Goal: Communication & Community: Answer question/provide support

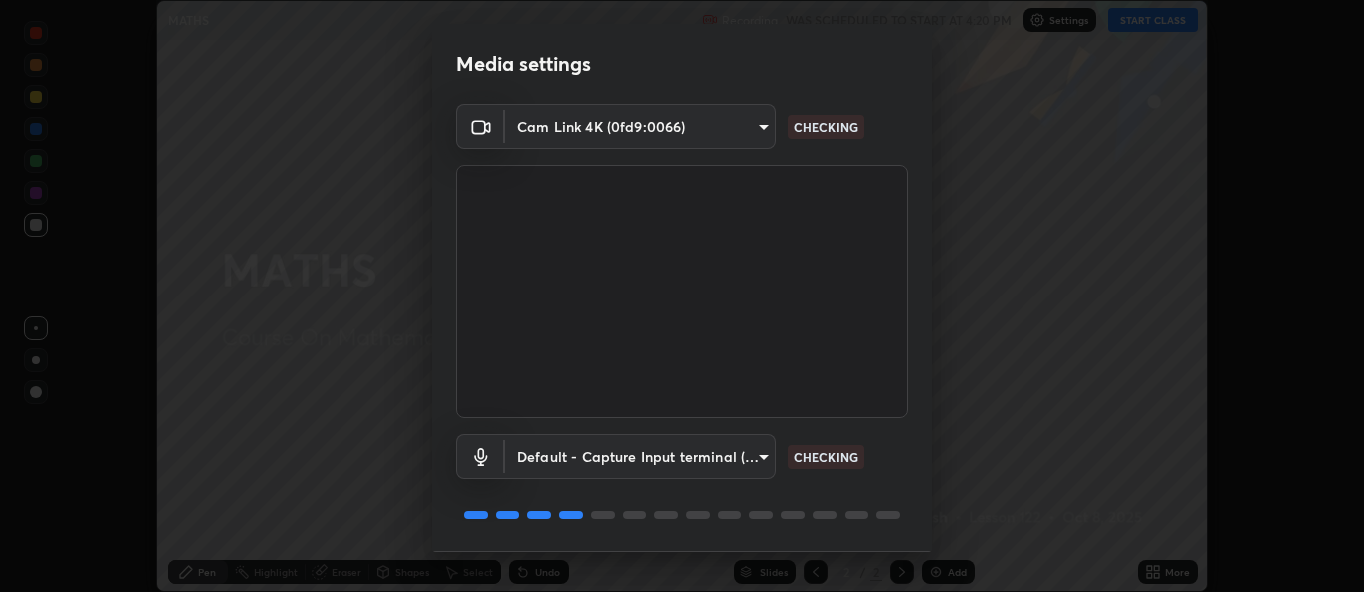
scroll to position [63, 0]
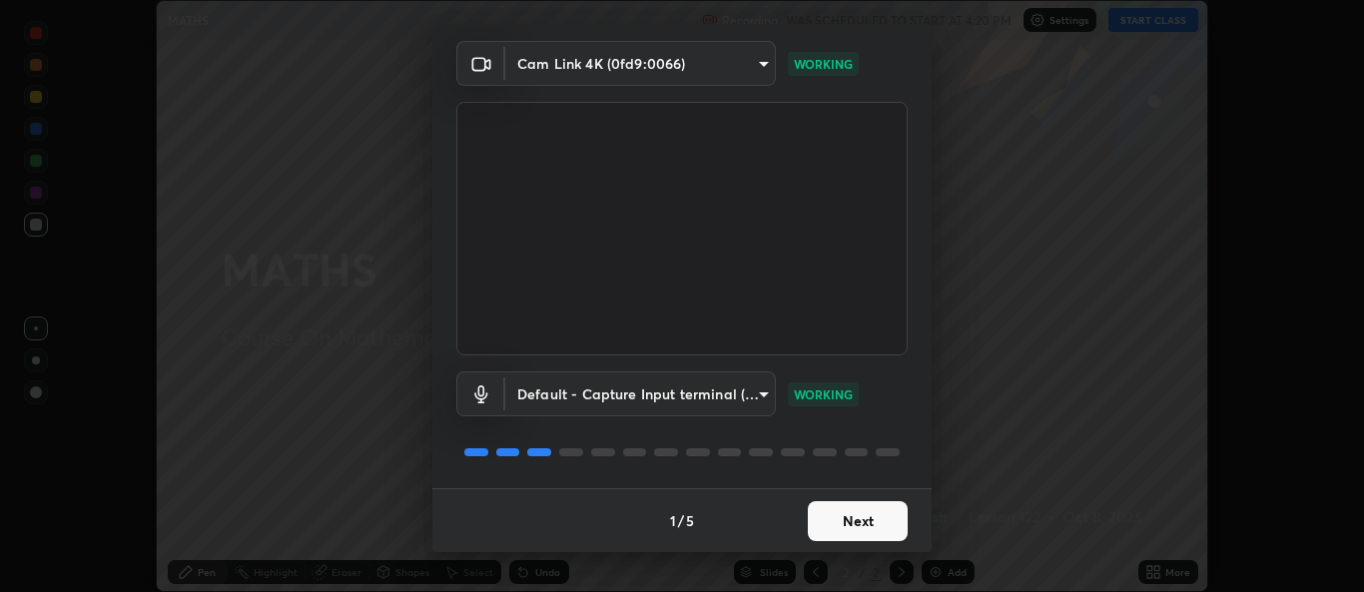
click at [829, 525] on button "Next" at bounding box center [858, 521] width 100 height 40
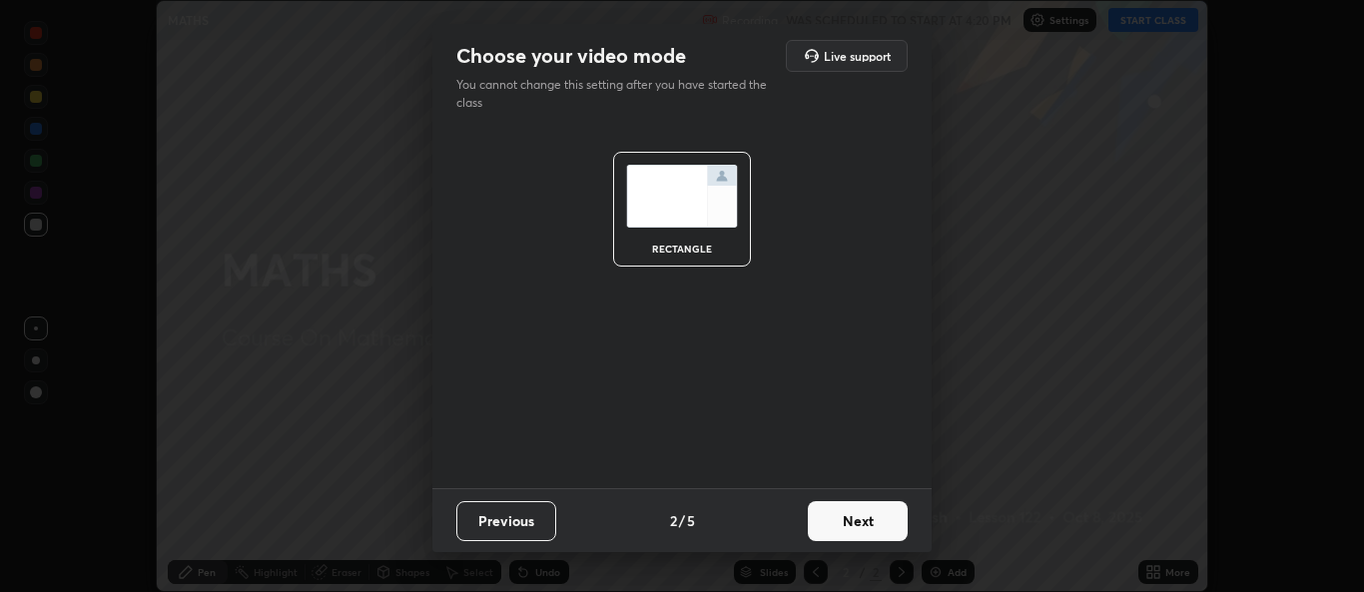
click at [834, 525] on button "Next" at bounding box center [858, 521] width 100 height 40
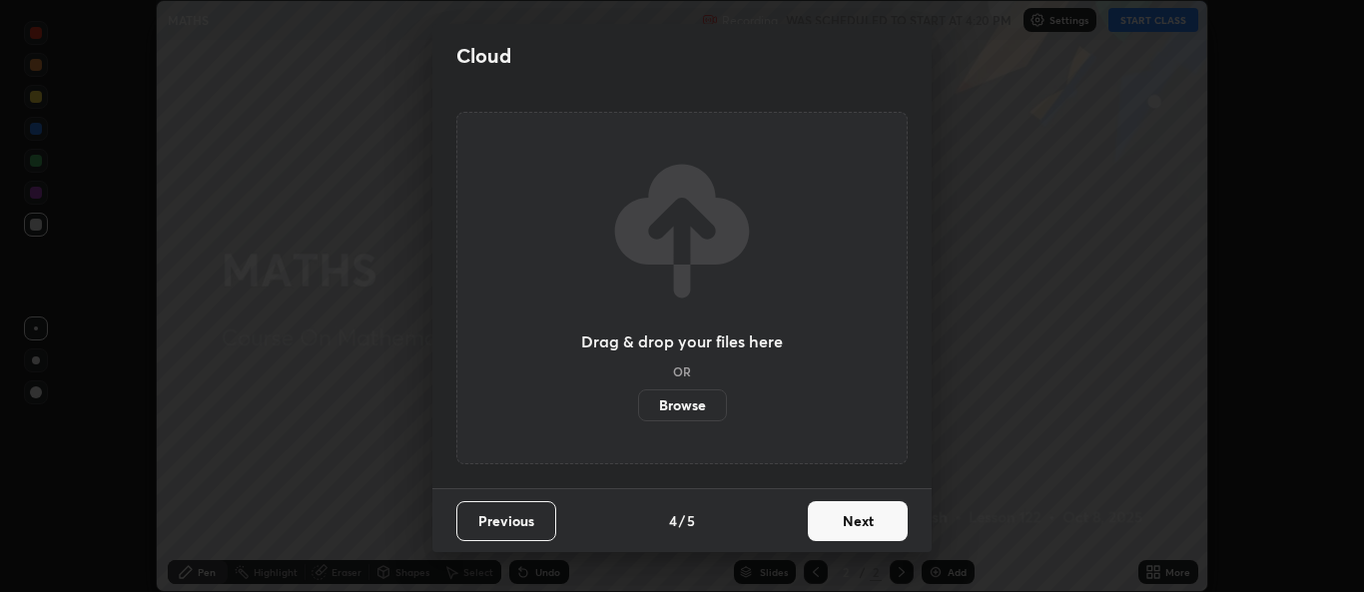
click at [848, 531] on button "Next" at bounding box center [858, 521] width 100 height 40
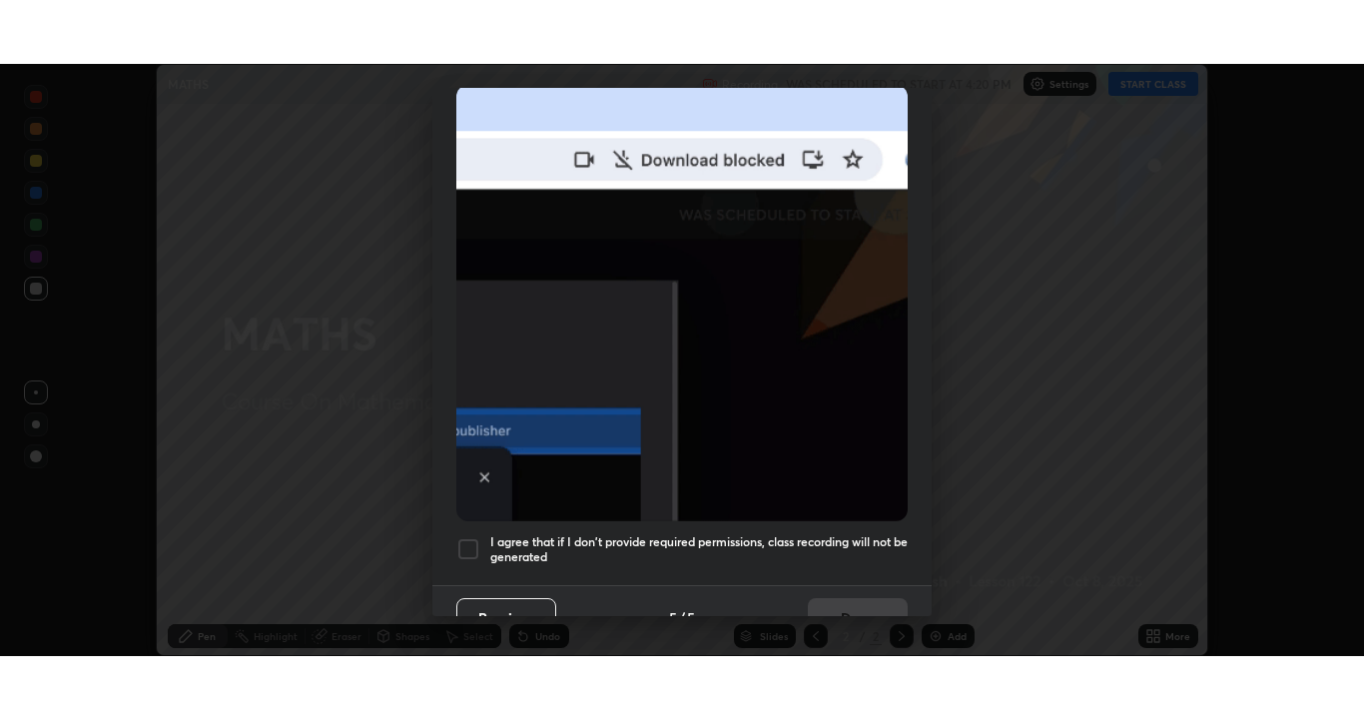
scroll to position [470, 0]
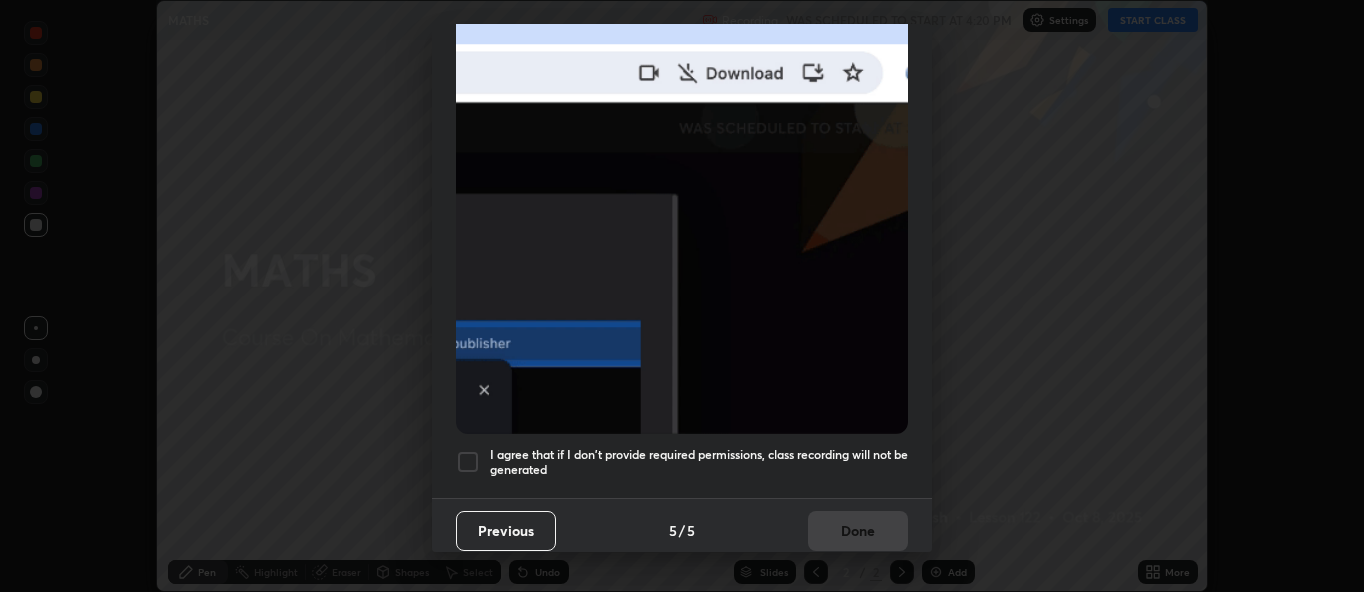
click at [599, 447] on h5 "I agree that if I don't provide required permissions, class recording will not …" at bounding box center [698, 462] width 417 height 31
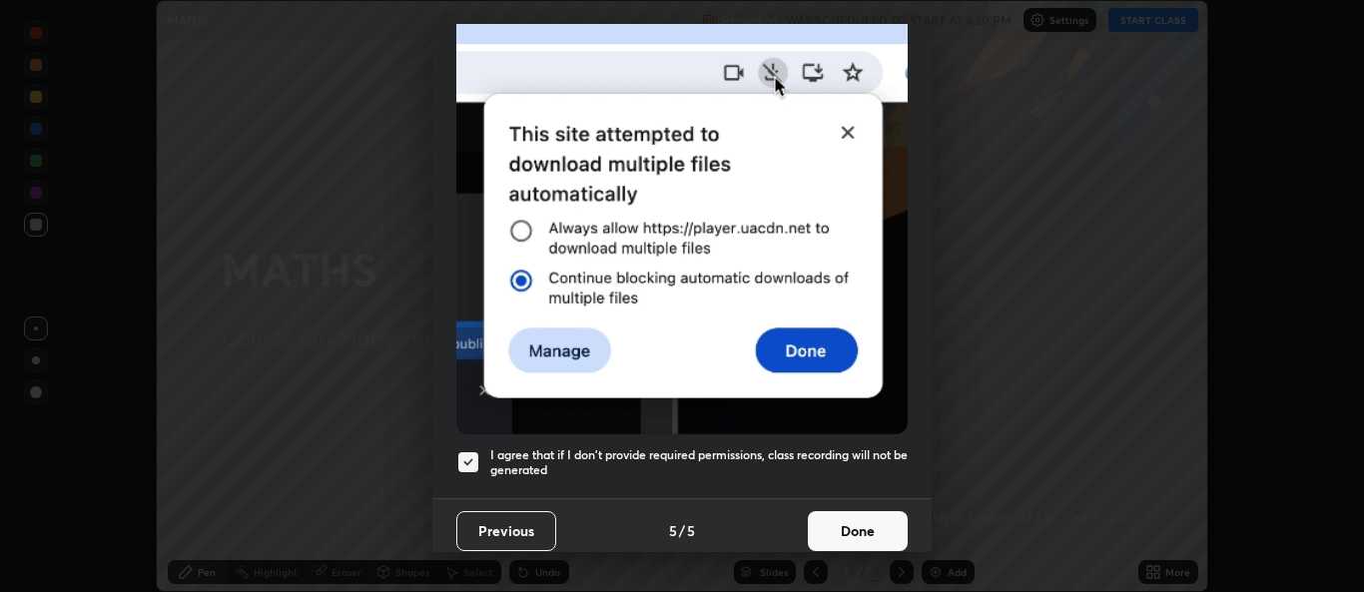
click at [841, 512] on button "Done" at bounding box center [858, 531] width 100 height 40
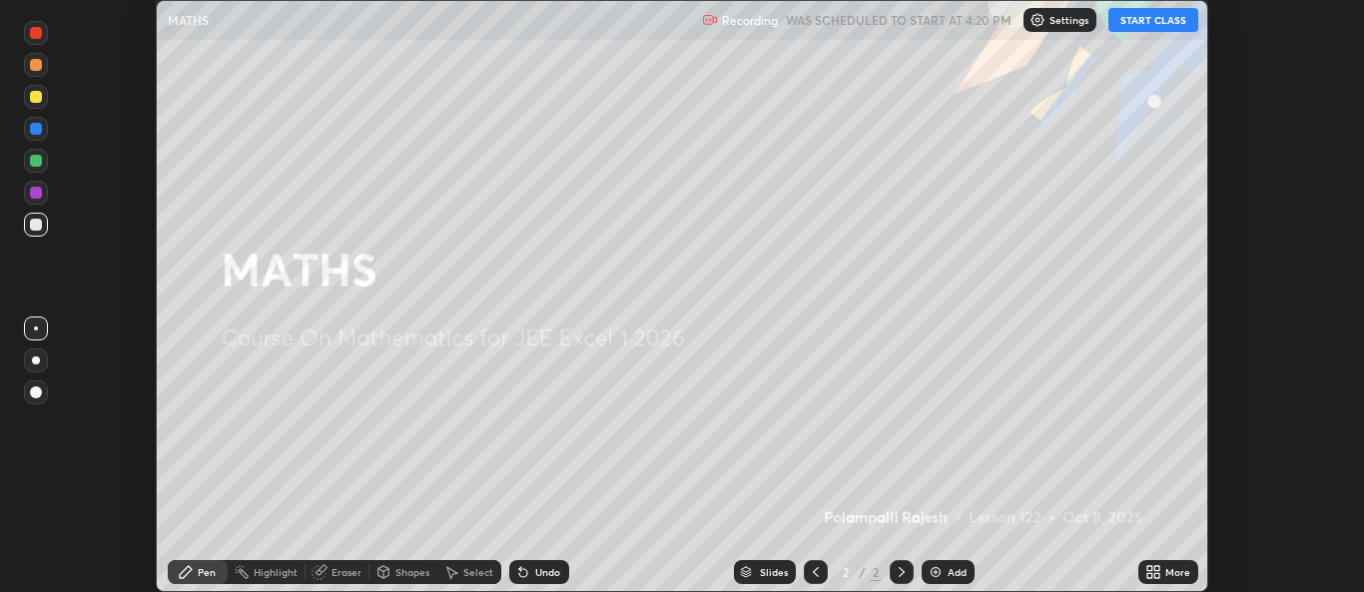
click at [1163, 574] on div "More" at bounding box center [1168, 572] width 60 height 24
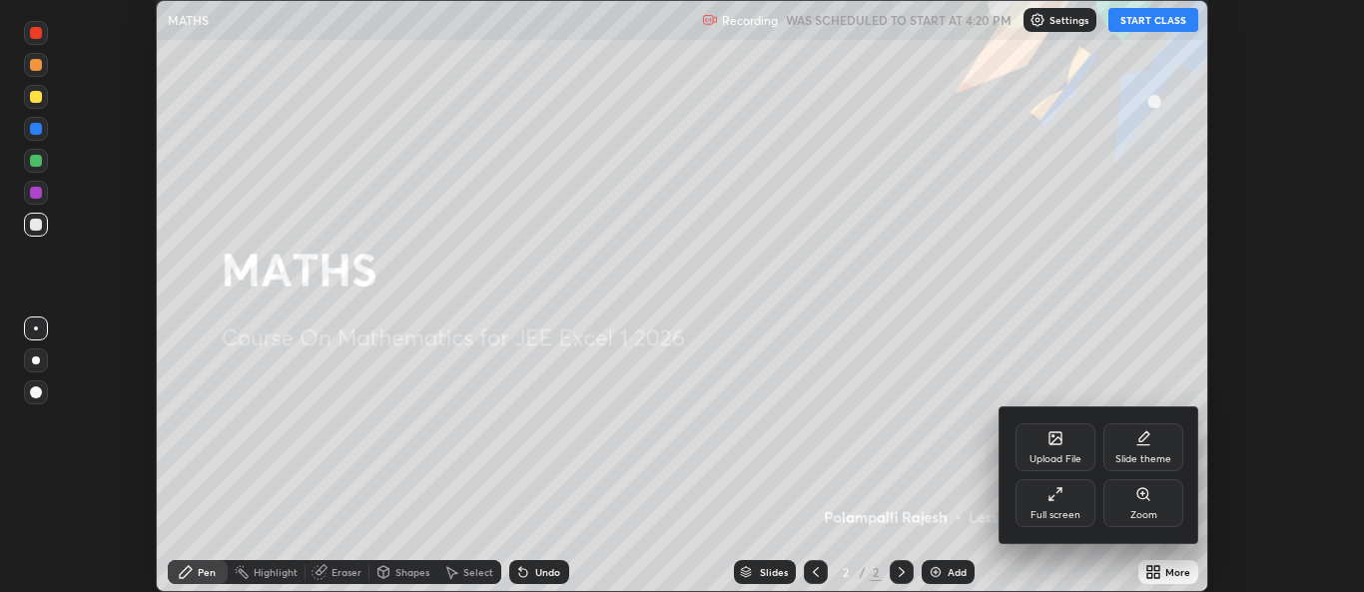
click at [1047, 511] on div "Full screen" at bounding box center [1056, 515] width 50 height 10
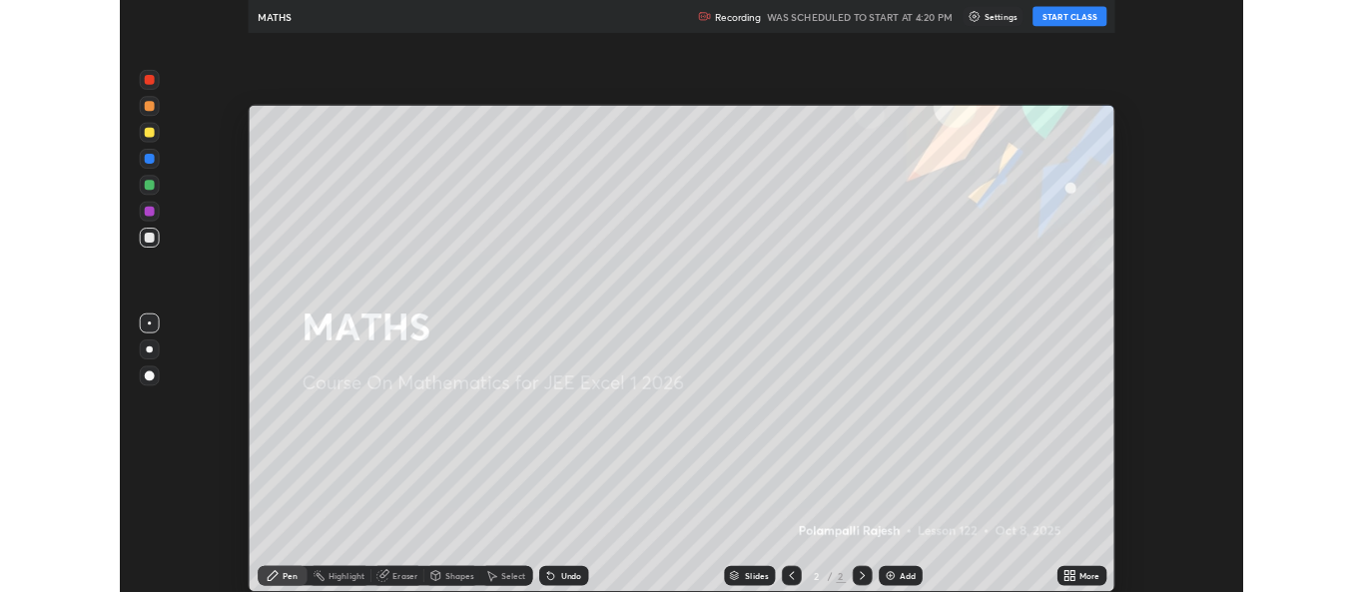
scroll to position [719, 1364]
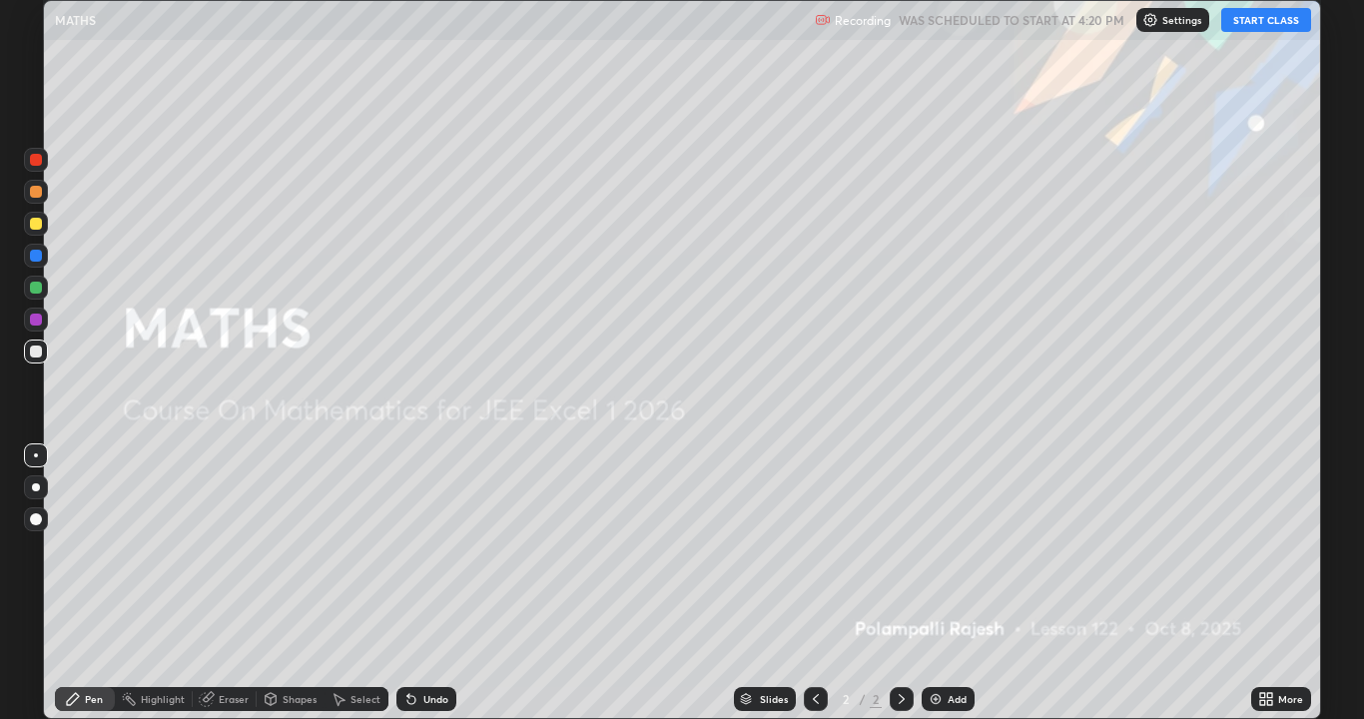
click at [1244, 20] on button "START CLASS" at bounding box center [1266, 20] width 90 height 24
click at [939, 591] on img at bounding box center [936, 699] width 16 height 16
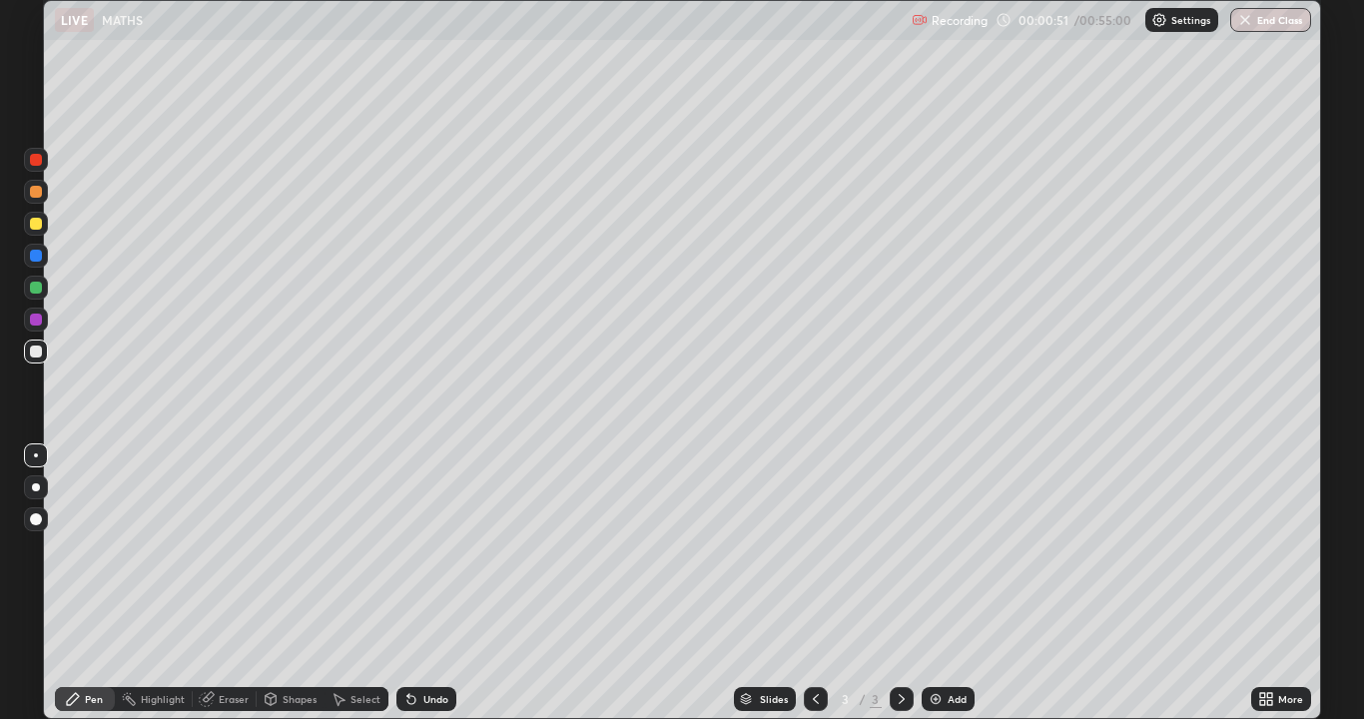
click at [229, 591] on div "Eraser" at bounding box center [234, 699] width 30 height 10
click at [44, 591] on div at bounding box center [36, 631] width 24 height 24
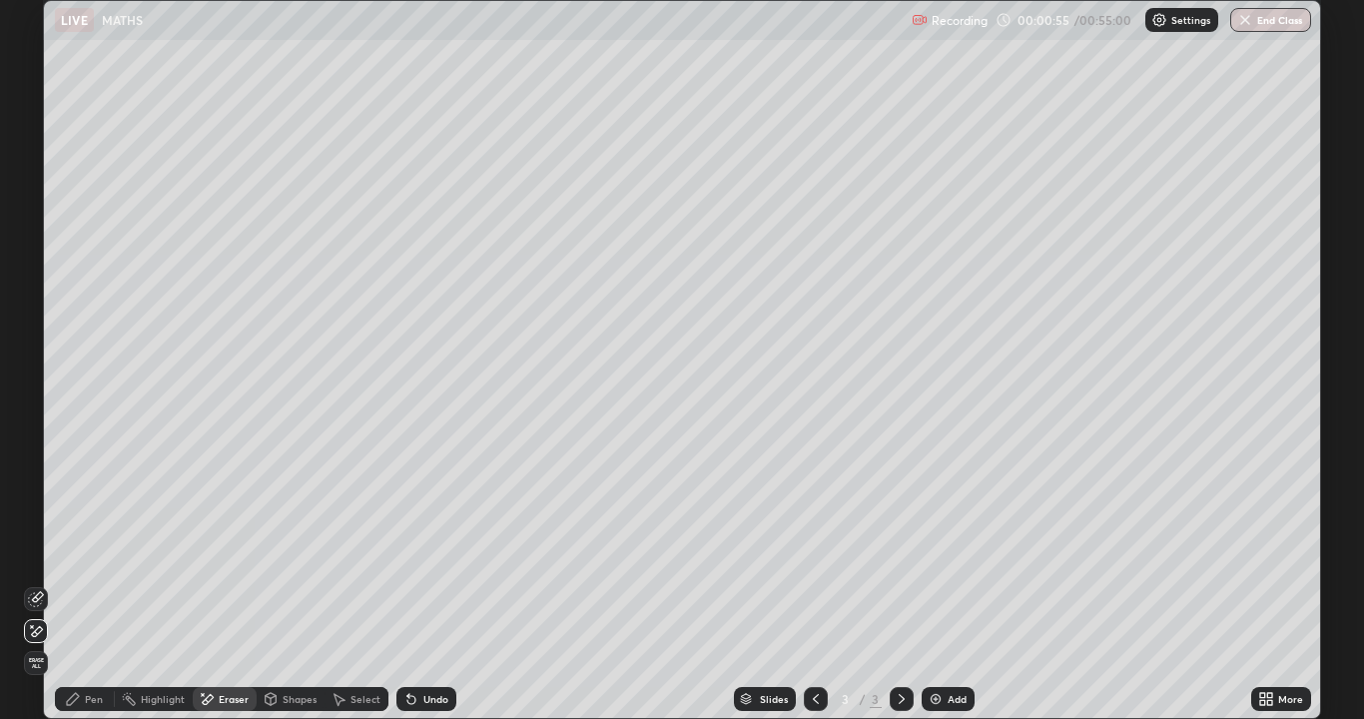
click at [83, 591] on div "Pen" at bounding box center [85, 699] width 60 height 24
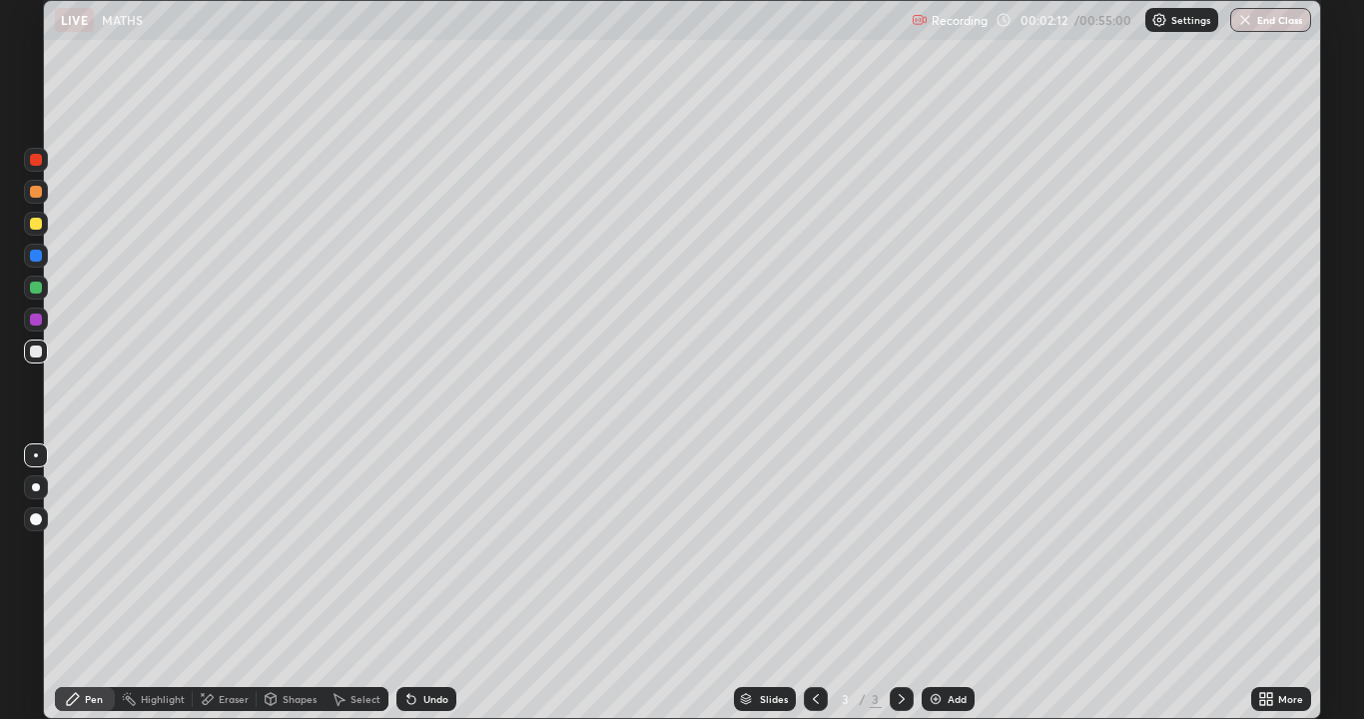
click at [1259, 33] on div "Recording 00:02:12 / 00:55:00 Settings End Class" at bounding box center [1111, 20] width 399 height 39
click at [1257, 20] on button "End Class" at bounding box center [1270, 20] width 81 height 24
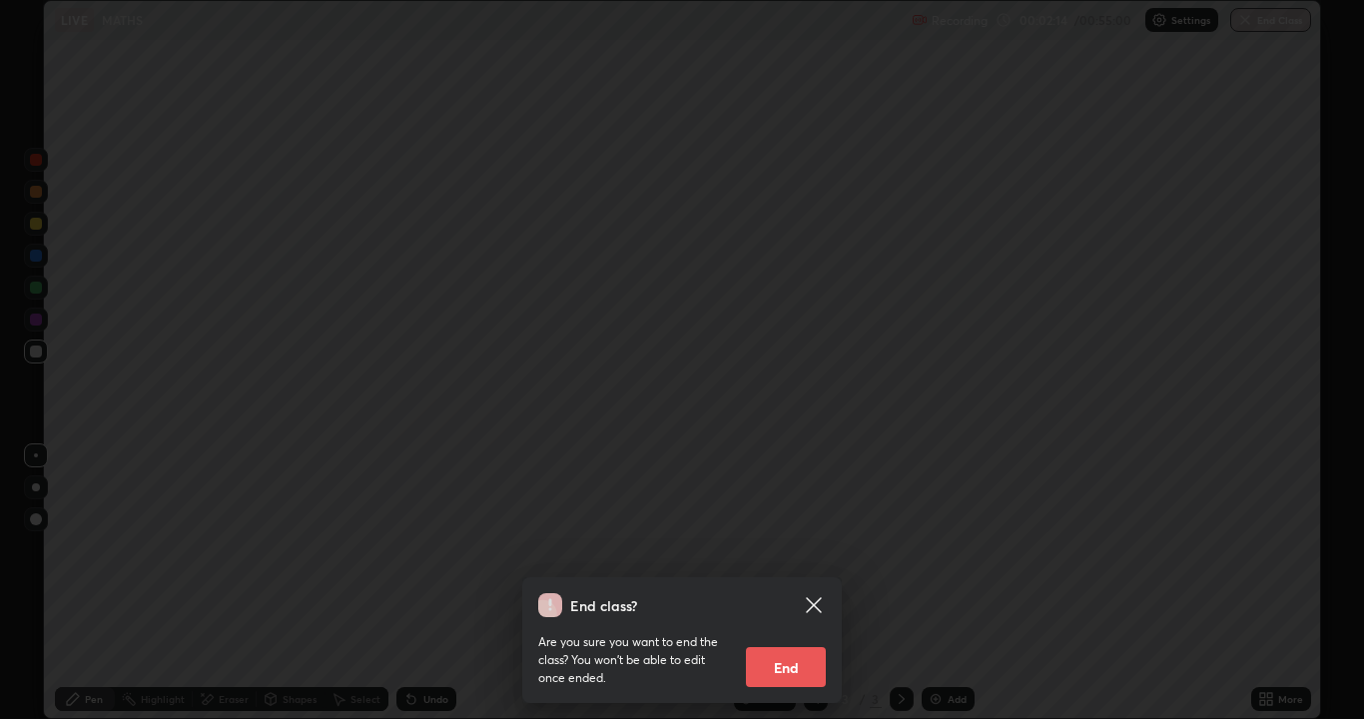
click at [783, 591] on button "End" at bounding box center [786, 667] width 80 height 40
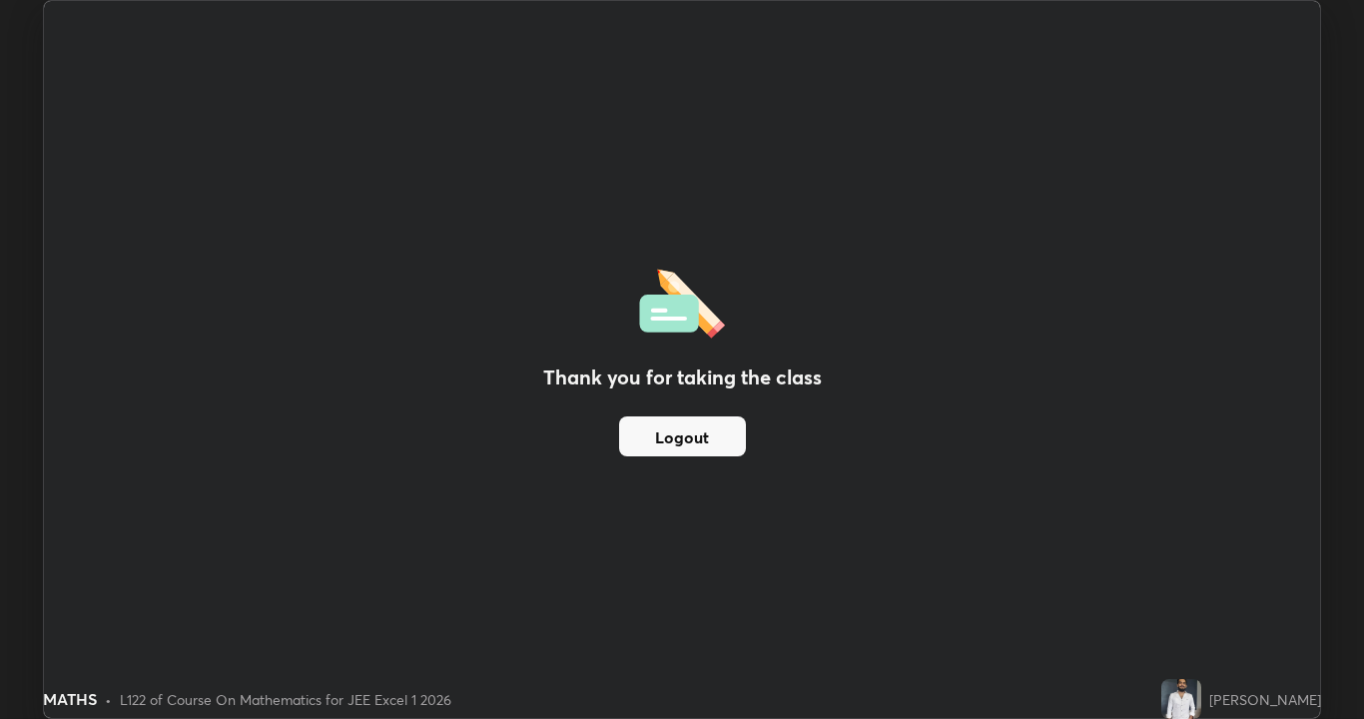
click at [692, 443] on button "Logout" at bounding box center [682, 436] width 127 height 40
click at [514, 483] on div "Thank you for taking the class Logout" at bounding box center [682, 359] width 1276 height 717
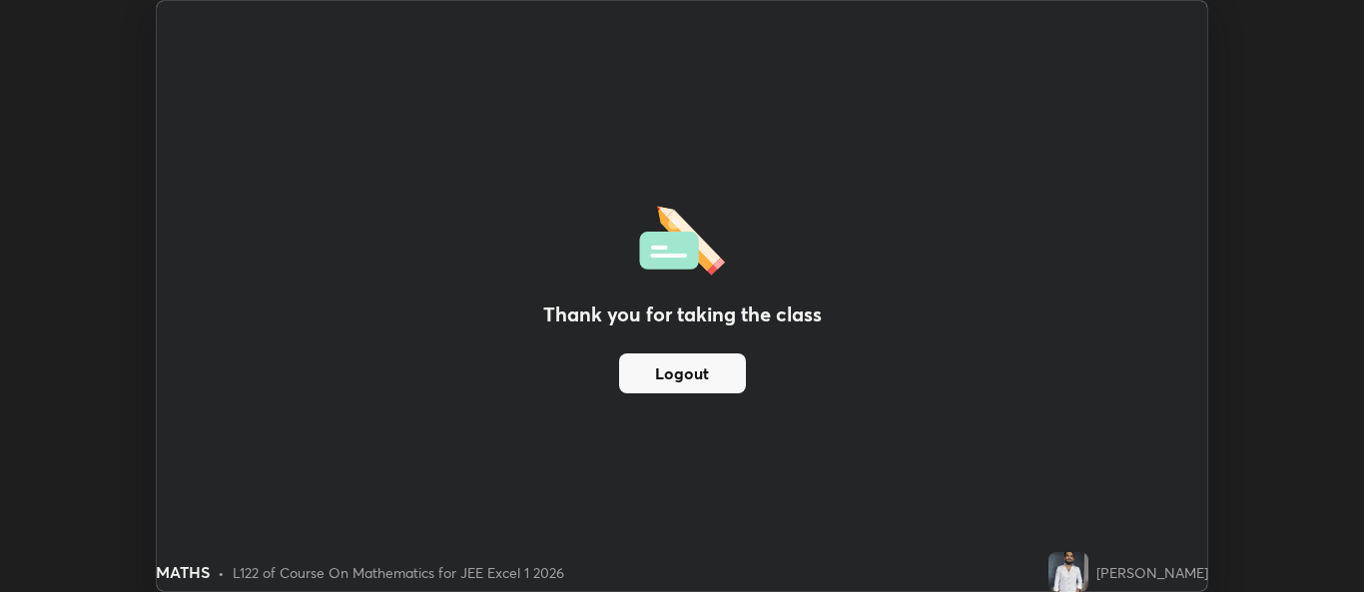
scroll to position [99266, 98494]
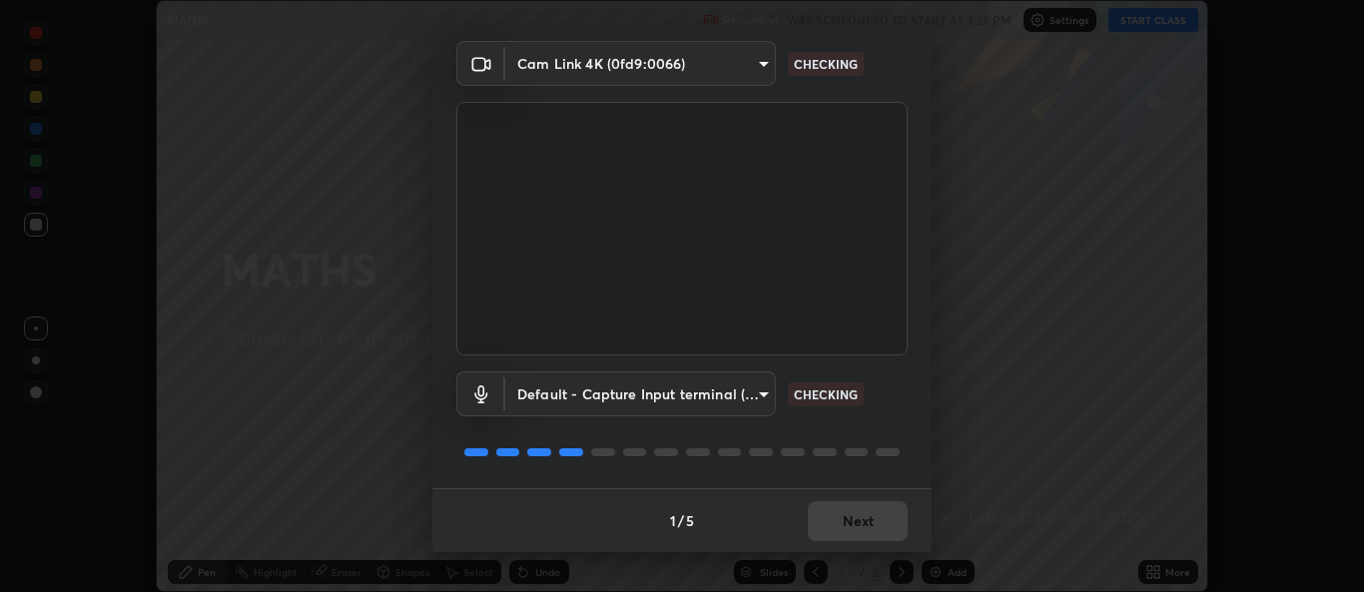
scroll to position [62, 0]
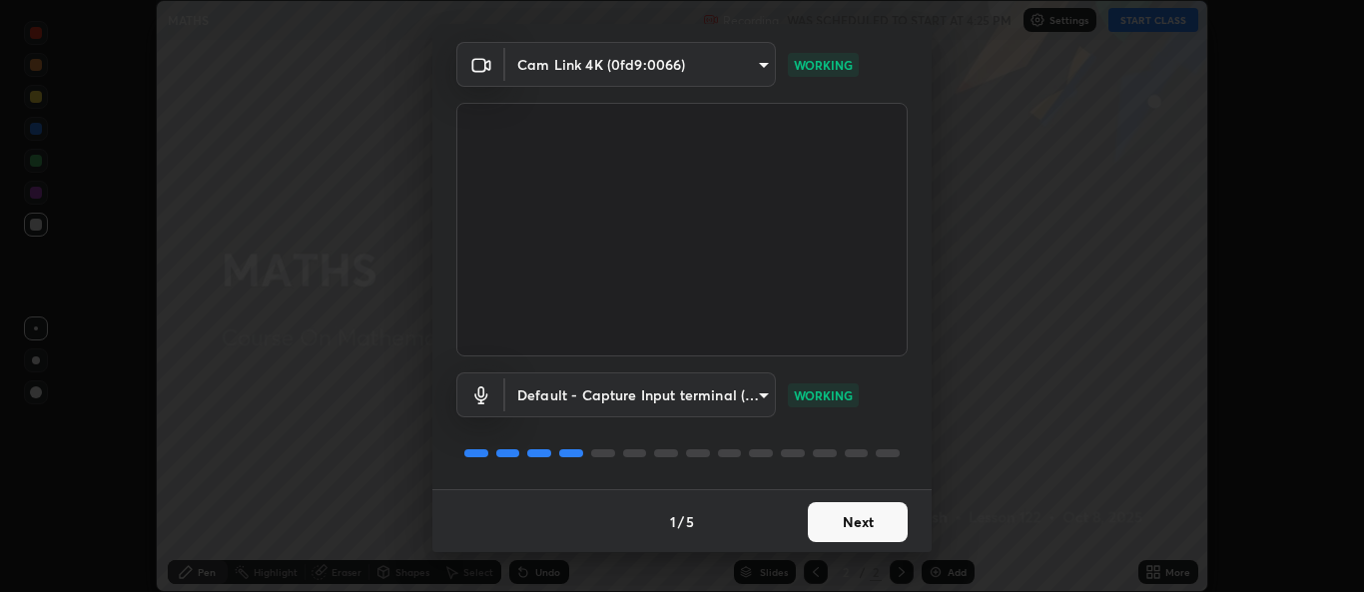
click at [832, 525] on button "Next" at bounding box center [858, 522] width 100 height 40
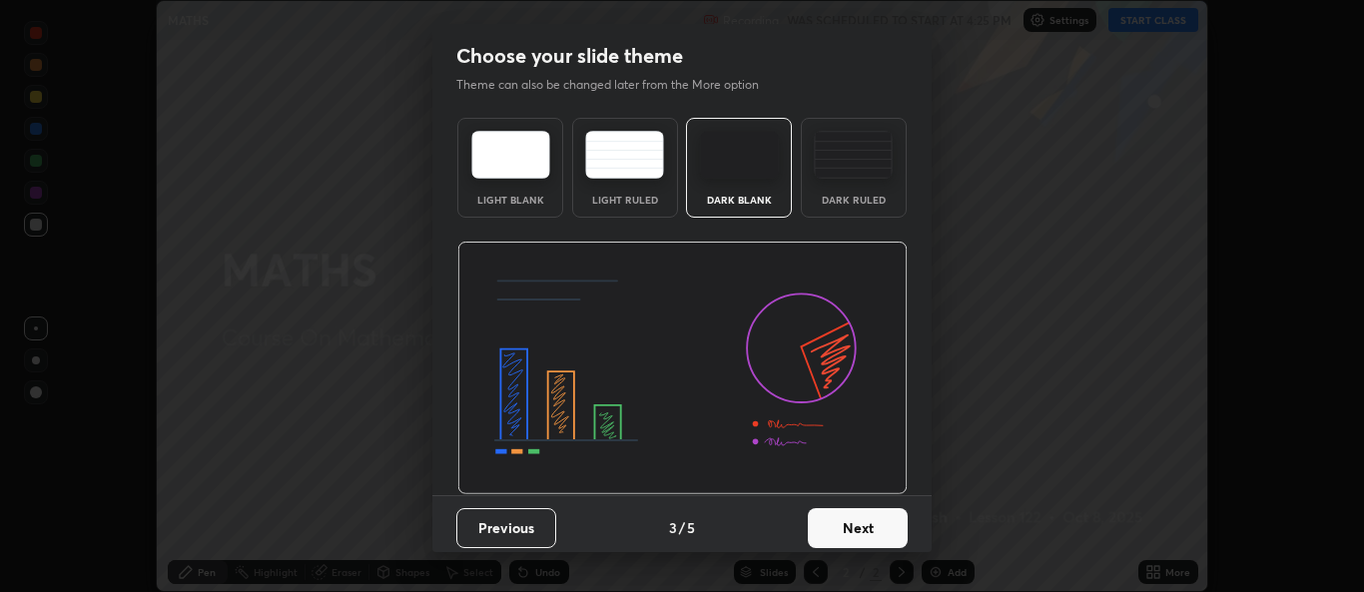
click at [835, 522] on button "Next" at bounding box center [858, 528] width 100 height 40
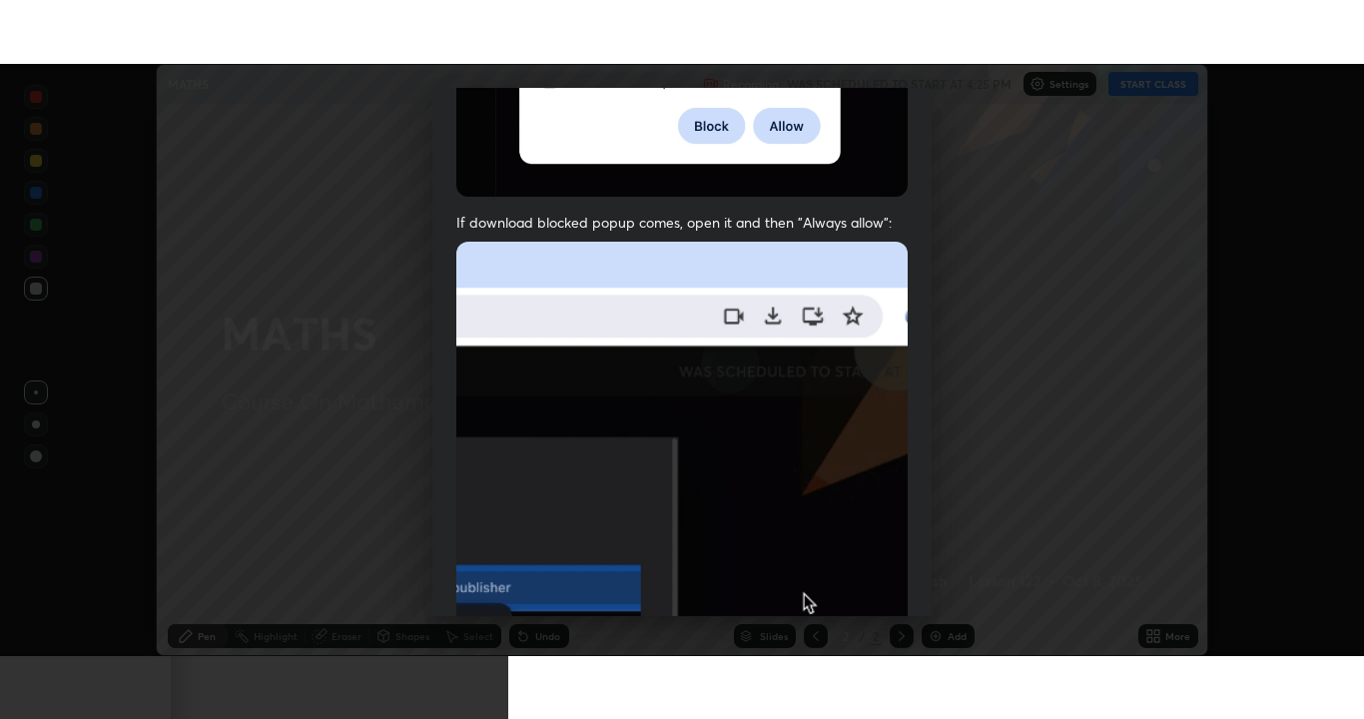
scroll to position [470, 0]
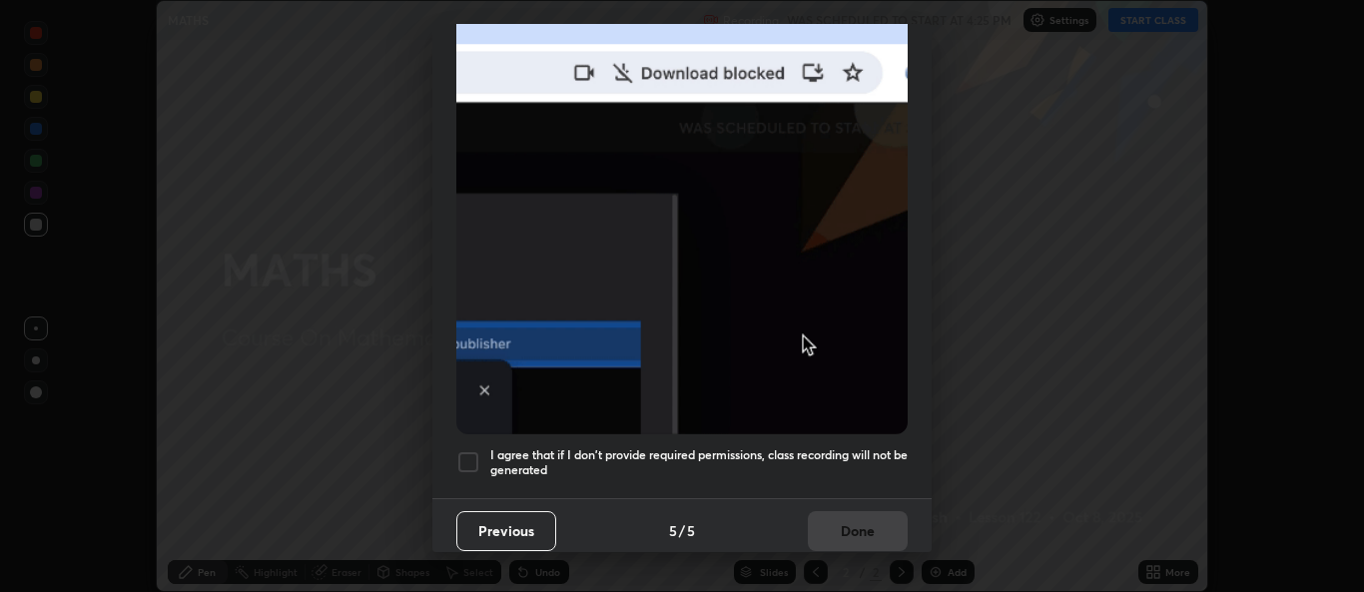
click at [694, 433] on div "Allow "Download multiple files" if prompted: If download blocked popup comes, o…" at bounding box center [681, 77] width 499 height 841
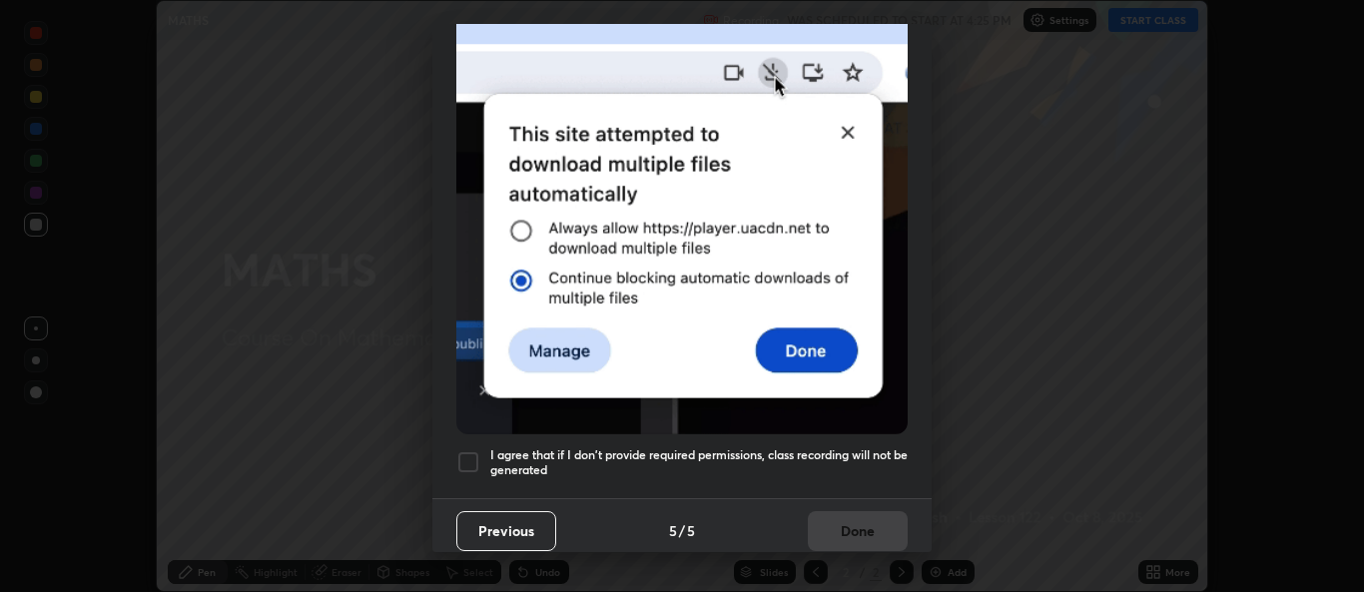
click at [778, 454] on h5 "I agree that if I don't provide required permissions, class recording will not …" at bounding box center [698, 462] width 417 height 31
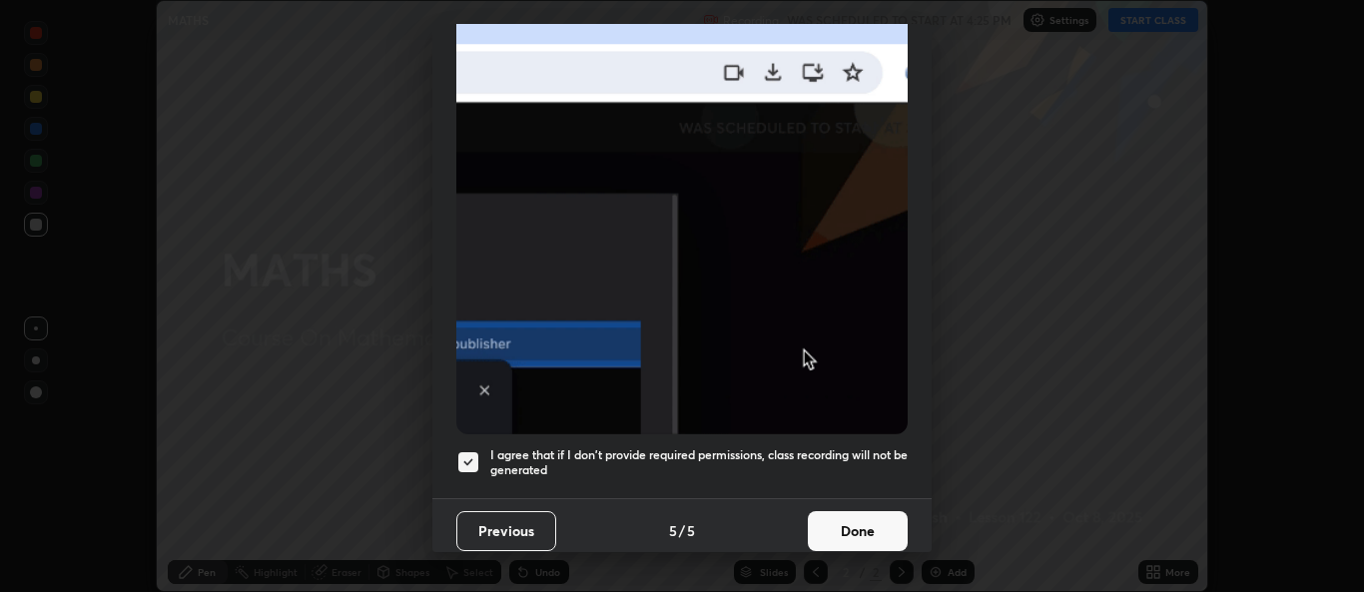
click at [834, 522] on button "Done" at bounding box center [858, 531] width 100 height 40
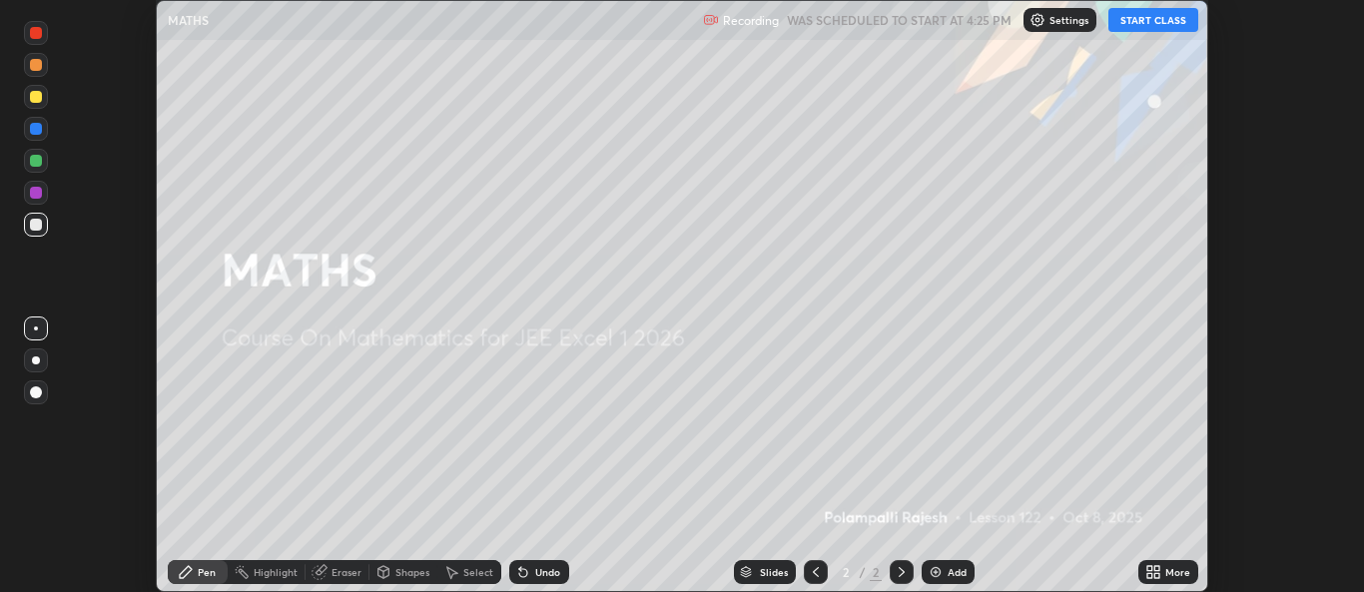
click at [1170, 567] on div "More" at bounding box center [1177, 572] width 25 height 10
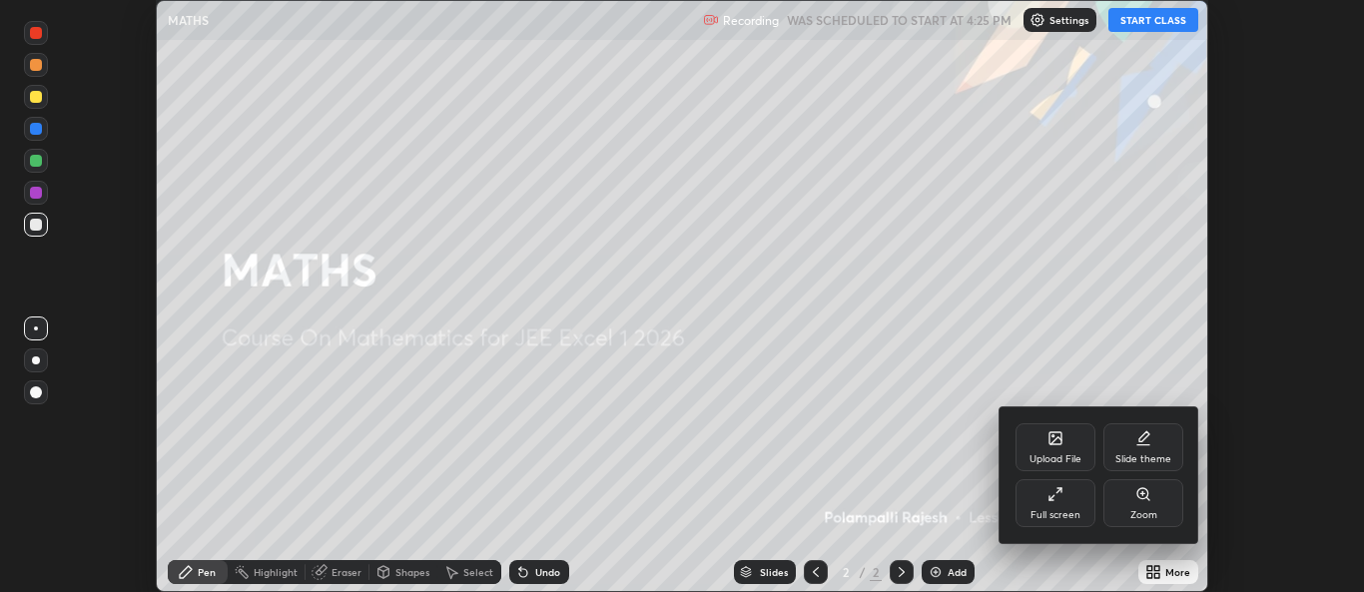
click at [1047, 510] on div "Full screen" at bounding box center [1056, 515] width 50 height 10
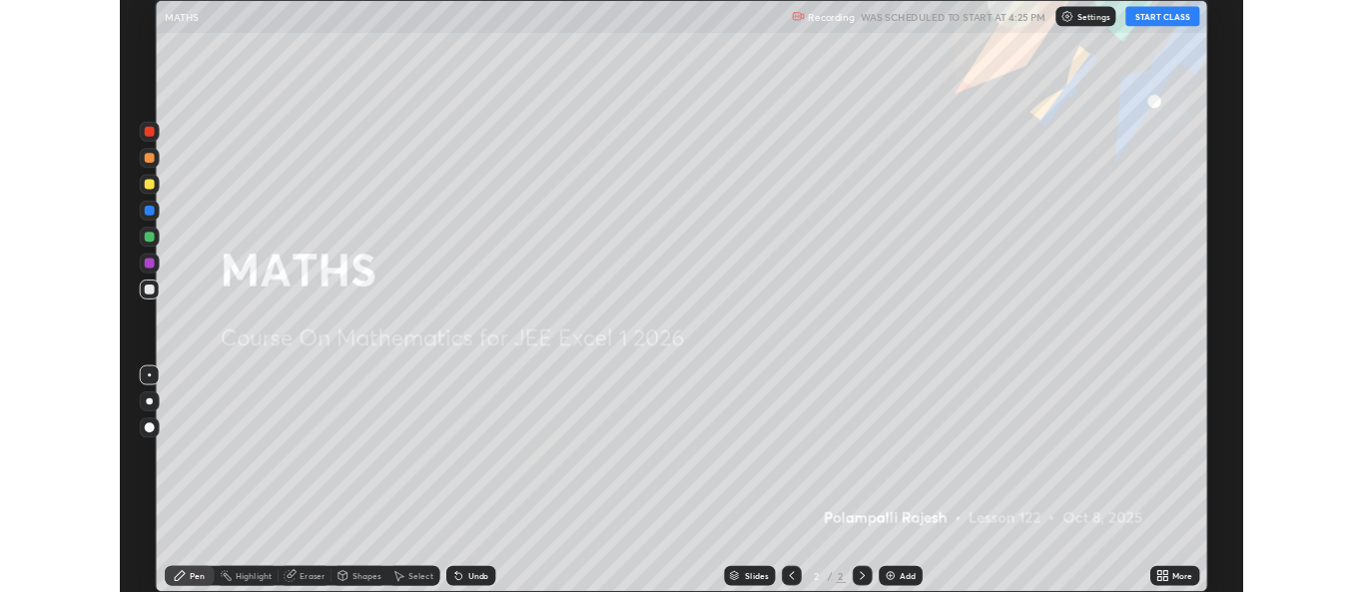
scroll to position [719, 1364]
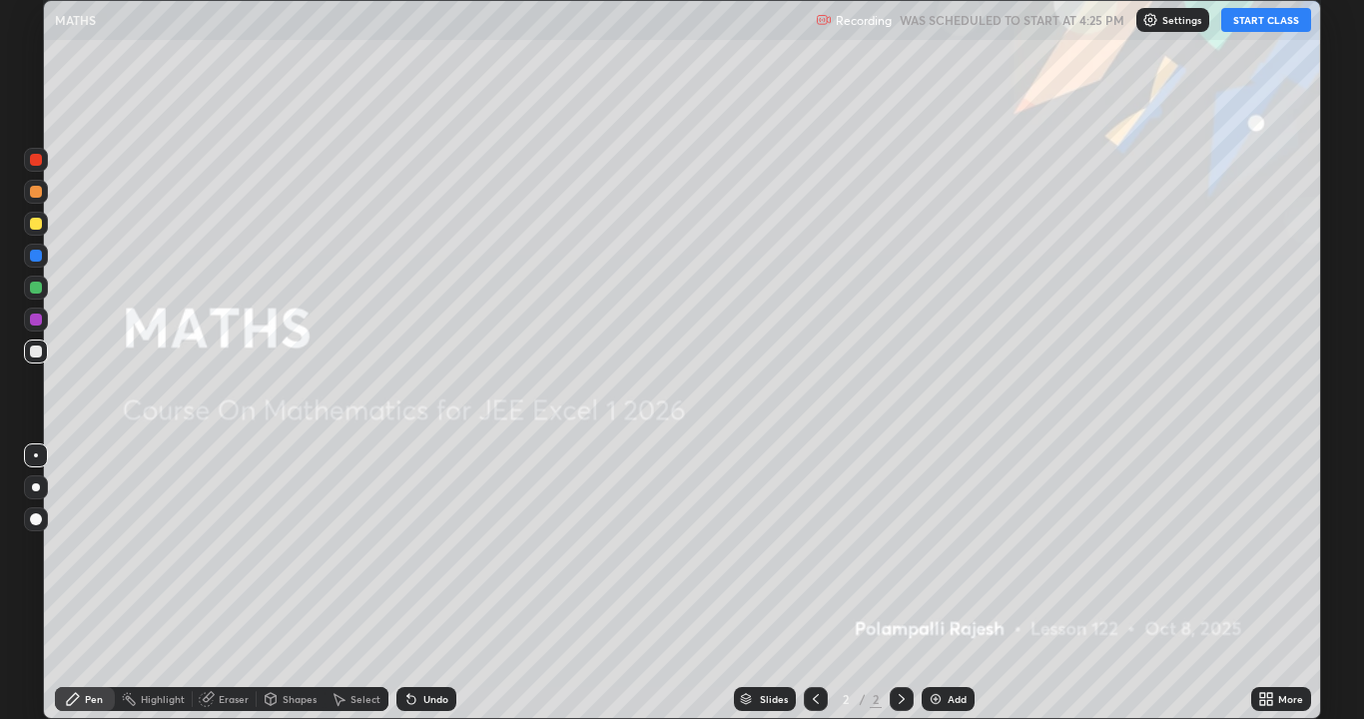
click at [1269, 17] on button "START CLASS" at bounding box center [1266, 20] width 90 height 24
click at [934, 591] on img at bounding box center [936, 699] width 16 height 16
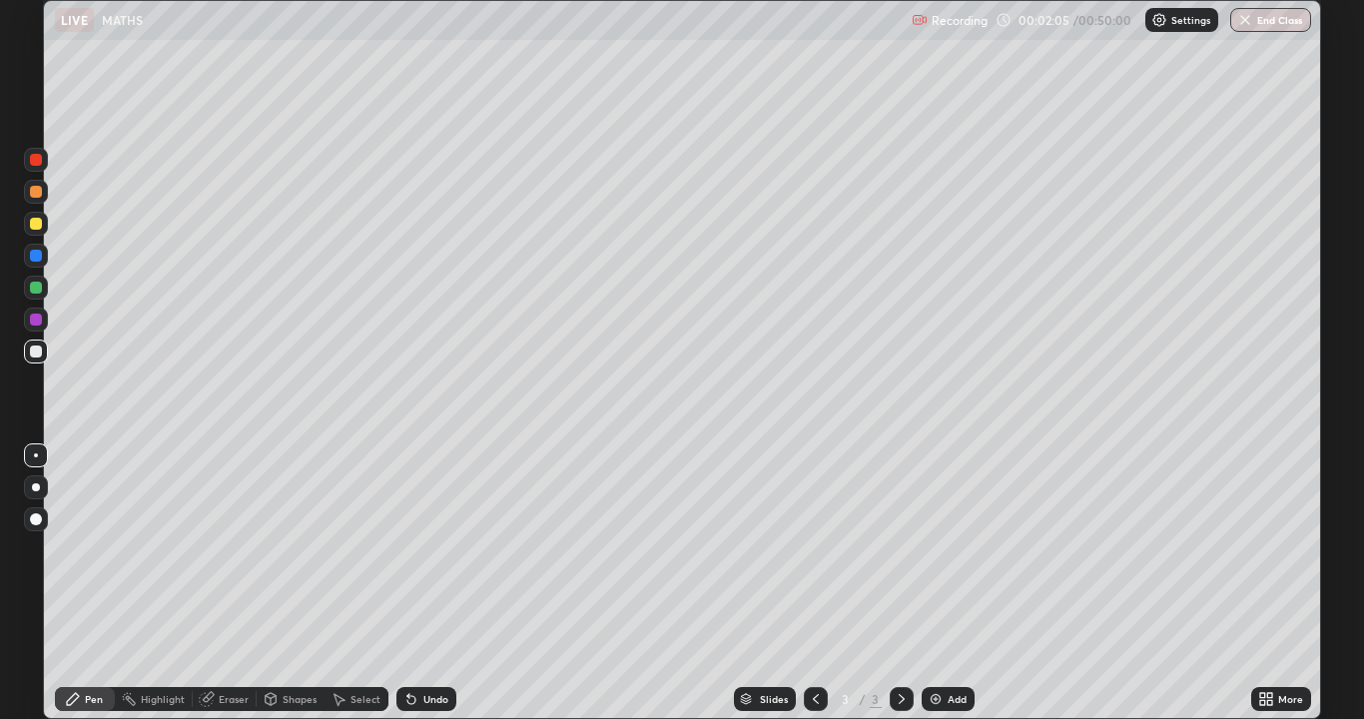
click at [423, 591] on div "Undo" at bounding box center [435, 699] width 25 height 10
click at [221, 591] on div "Eraser" at bounding box center [234, 699] width 30 height 10
click at [37, 591] on icon at bounding box center [37, 631] width 11 height 10
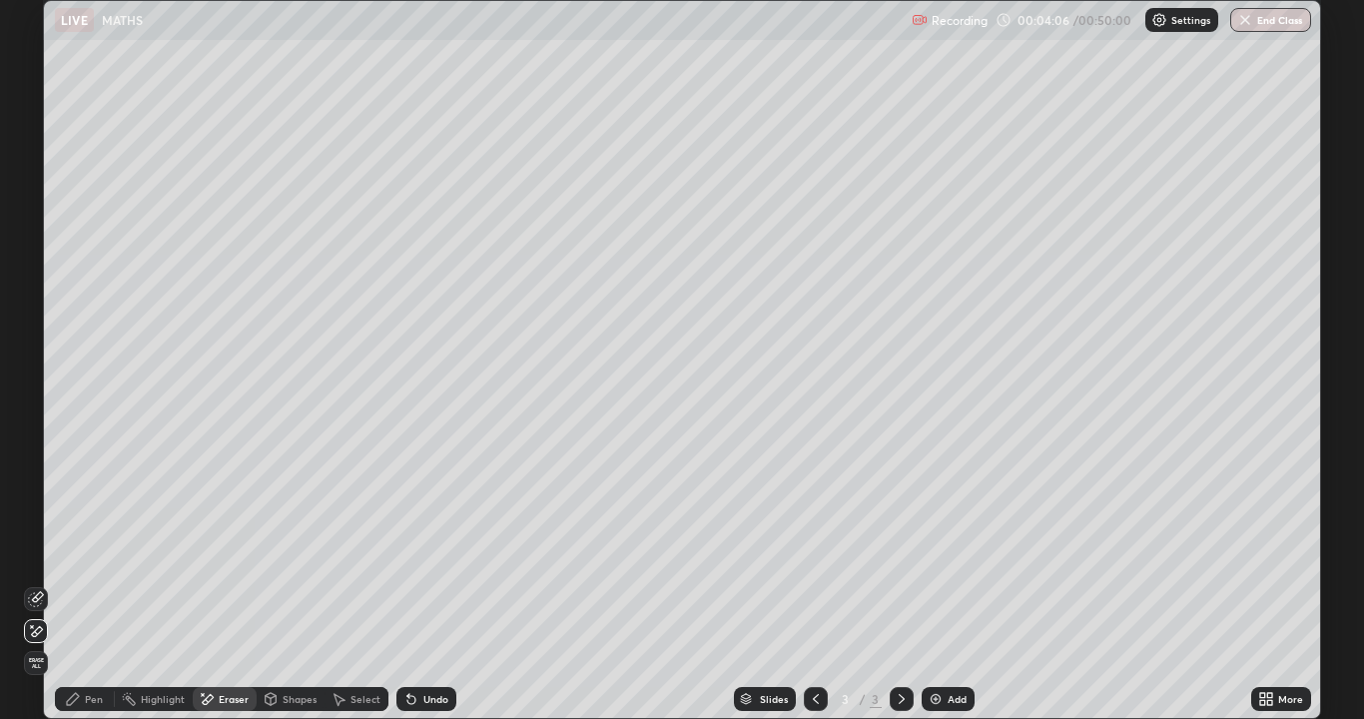
click at [86, 591] on div "Pen" at bounding box center [94, 699] width 18 height 10
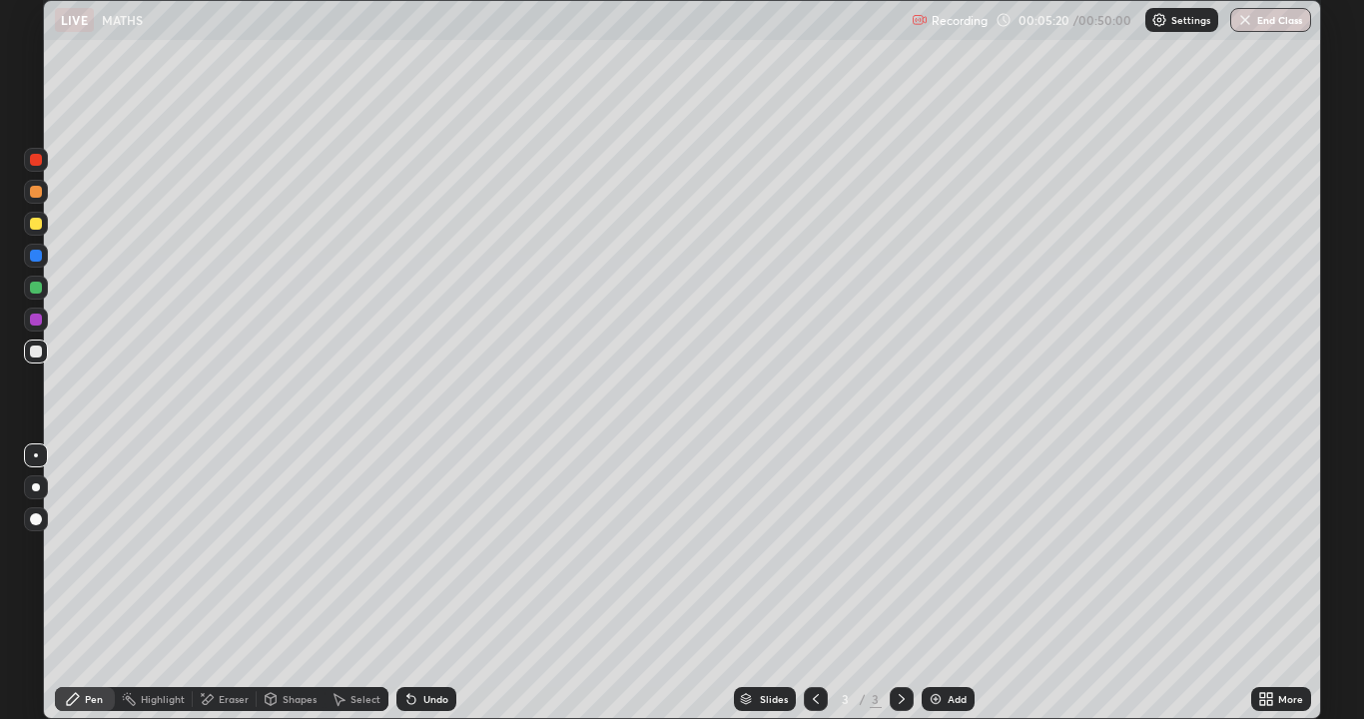
click at [223, 591] on div "Eraser" at bounding box center [234, 699] width 30 height 10
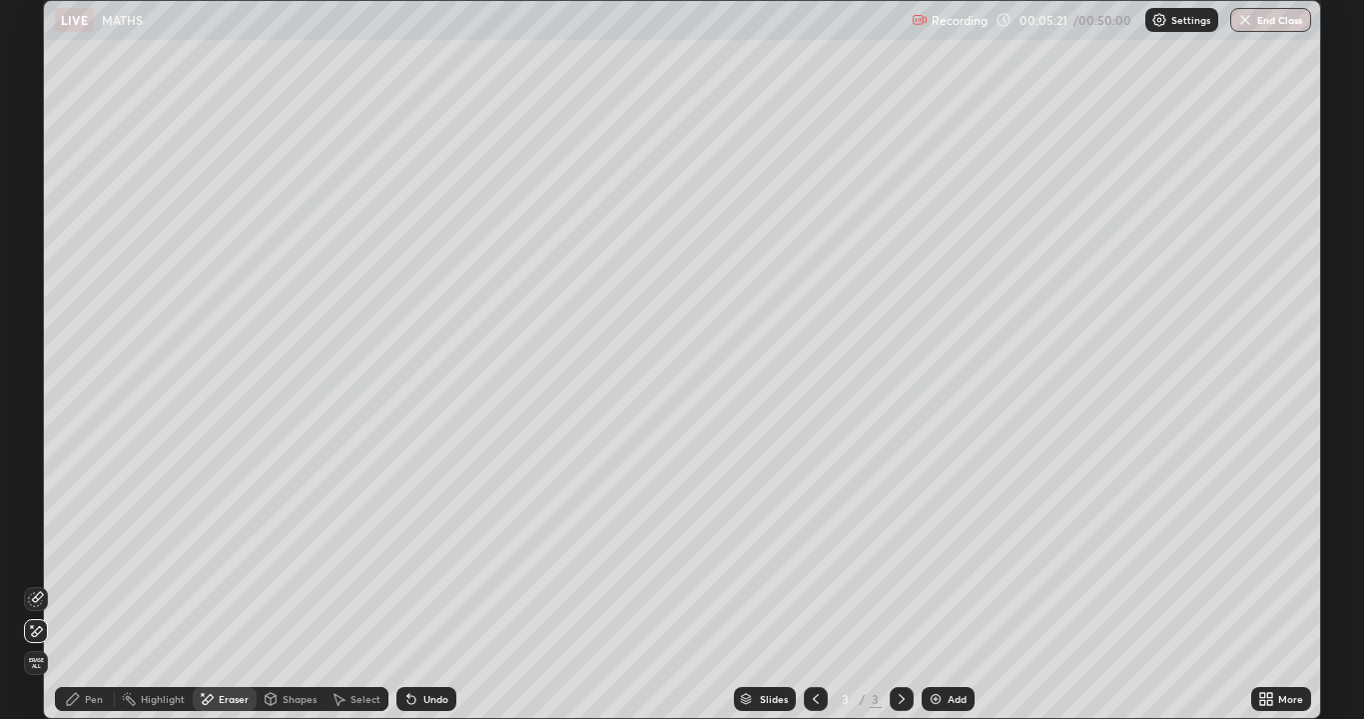
click at [356, 591] on div "Select" at bounding box center [366, 699] width 30 height 10
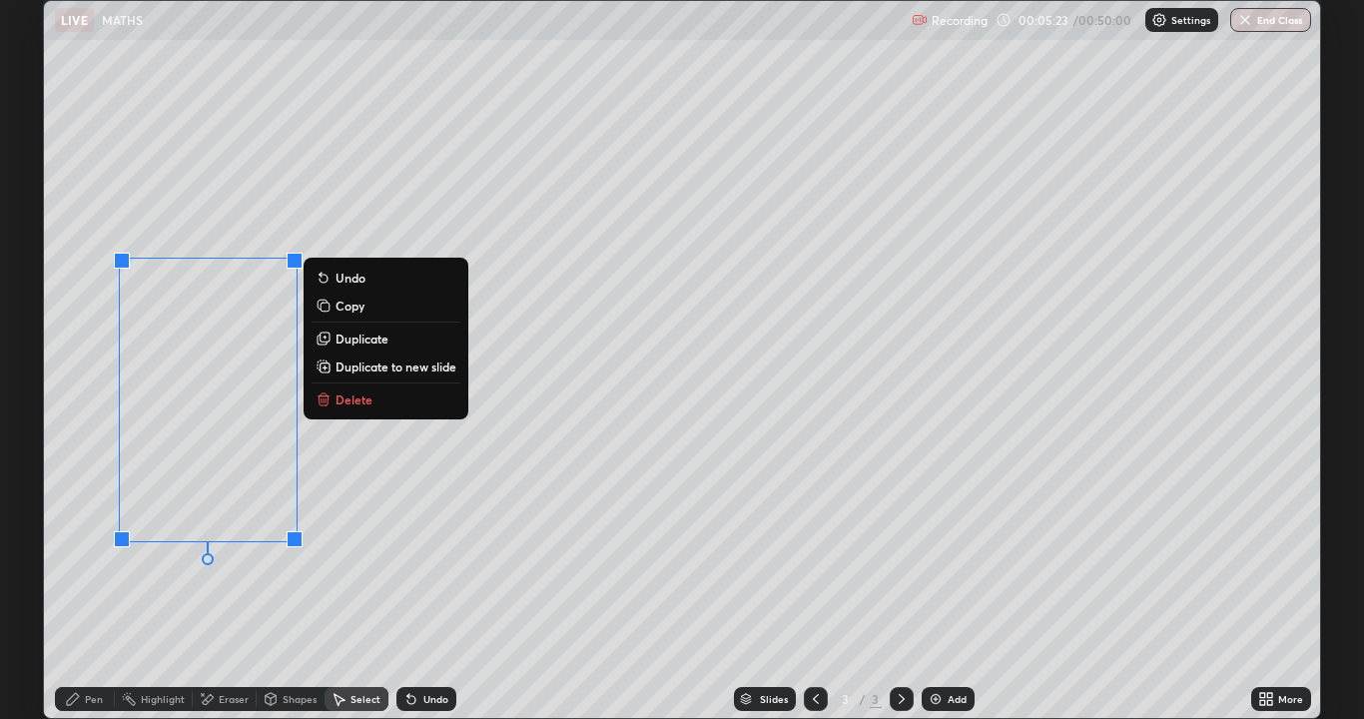
click at [337, 406] on p "Delete" at bounding box center [354, 399] width 37 height 16
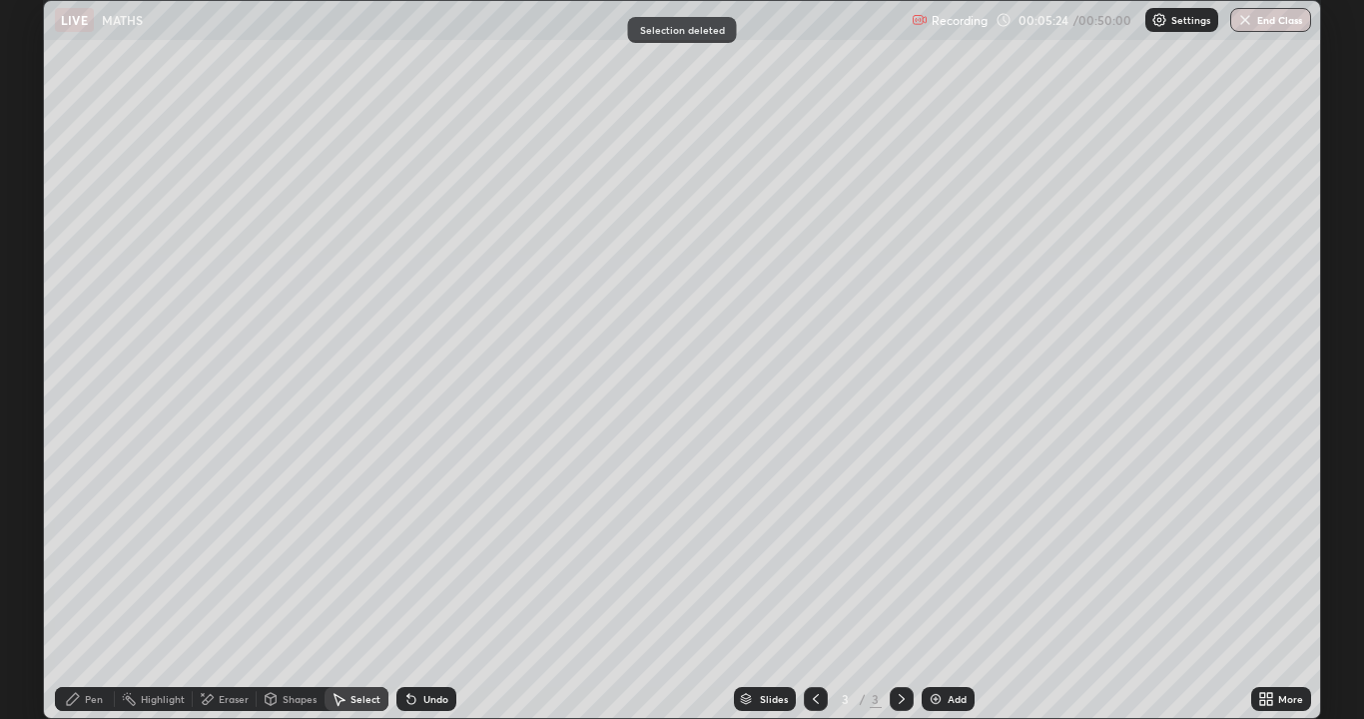
click at [86, 591] on div "Pen" at bounding box center [94, 699] width 18 height 10
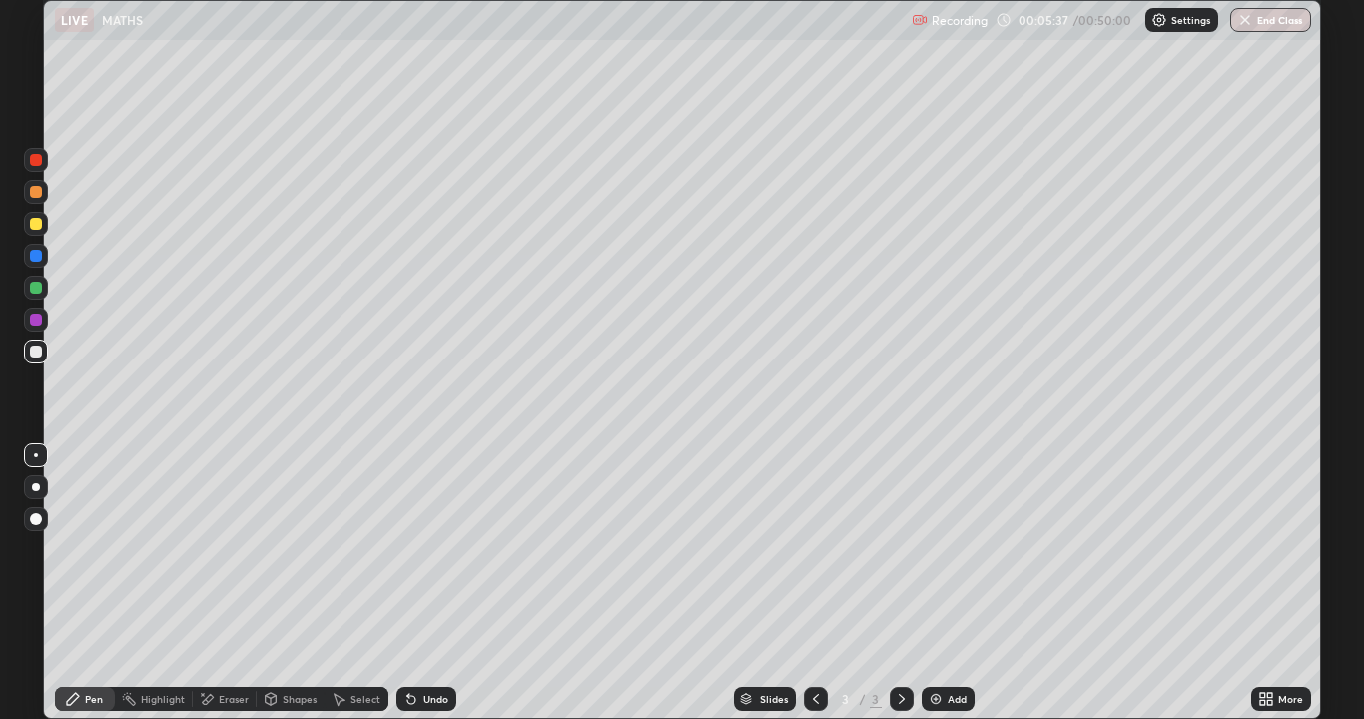
click at [222, 591] on div "Eraser" at bounding box center [234, 699] width 30 height 10
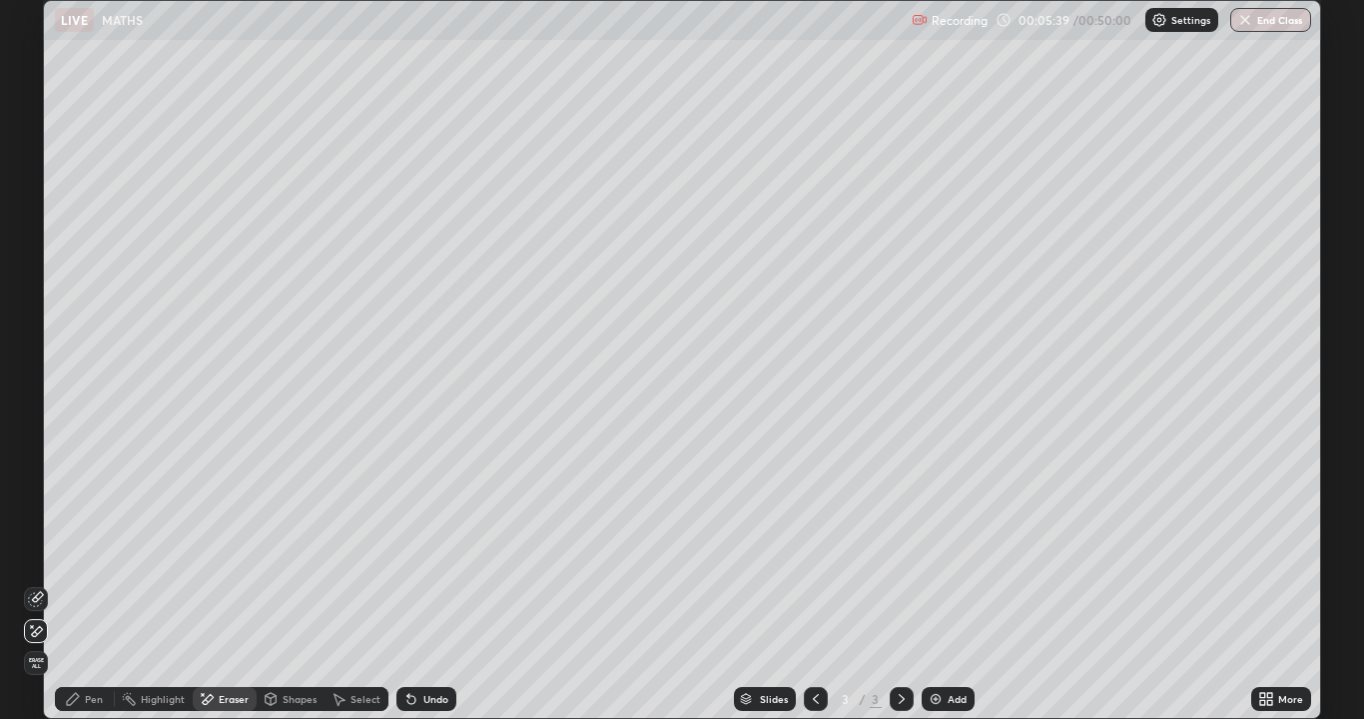
click at [87, 591] on div "Pen" at bounding box center [94, 699] width 18 height 10
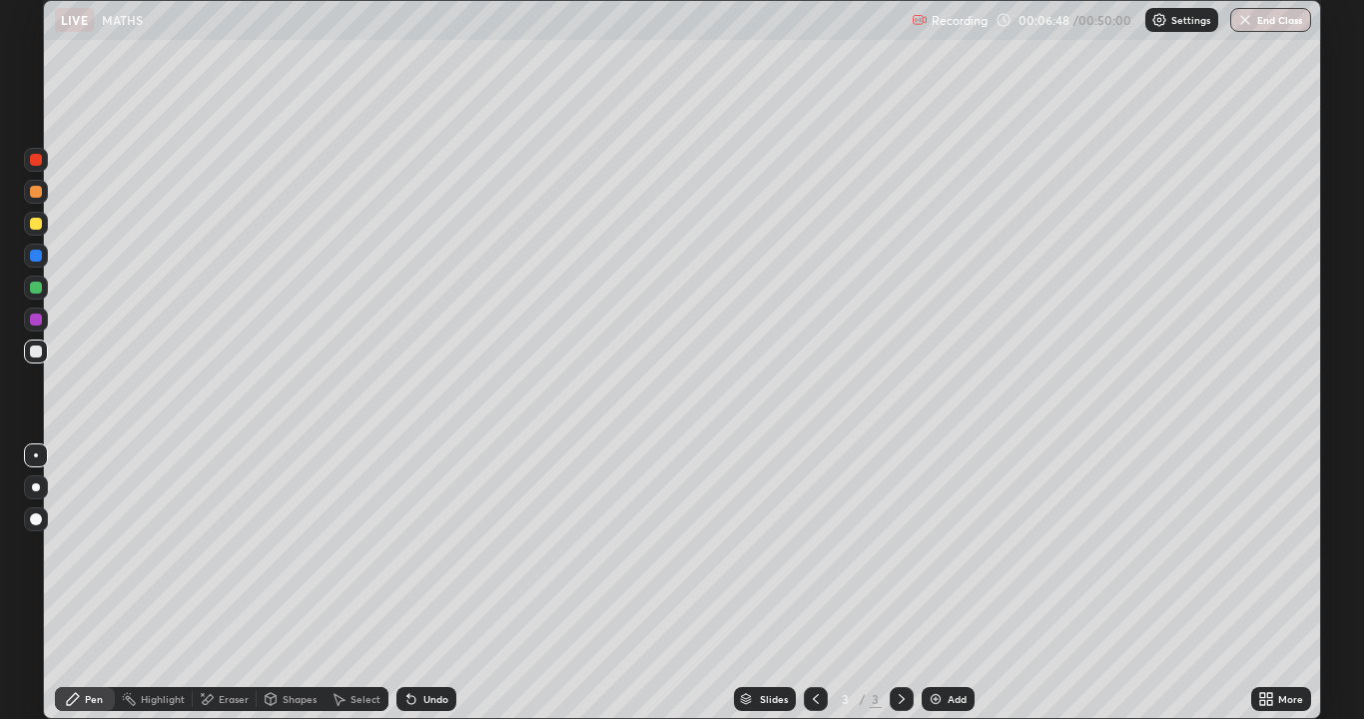
click at [219, 591] on div "Eraser" at bounding box center [234, 699] width 30 height 10
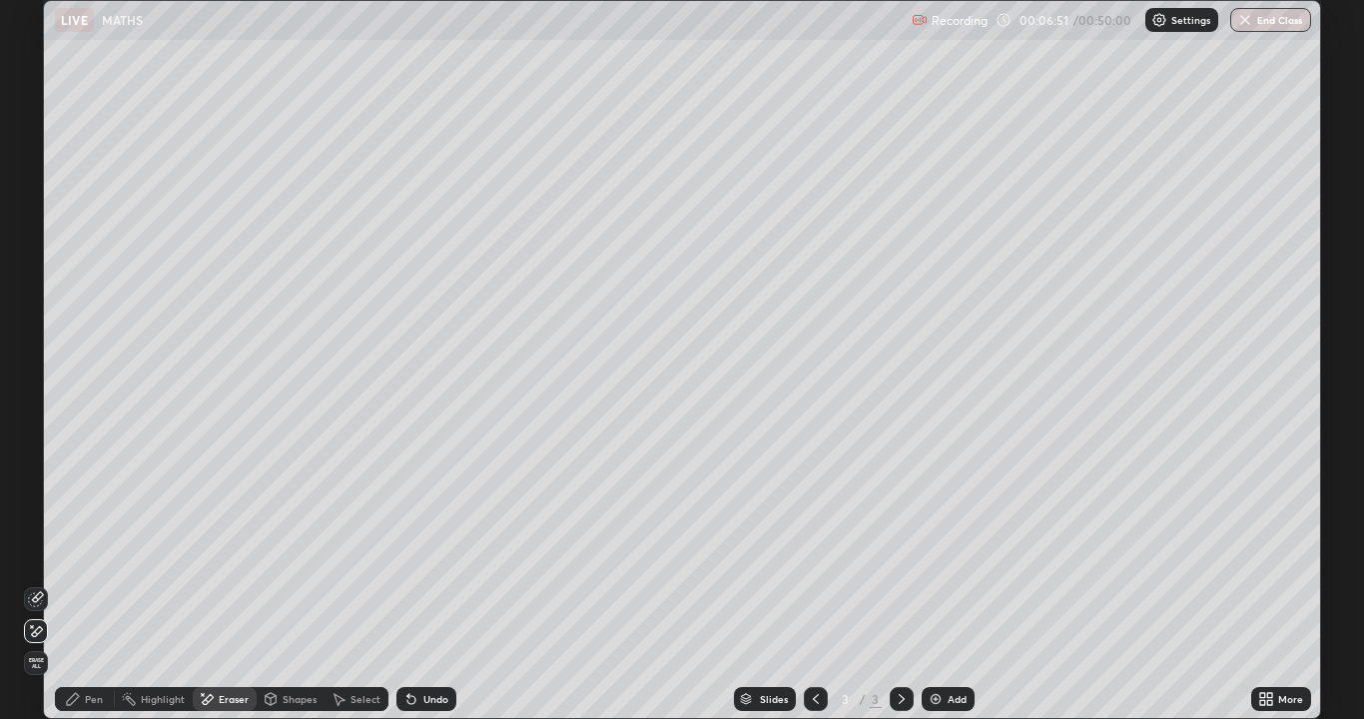
click at [86, 591] on div "Pen" at bounding box center [94, 699] width 18 height 10
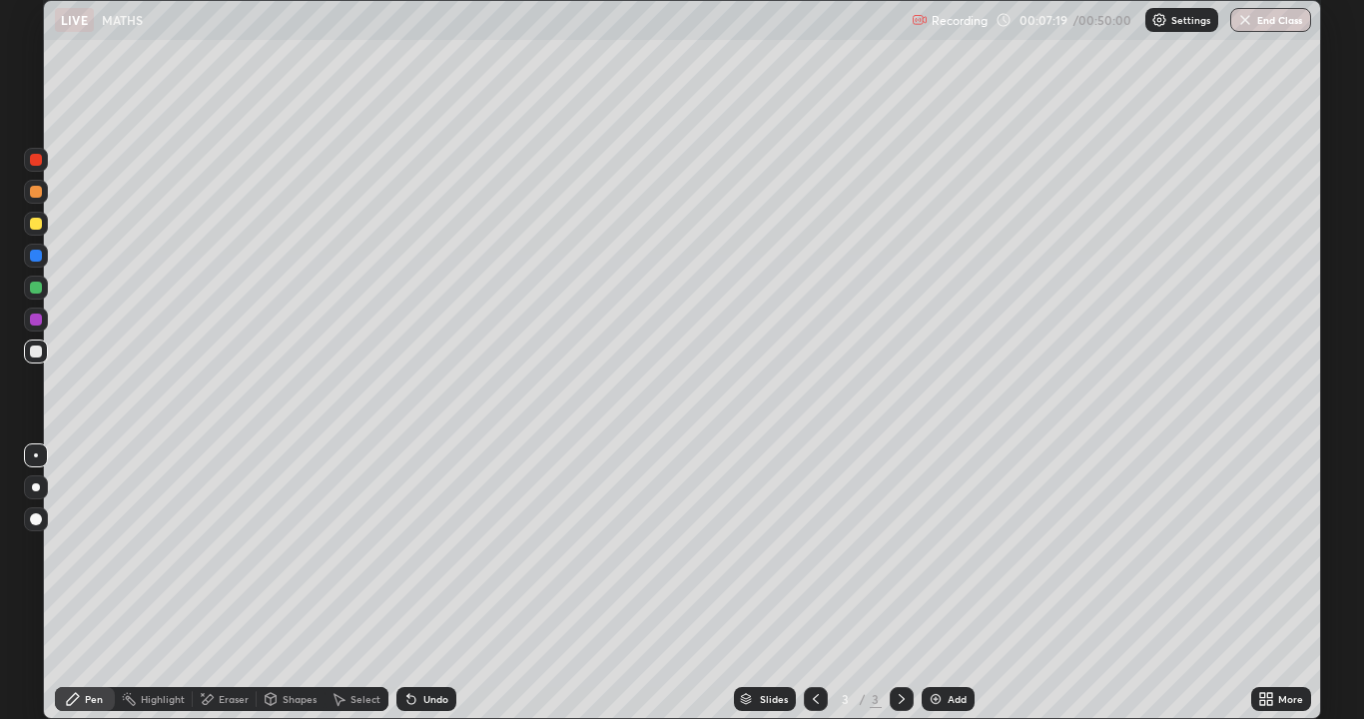
click at [349, 591] on div "Select" at bounding box center [357, 699] width 64 height 24
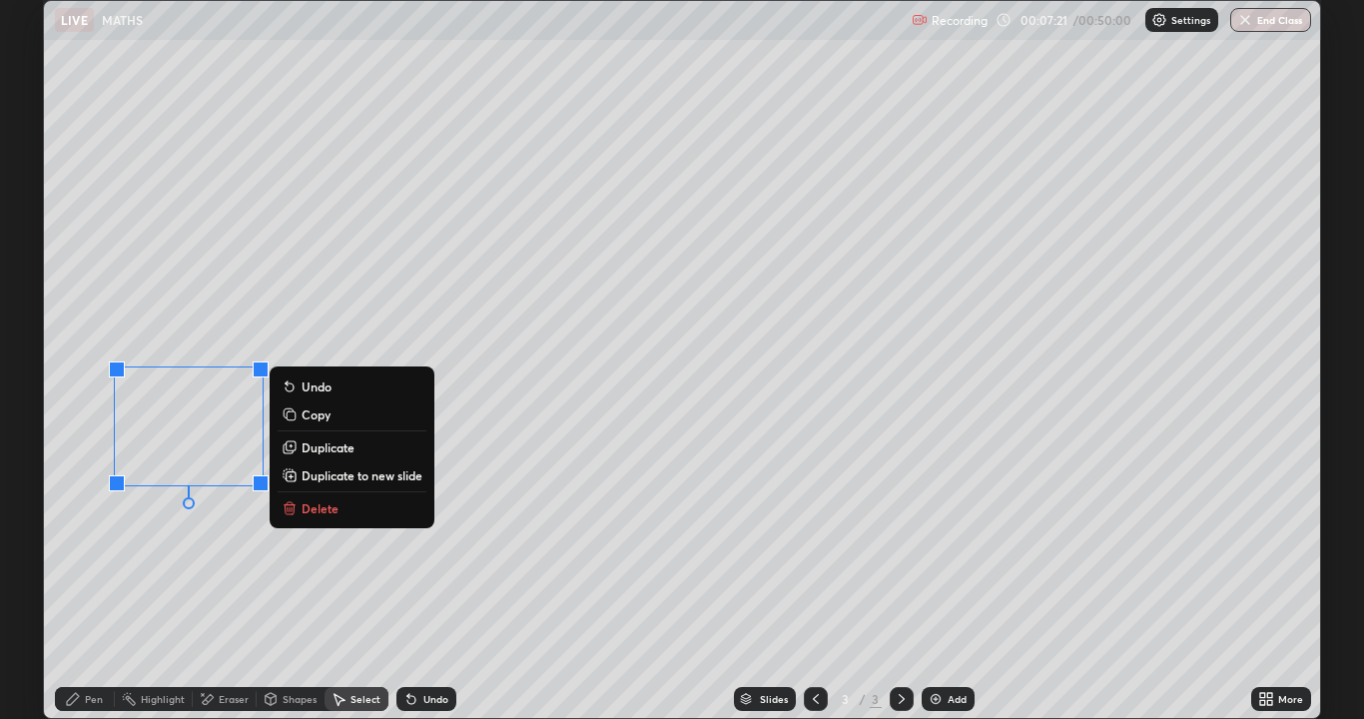
click at [310, 510] on p "Delete" at bounding box center [320, 508] width 37 height 16
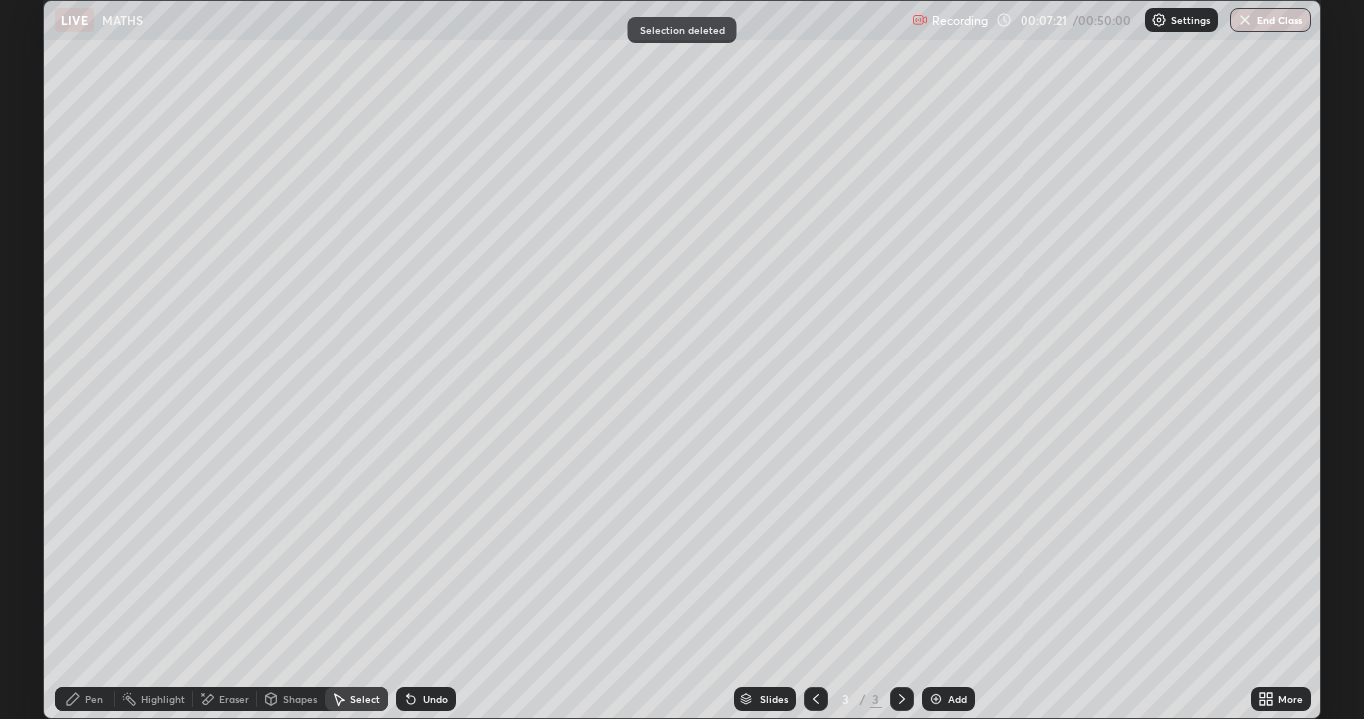
click at [89, 591] on div "Pen" at bounding box center [94, 699] width 18 height 10
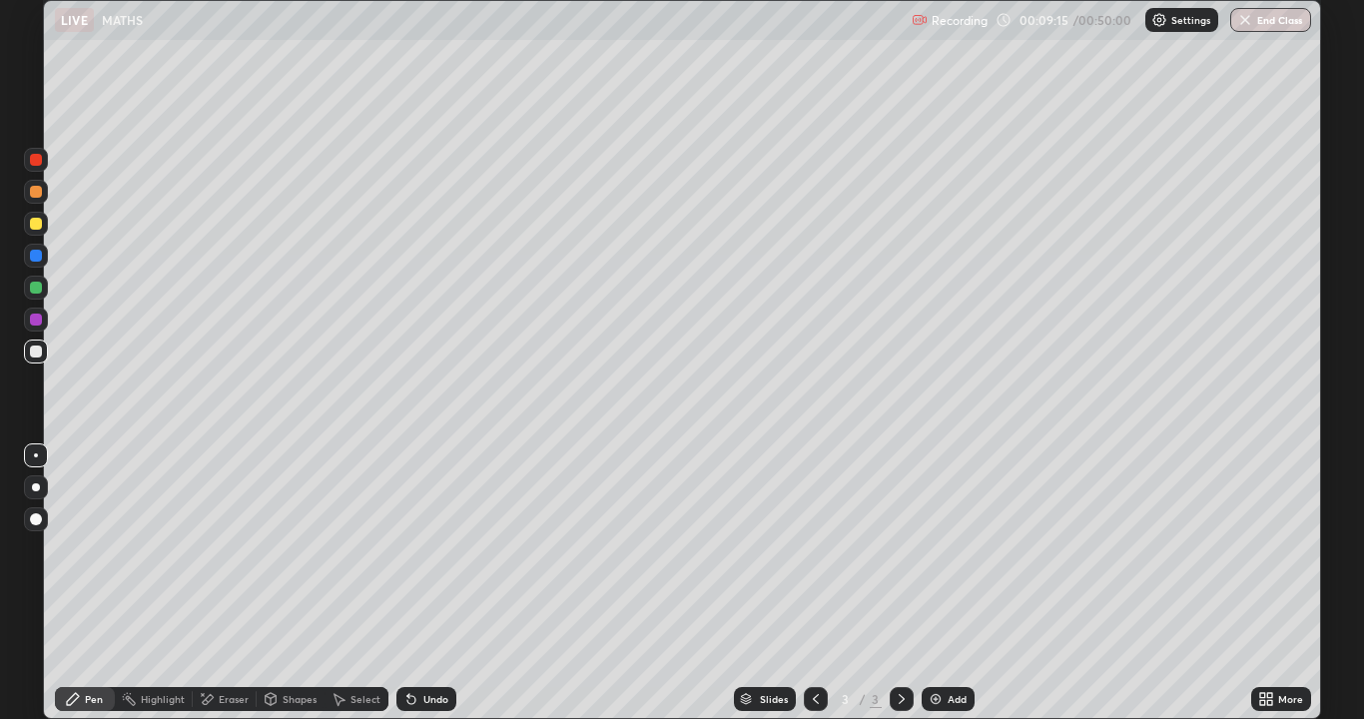
click at [352, 591] on div "Select" at bounding box center [366, 699] width 30 height 10
click at [216, 591] on div "Eraser" at bounding box center [225, 699] width 64 height 24
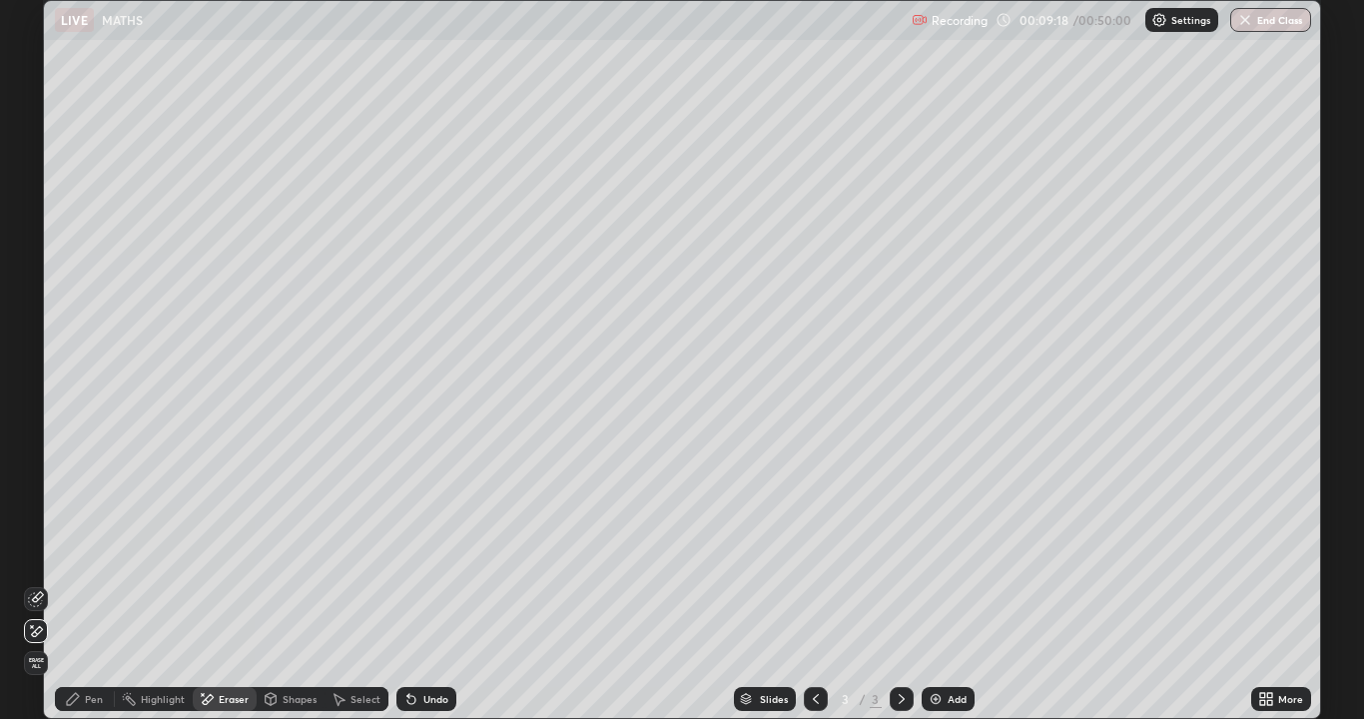
click at [92, 591] on div "Pen" at bounding box center [94, 699] width 18 height 10
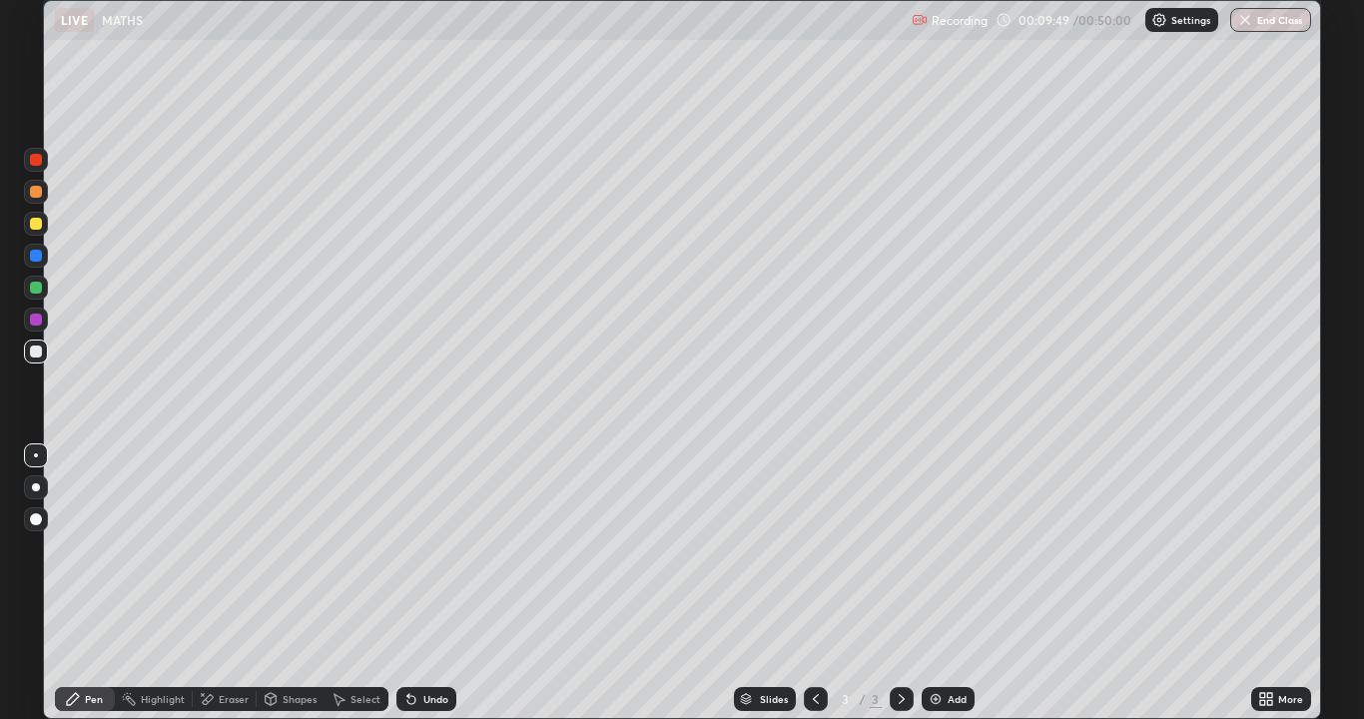
click at [352, 591] on div "Select" at bounding box center [366, 699] width 30 height 10
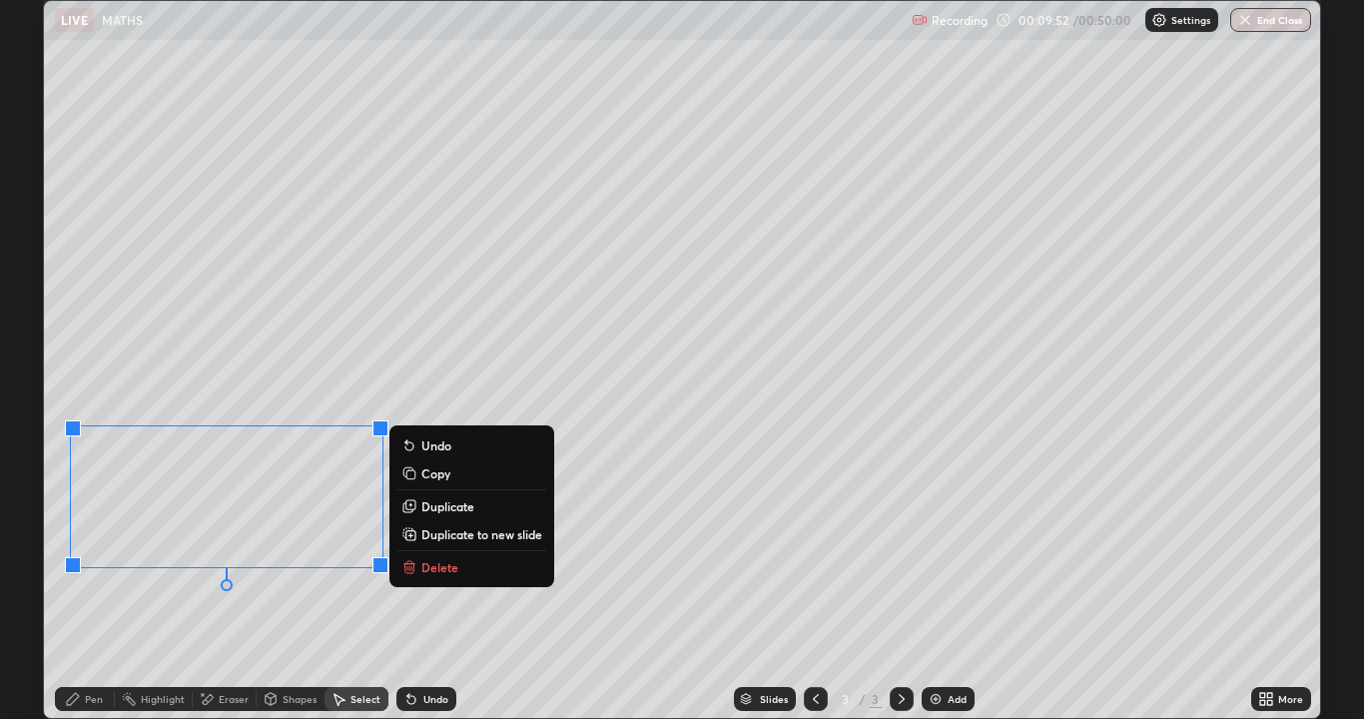
click at [414, 563] on icon at bounding box center [409, 567] width 16 height 16
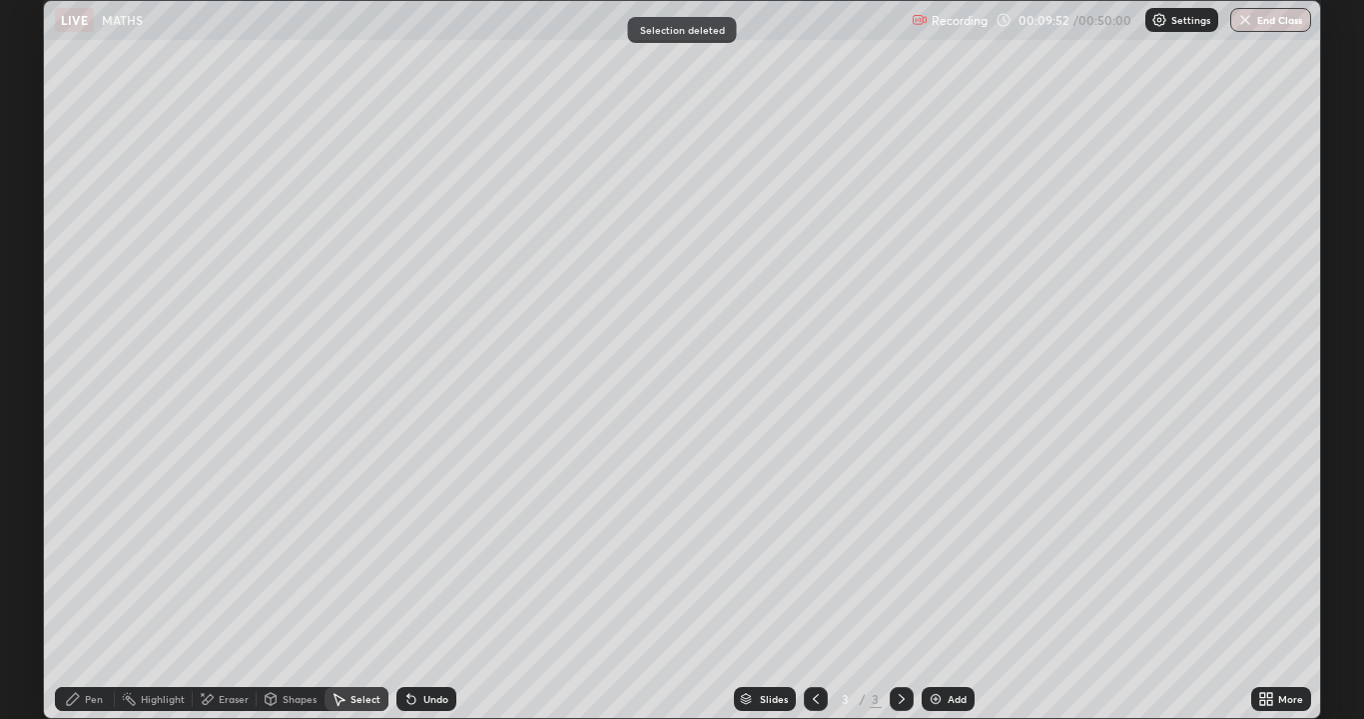
click at [92, 591] on div "Pen" at bounding box center [94, 699] width 18 height 10
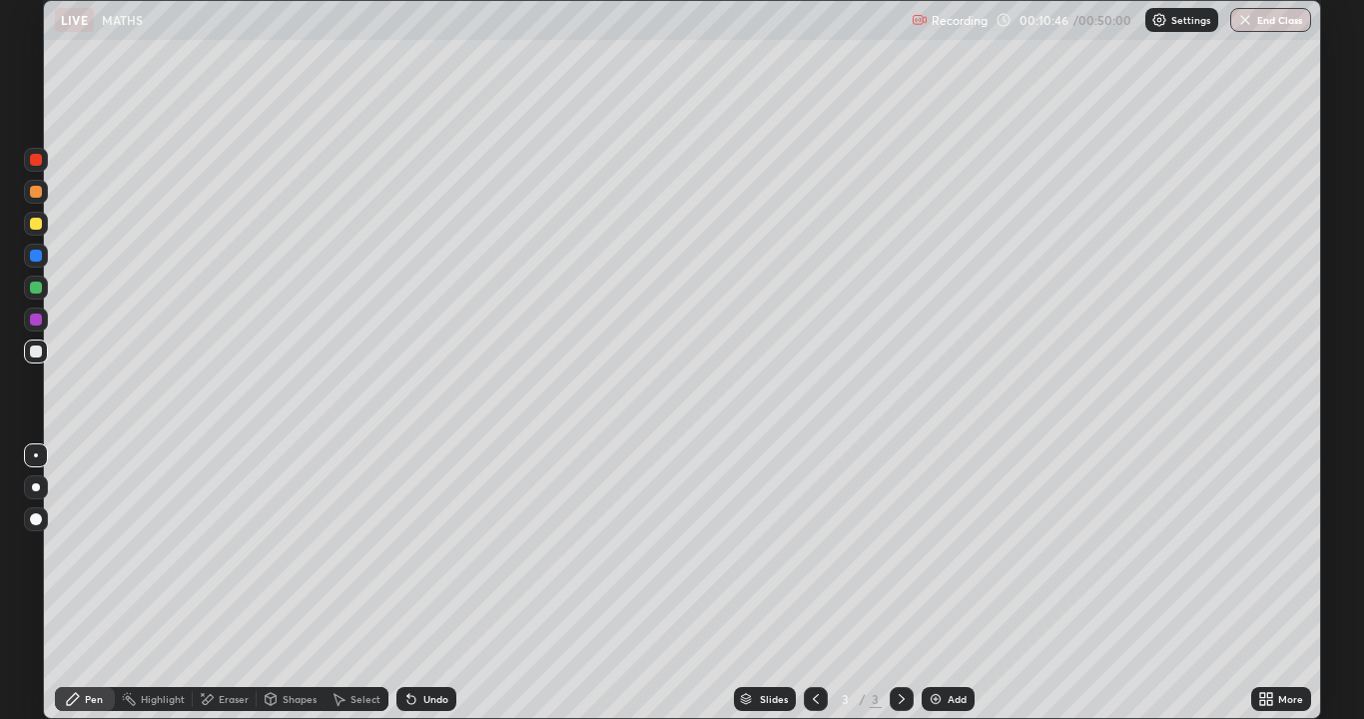
click at [408, 591] on icon at bounding box center [411, 700] width 8 height 8
click at [415, 591] on icon at bounding box center [411, 699] width 16 height 16
click at [410, 591] on icon at bounding box center [411, 700] width 8 height 8
click at [409, 591] on icon at bounding box center [411, 700] width 8 height 8
click at [408, 591] on icon at bounding box center [411, 699] width 16 height 16
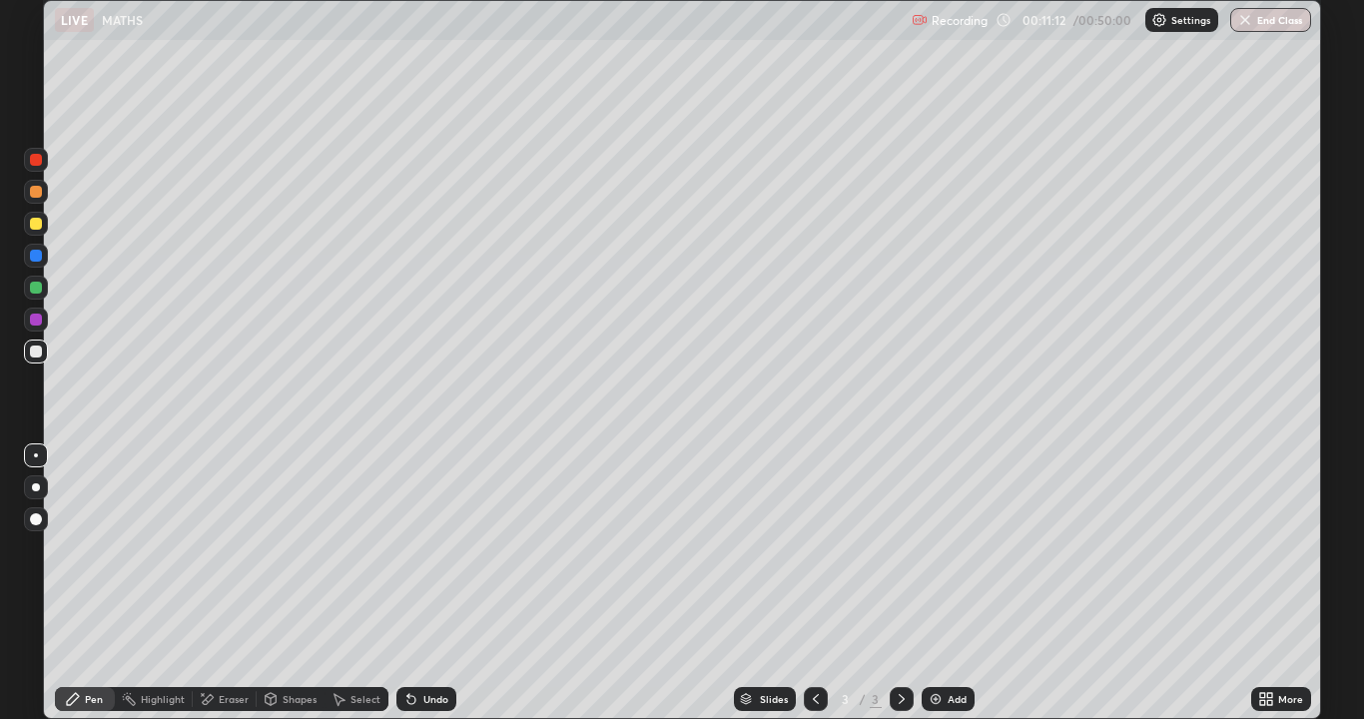
click at [407, 591] on icon at bounding box center [411, 700] width 8 height 8
click at [36, 285] on div at bounding box center [36, 288] width 12 height 12
click at [408, 591] on icon at bounding box center [411, 700] width 8 height 8
click at [343, 591] on icon at bounding box center [339, 699] width 16 height 16
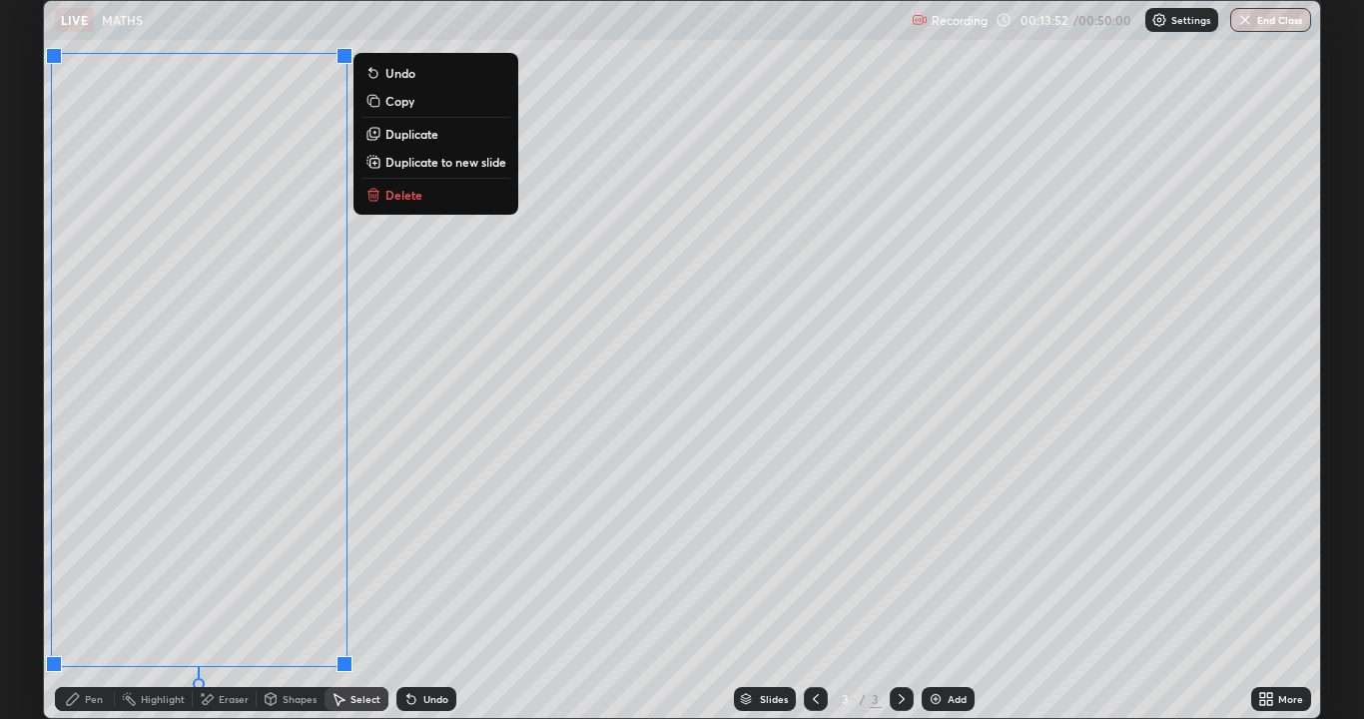
click at [404, 166] on p "Duplicate to new slide" at bounding box center [445, 162] width 121 height 16
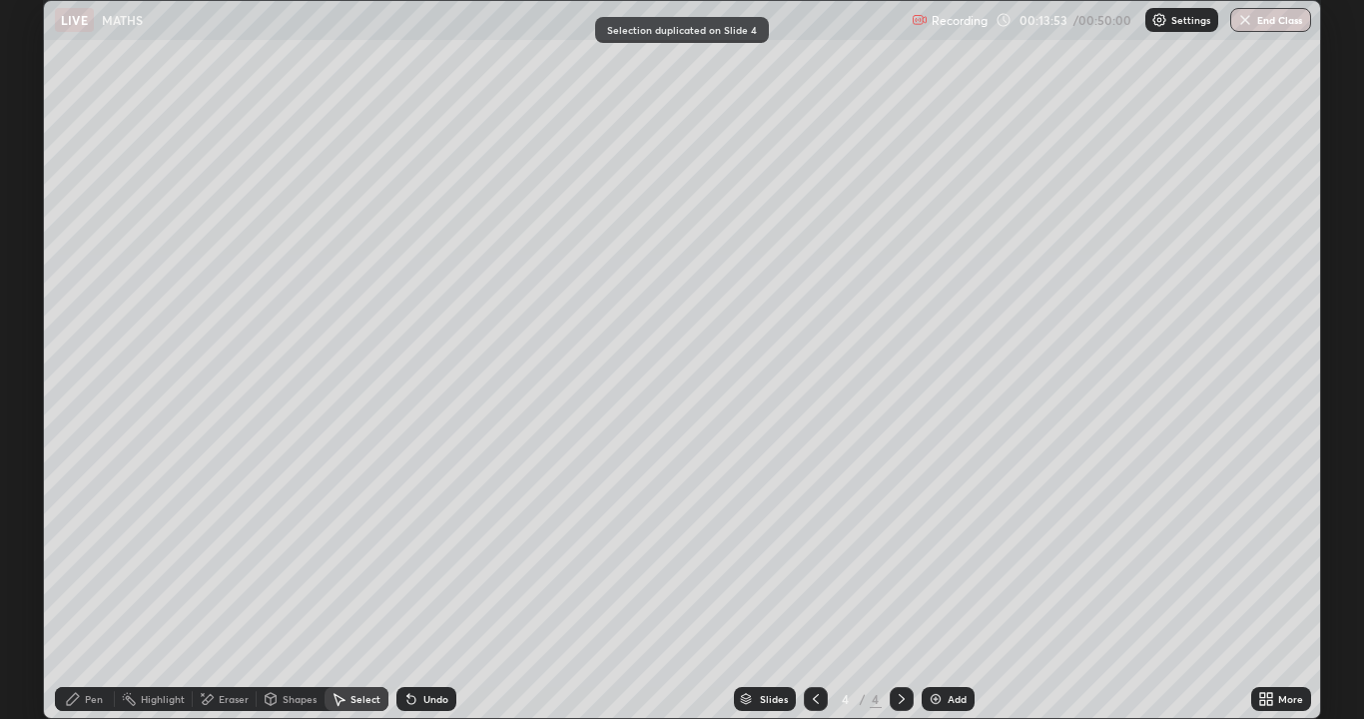
click at [77, 591] on icon at bounding box center [73, 699] width 12 height 12
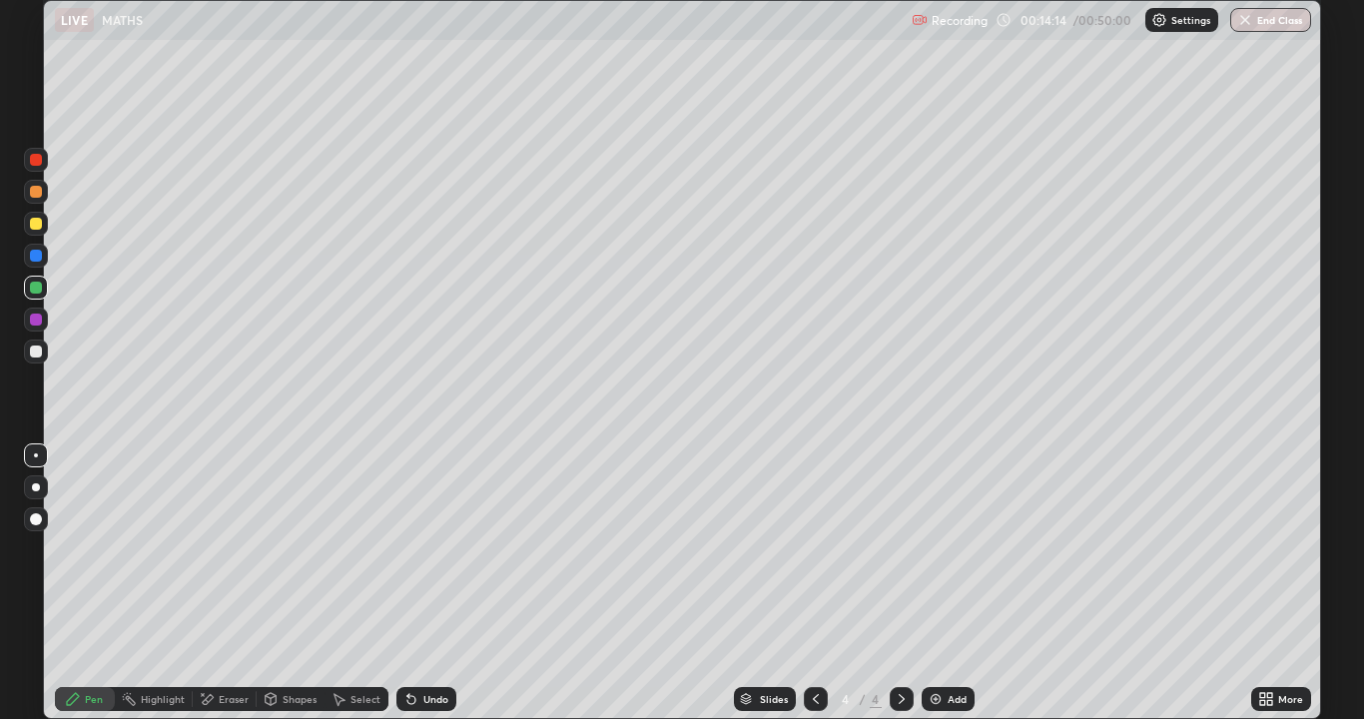
click at [28, 357] on div at bounding box center [36, 352] width 24 height 24
click at [810, 591] on div at bounding box center [816, 699] width 24 height 24
click at [900, 591] on icon at bounding box center [902, 699] width 16 height 16
click at [814, 591] on icon at bounding box center [816, 699] width 16 height 16
click at [900, 591] on icon at bounding box center [902, 699] width 16 height 16
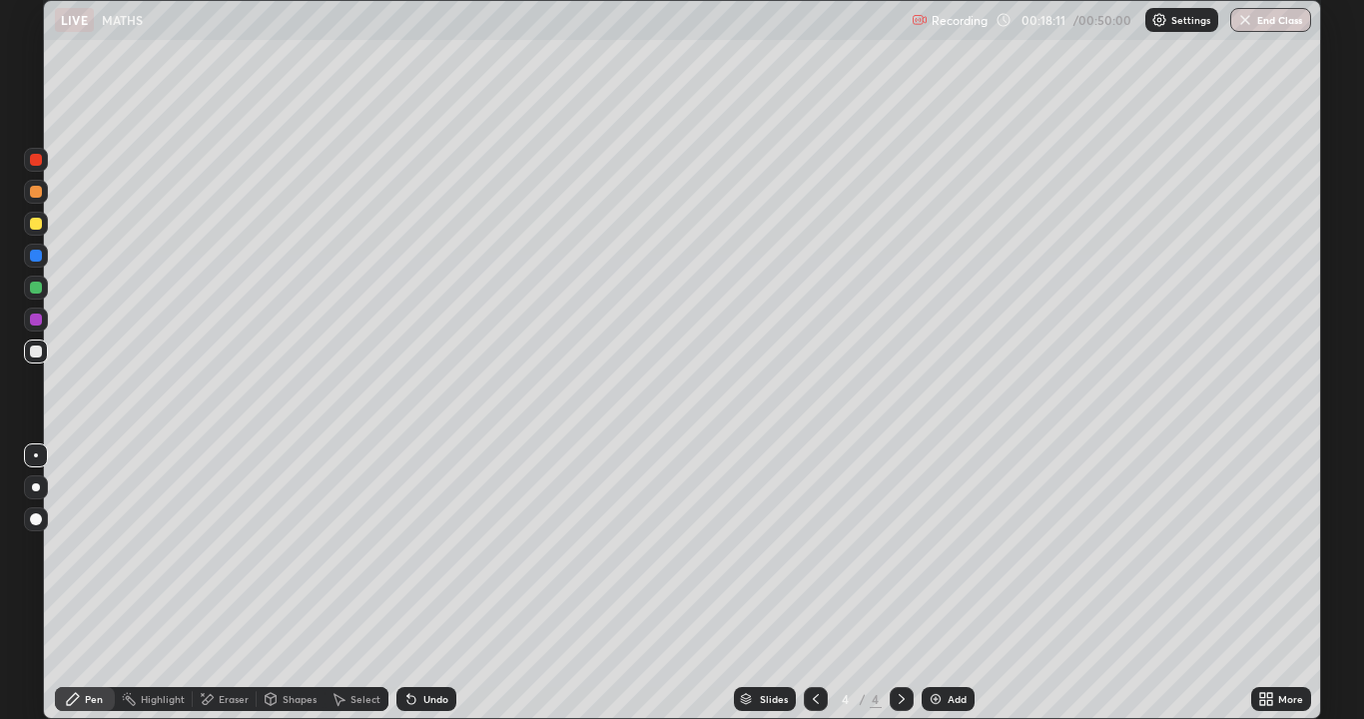
click at [347, 591] on div "Select" at bounding box center [357, 699] width 64 height 24
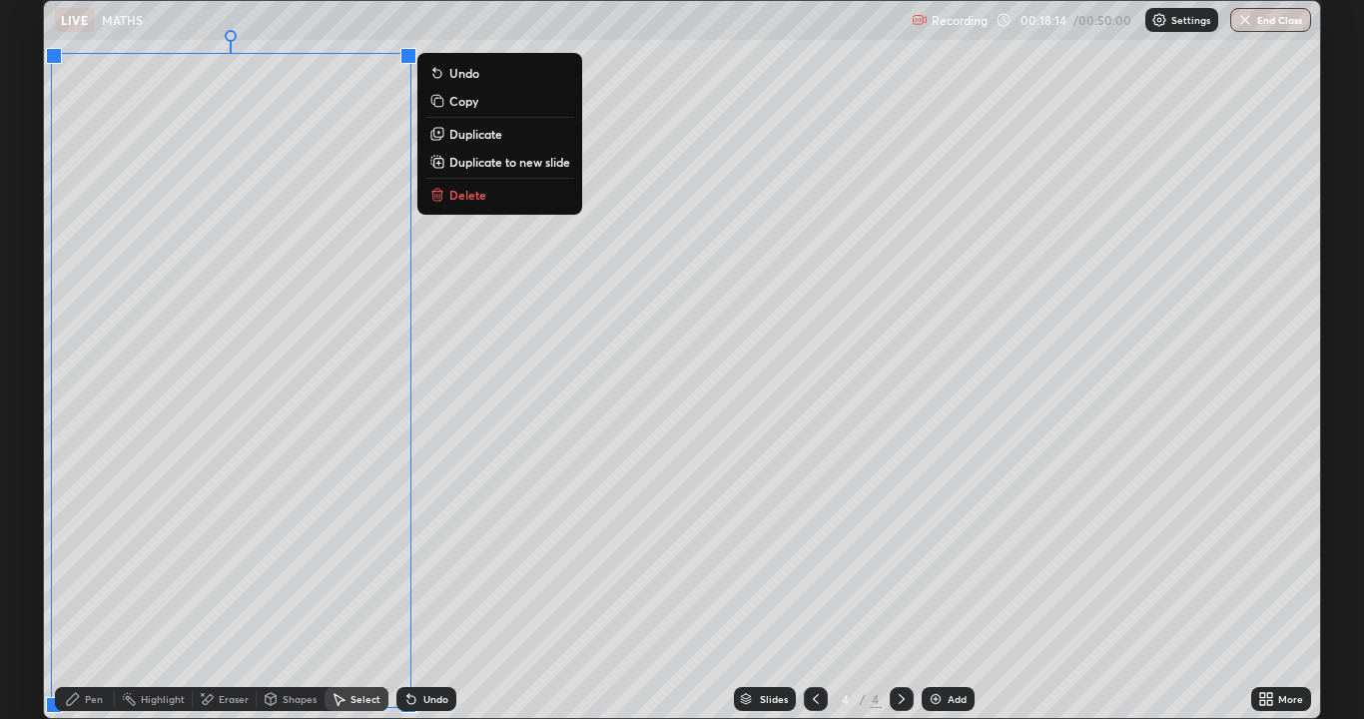
click at [442, 202] on icon at bounding box center [437, 195] width 16 height 16
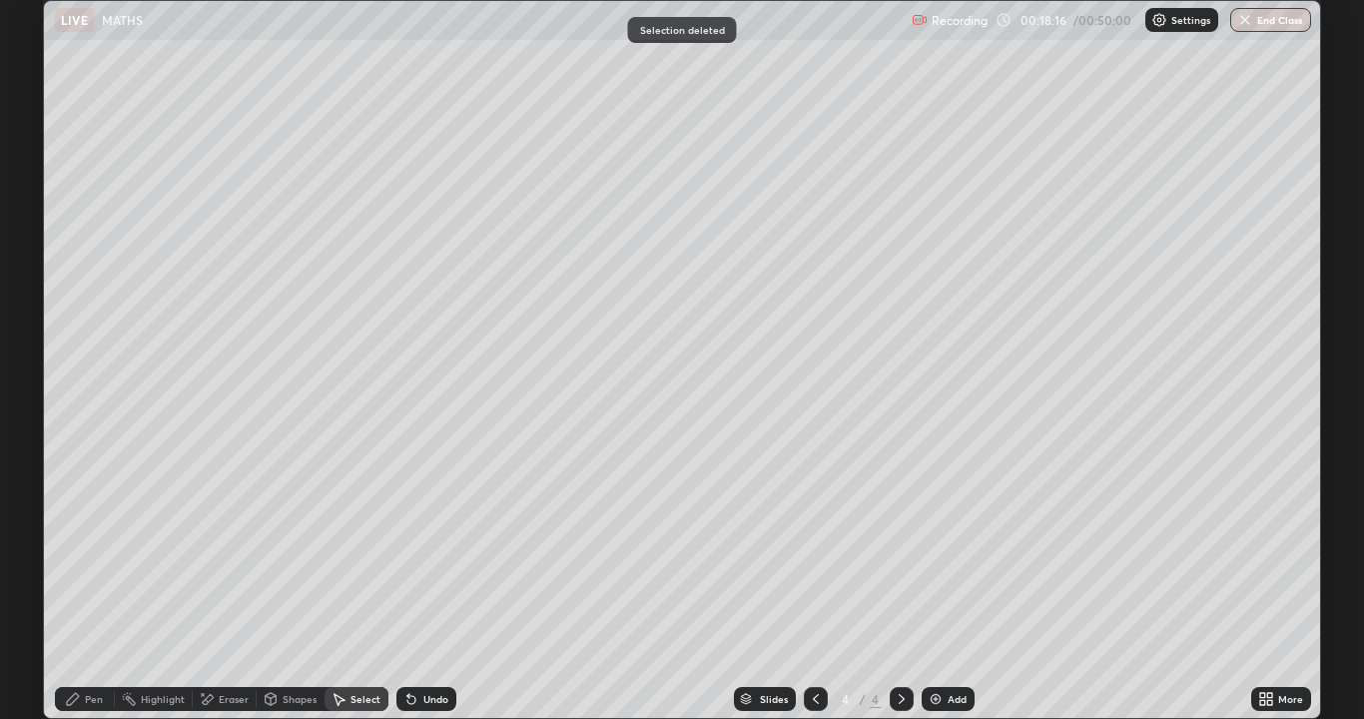
click at [93, 591] on div "Pen" at bounding box center [85, 699] width 60 height 24
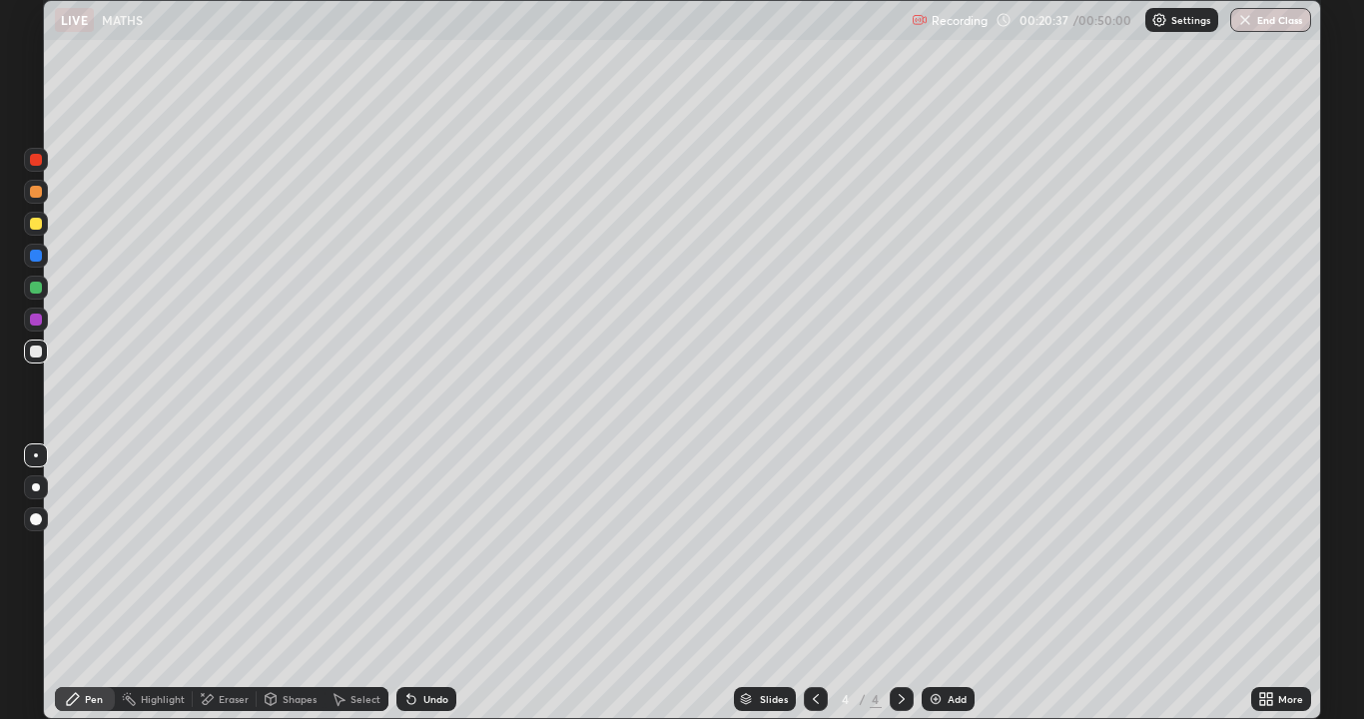
click at [351, 591] on div "Select" at bounding box center [366, 699] width 30 height 10
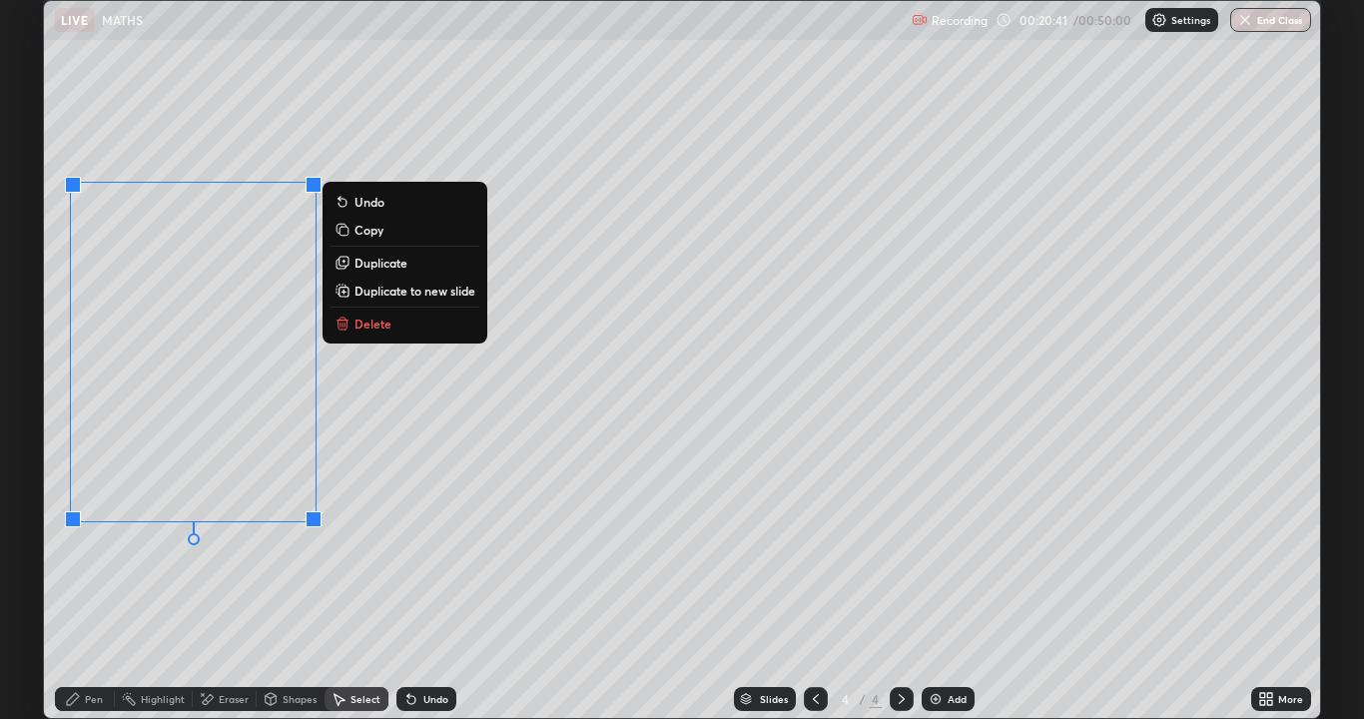
click at [348, 327] on icon at bounding box center [343, 324] width 16 height 16
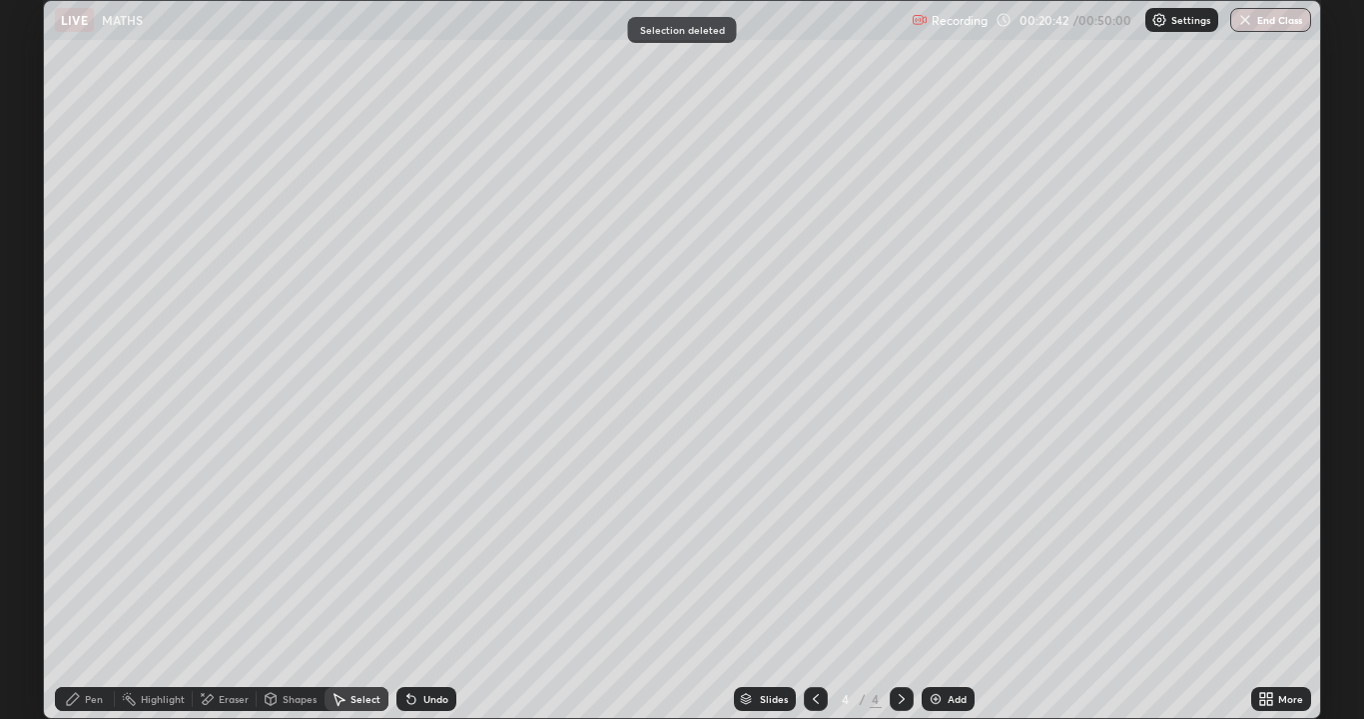
click at [87, 591] on div "Pen" at bounding box center [94, 699] width 18 height 10
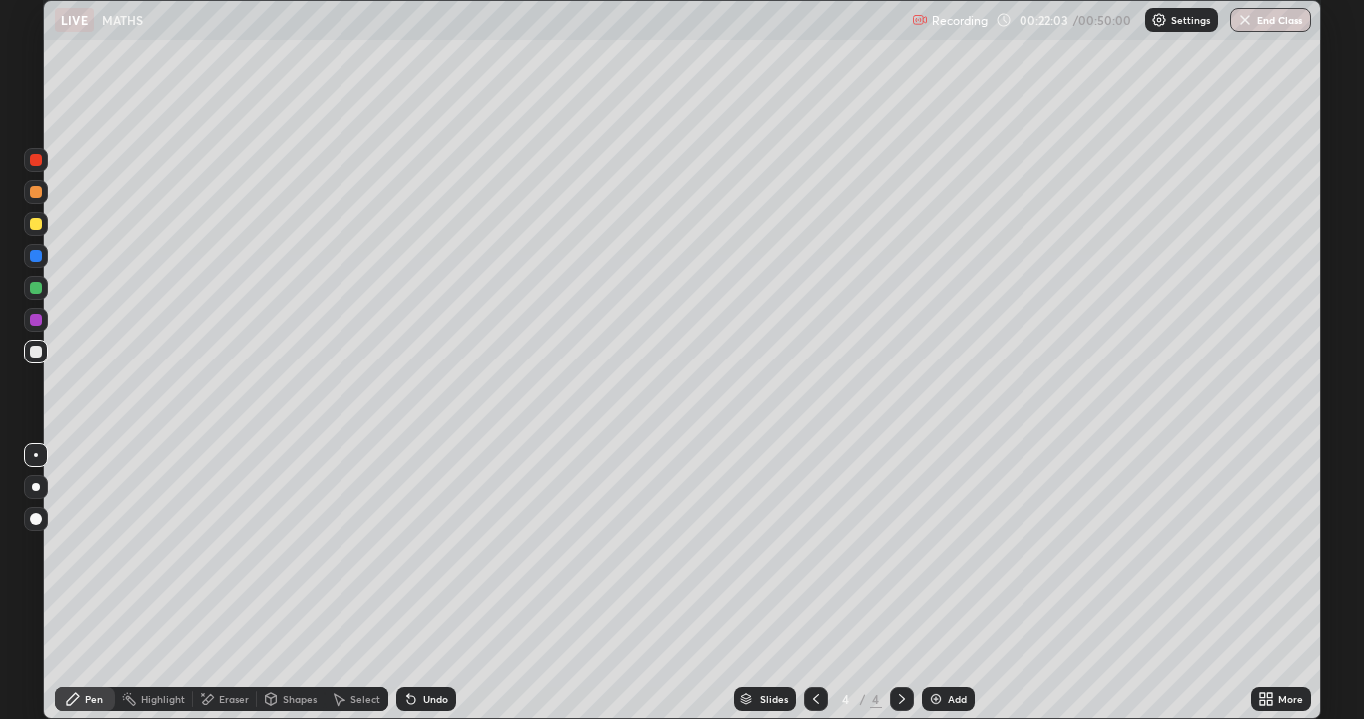
click at [28, 292] on div at bounding box center [36, 288] width 24 height 24
click at [359, 591] on div "Select" at bounding box center [357, 699] width 64 height 24
click at [221, 591] on div "Eraser" at bounding box center [234, 699] width 30 height 10
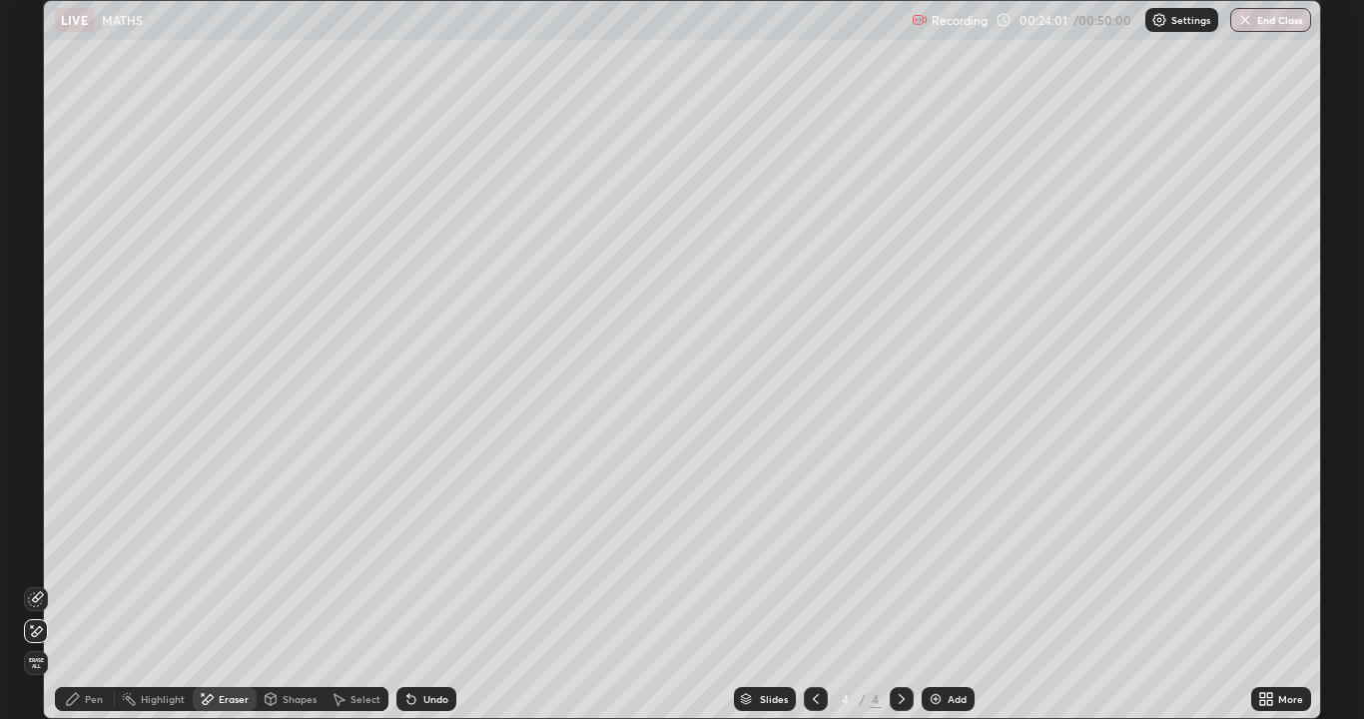
click at [96, 591] on div "Pen" at bounding box center [94, 699] width 18 height 10
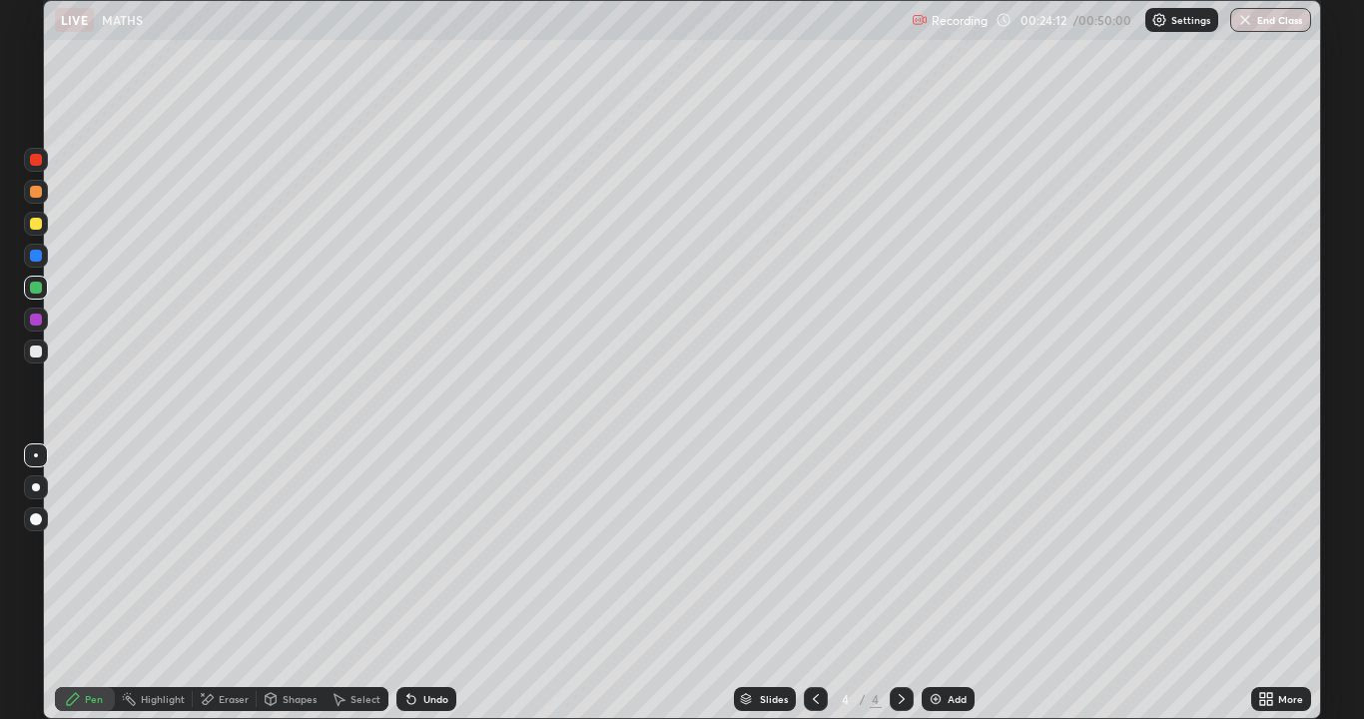
click at [34, 229] on div at bounding box center [36, 224] width 12 height 12
click at [36, 262] on div at bounding box center [36, 256] width 24 height 24
click at [34, 296] on div at bounding box center [36, 288] width 24 height 24
click at [222, 591] on div "Eraser" at bounding box center [234, 699] width 30 height 10
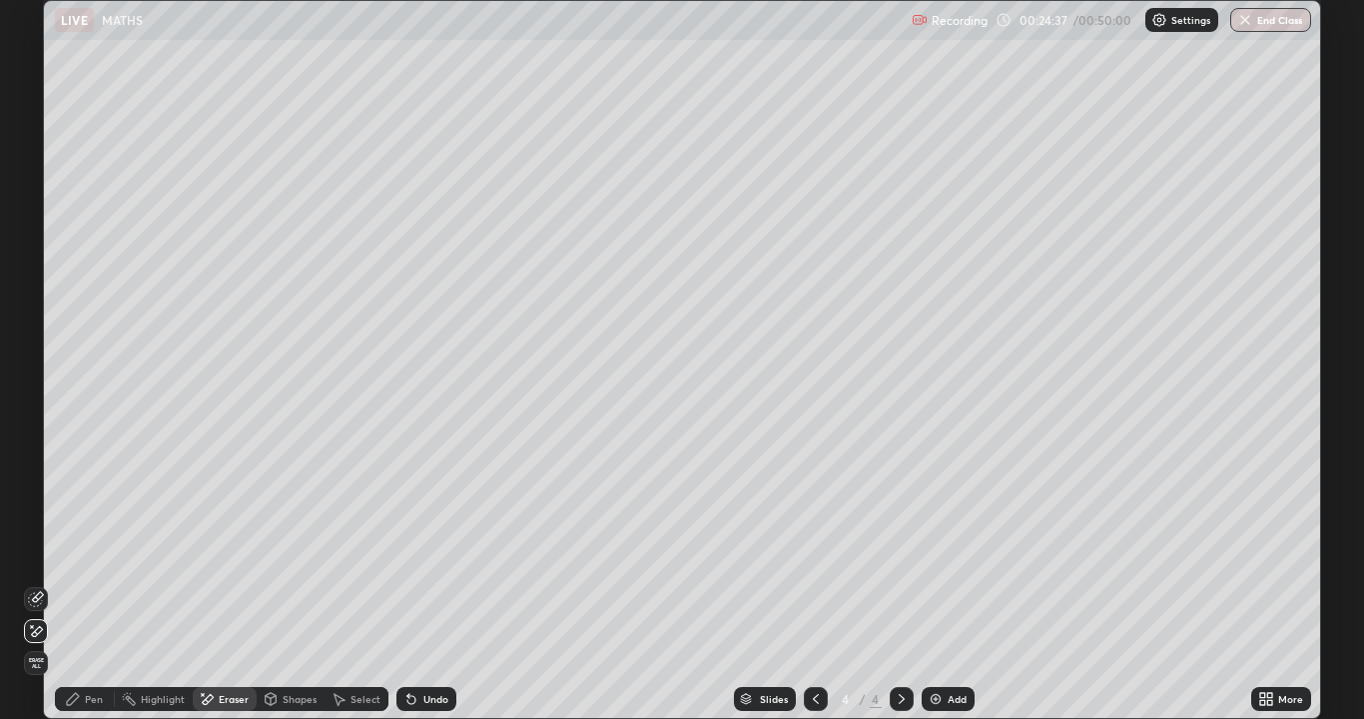
click at [99, 591] on div "Pen" at bounding box center [94, 699] width 18 height 10
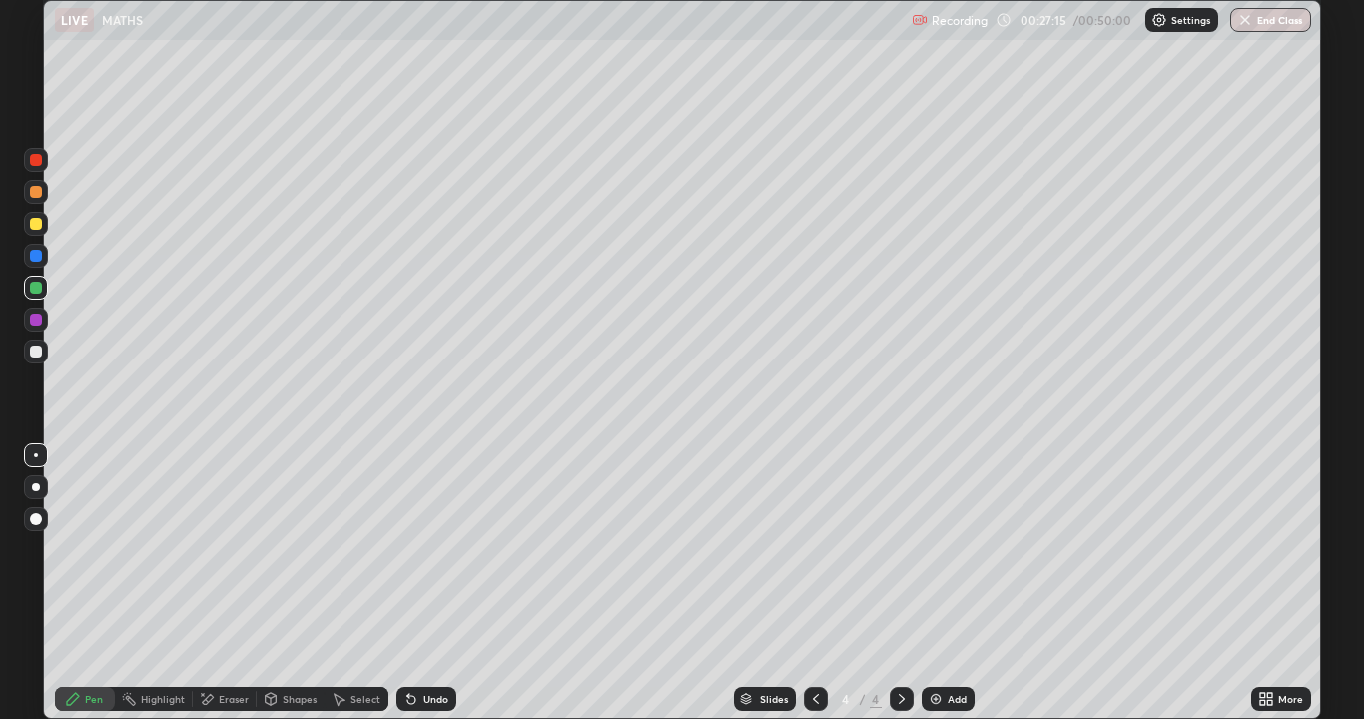
click at [354, 591] on div "Select" at bounding box center [366, 699] width 30 height 10
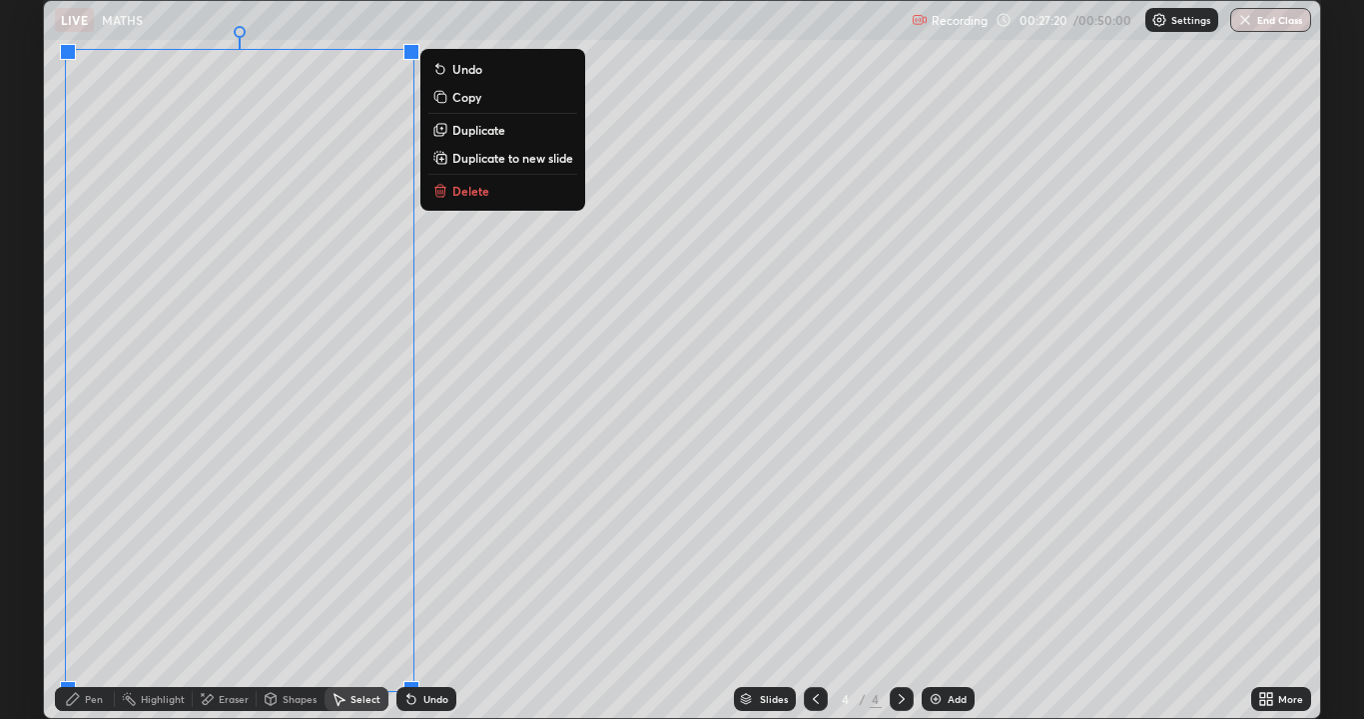
click at [468, 162] on p "Duplicate to new slide" at bounding box center [512, 158] width 121 height 16
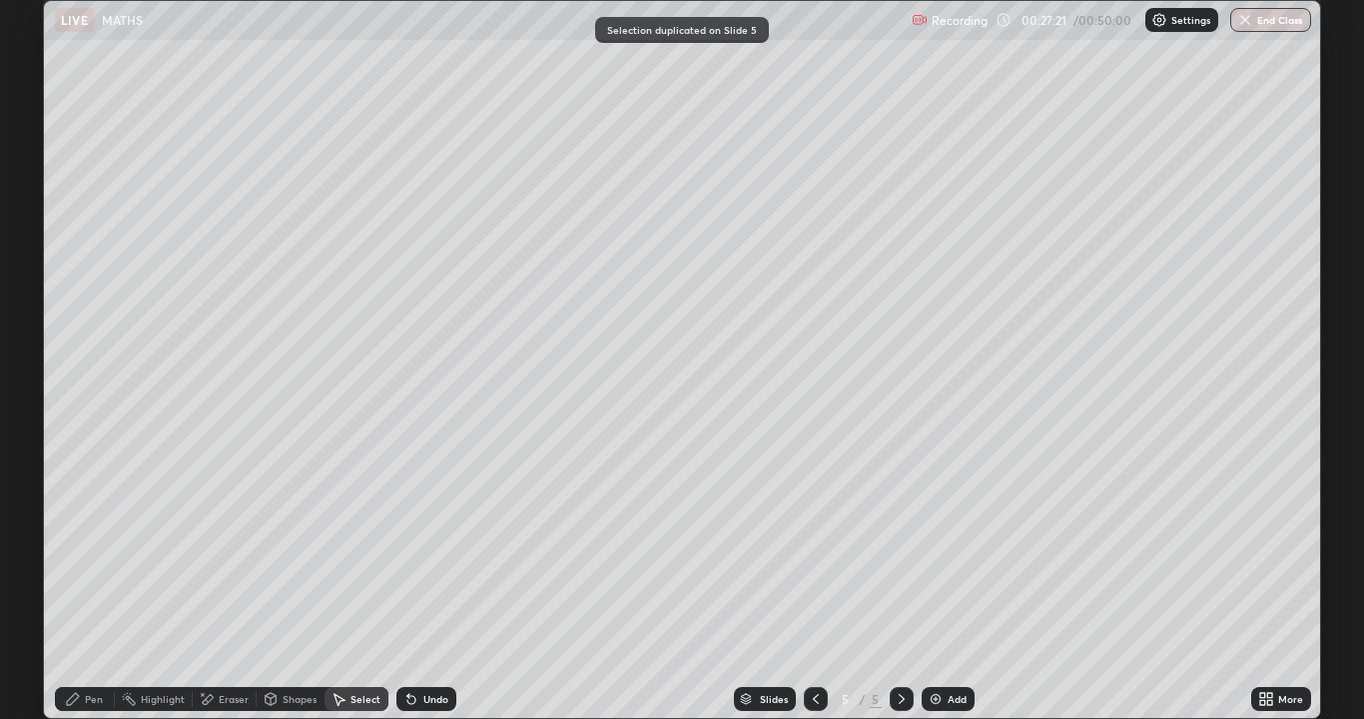
click at [84, 591] on div "Pen" at bounding box center [85, 699] width 60 height 24
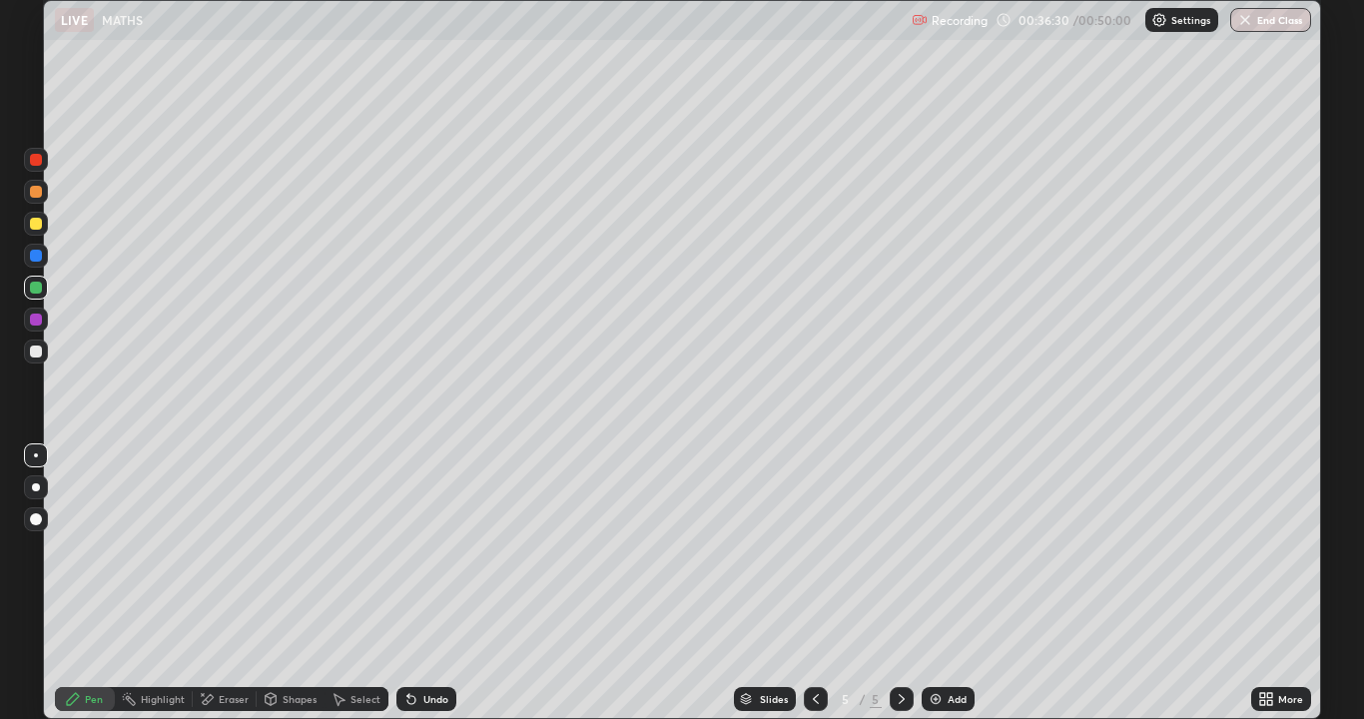
click at [37, 223] on div at bounding box center [36, 224] width 12 height 12
click at [353, 591] on div "Select" at bounding box center [366, 699] width 30 height 10
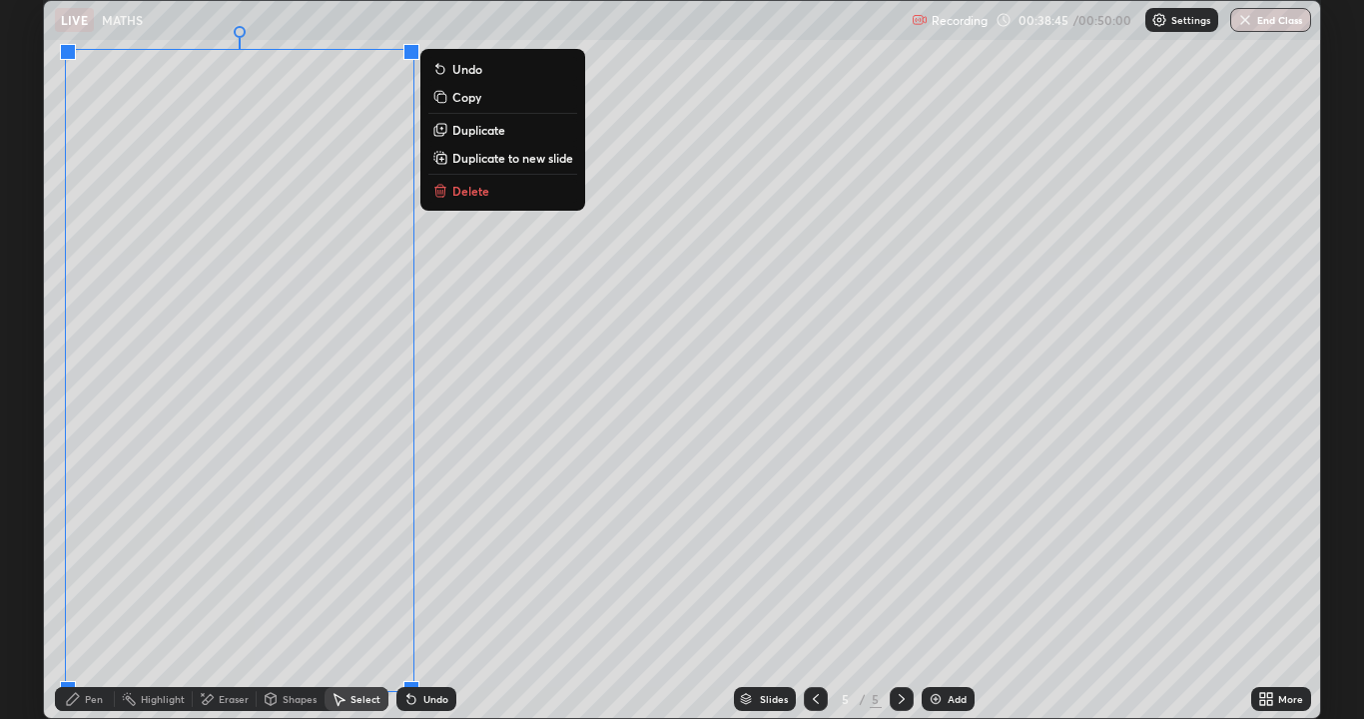
click at [453, 191] on p "Delete" at bounding box center [470, 191] width 37 height 16
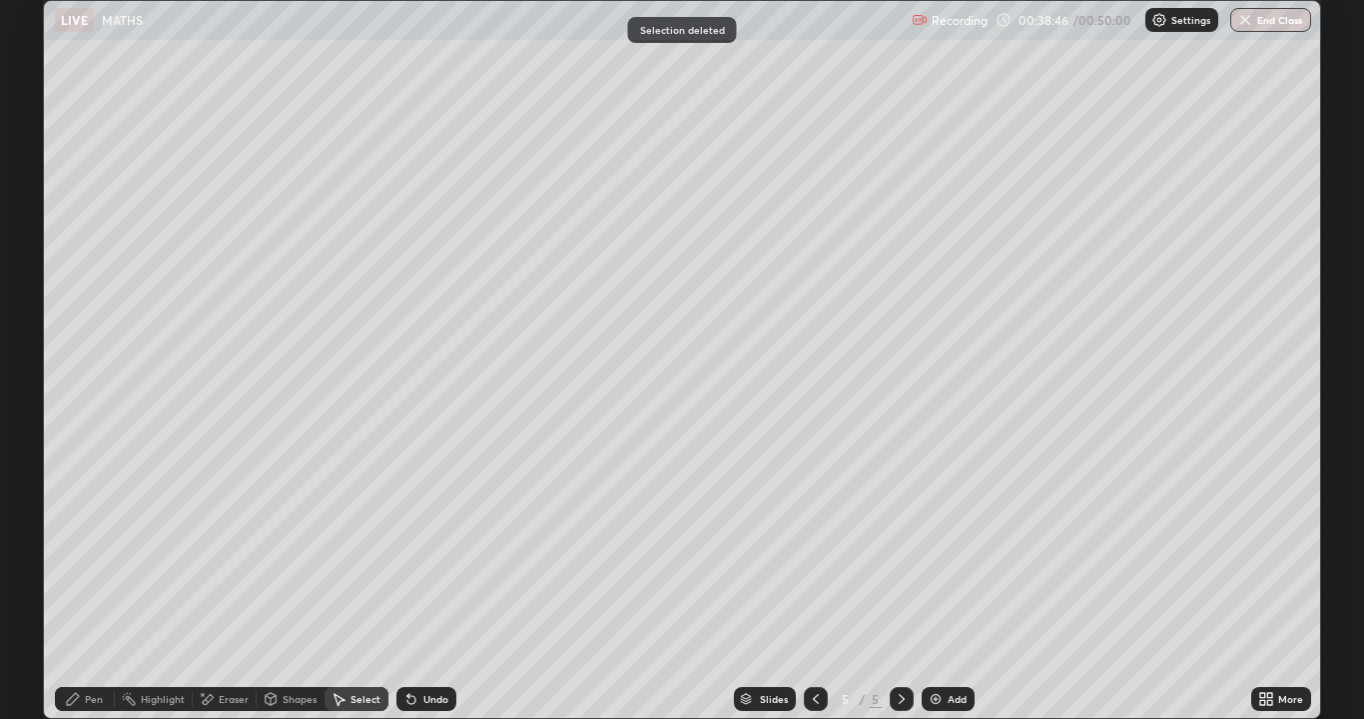
click at [99, 591] on div "Pen" at bounding box center [94, 699] width 18 height 10
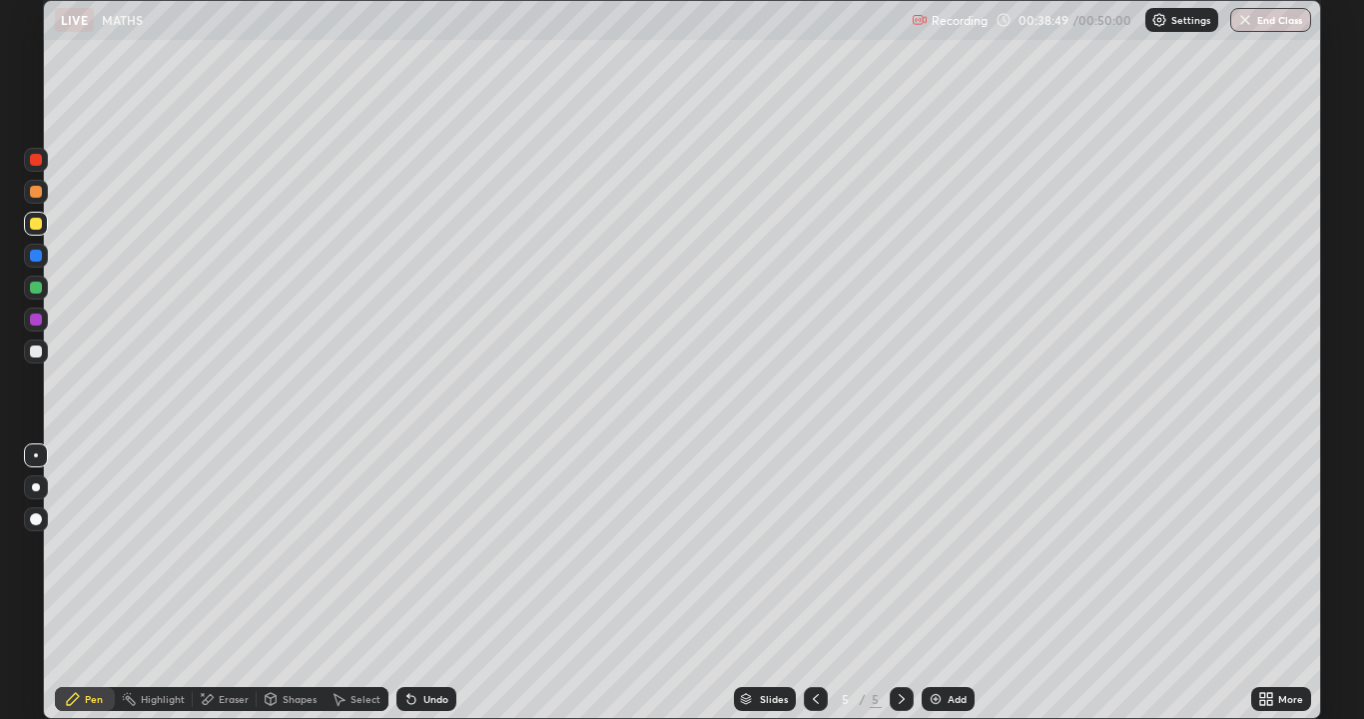
click at [32, 277] on div at bounding box center [36, 288] width 24 height 24
click at [940, 591] on img at bounding box center [936, 699] width 16 height 16
click at [814, 591] on icon at bounding box center [816, 699] width 16 height 16
click at [900, 591] on icon at bounding box center [902, 699] width 16 height 16
click at [360, 591] on div "Select" at bounding box center [366, 699] width 30 height 10
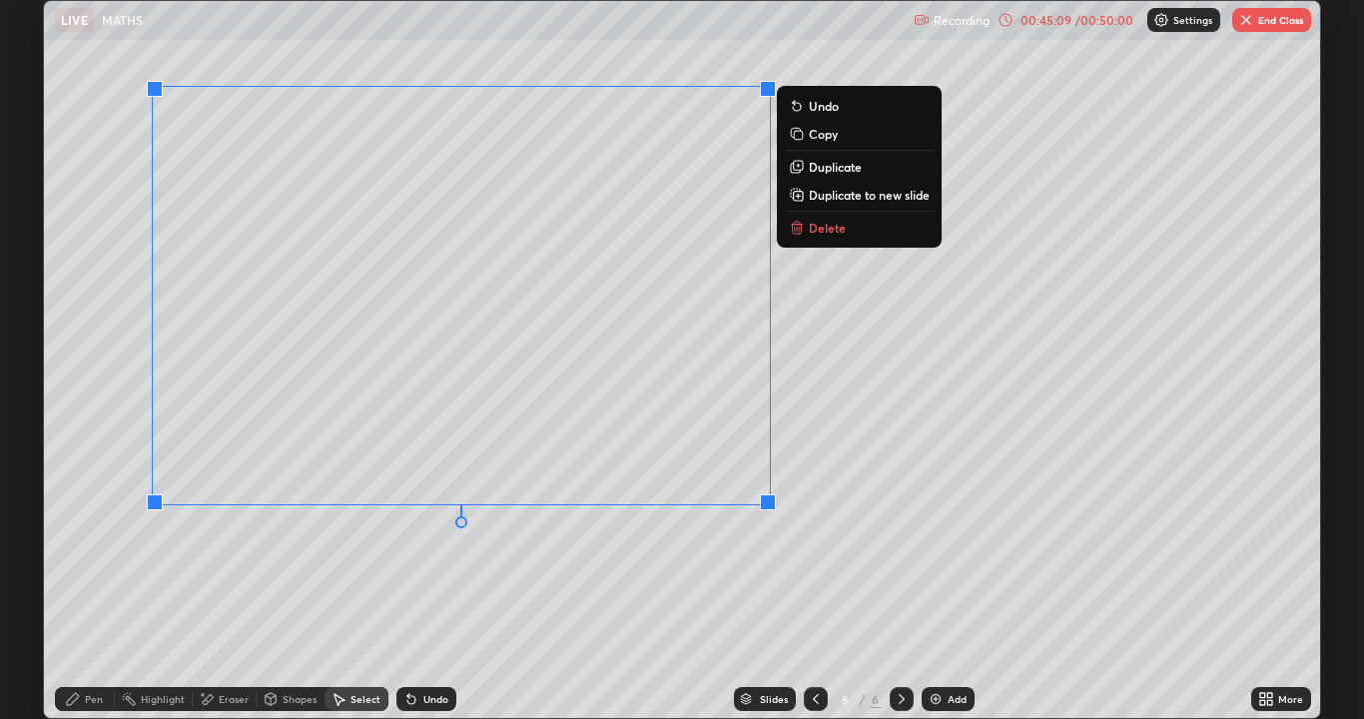
click at [797, 223] on icon at bounding box center [797, 223] width 7 height 3
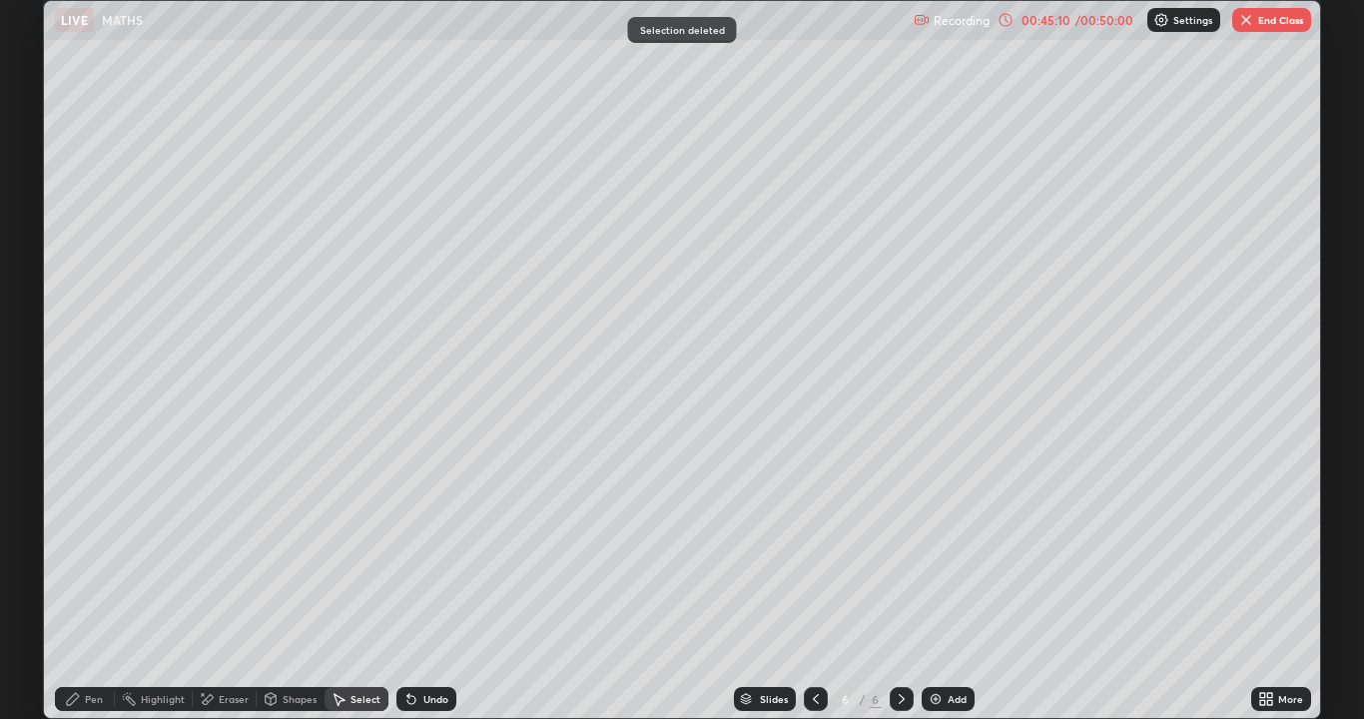
click at [99, 591] on div "Pen" at bounding box center [94, 699] width 18 height 10
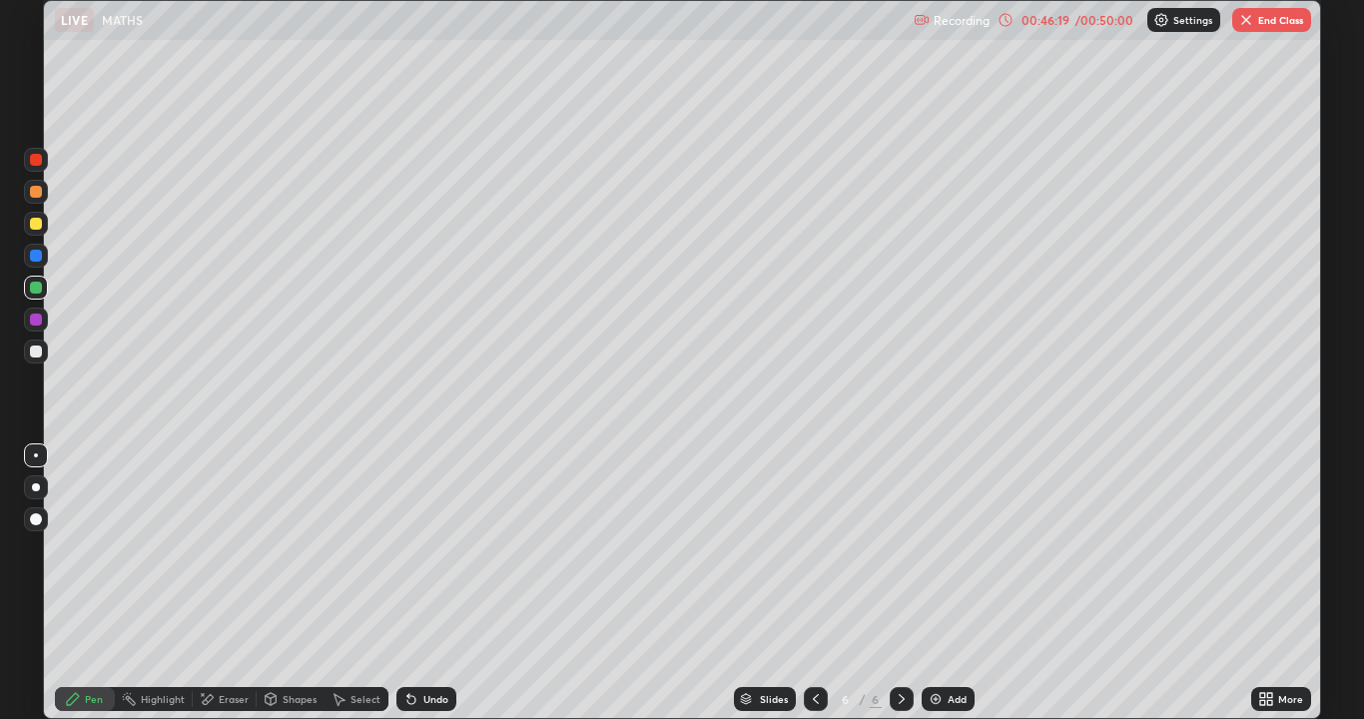
click at [362, 591] on div "Select" at bounding box center [366, 699] width 30 height 10
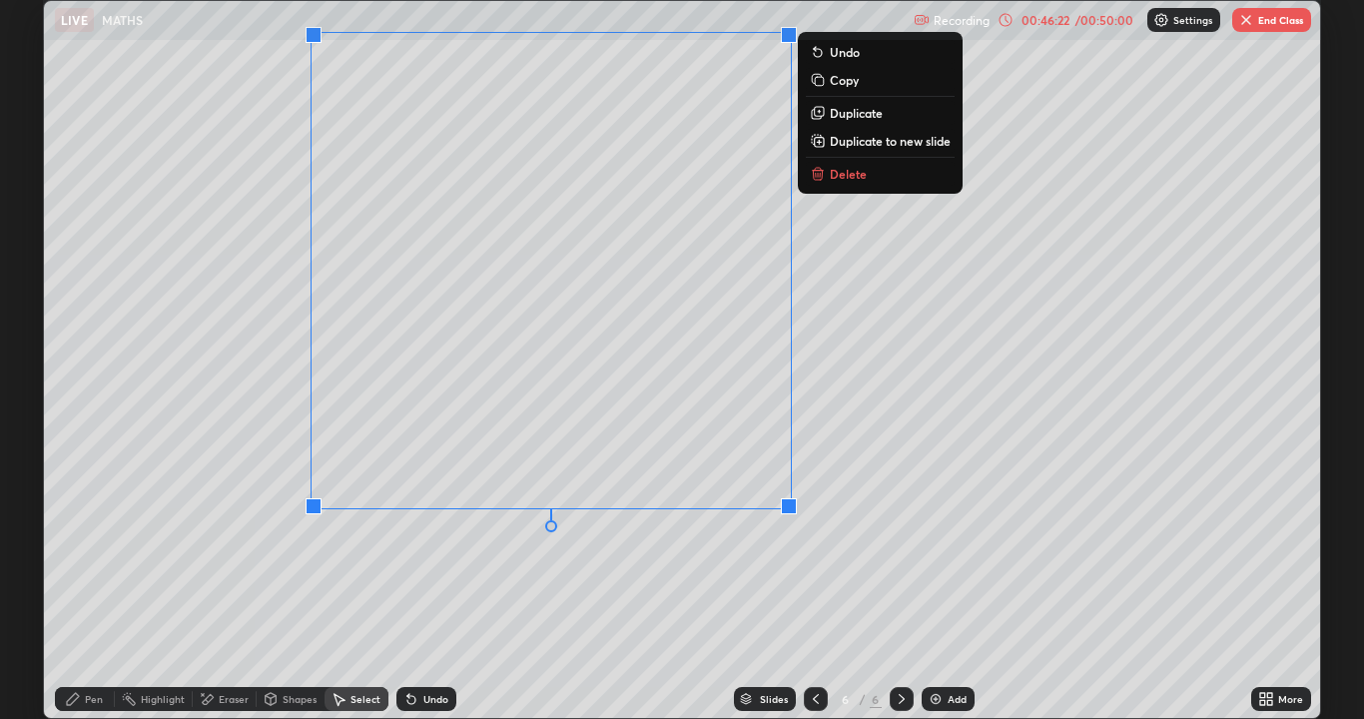
click at [820, 176] on icon at bounding box center [820, 175] width 0 height 4
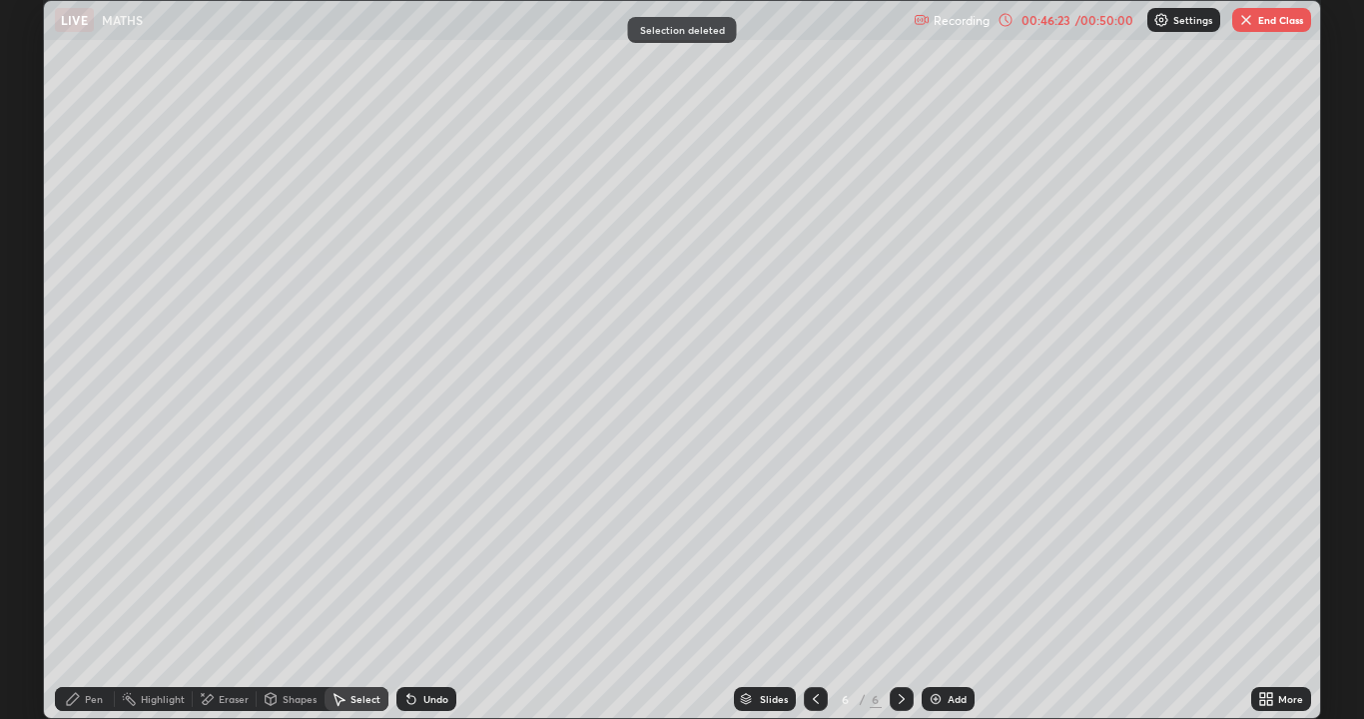
click at [98, 591] on div "Pen" at bounding box center [94, 699] width 18 height 10
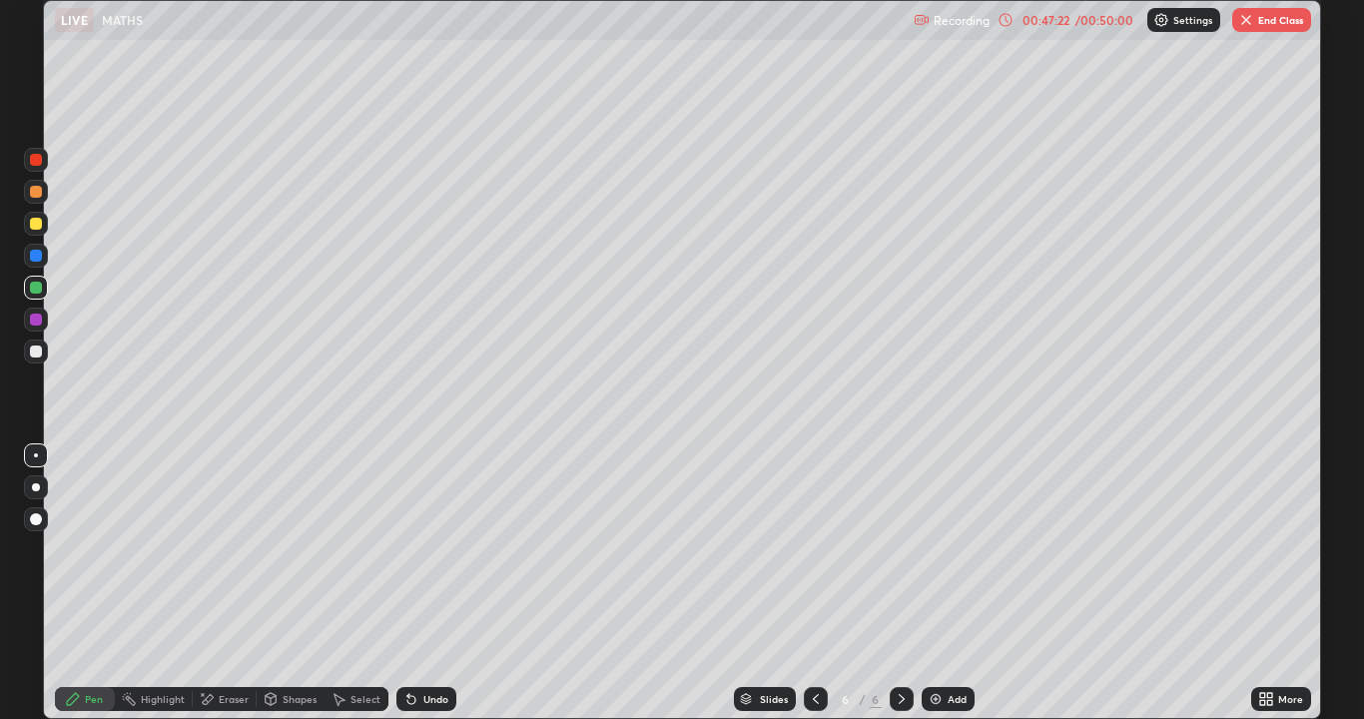
click at [36, 225] on div at bounding box center [36, 224] width 12 height 12
click at [33, 354] on div at bounding box center [36, 352] width 12 height 12
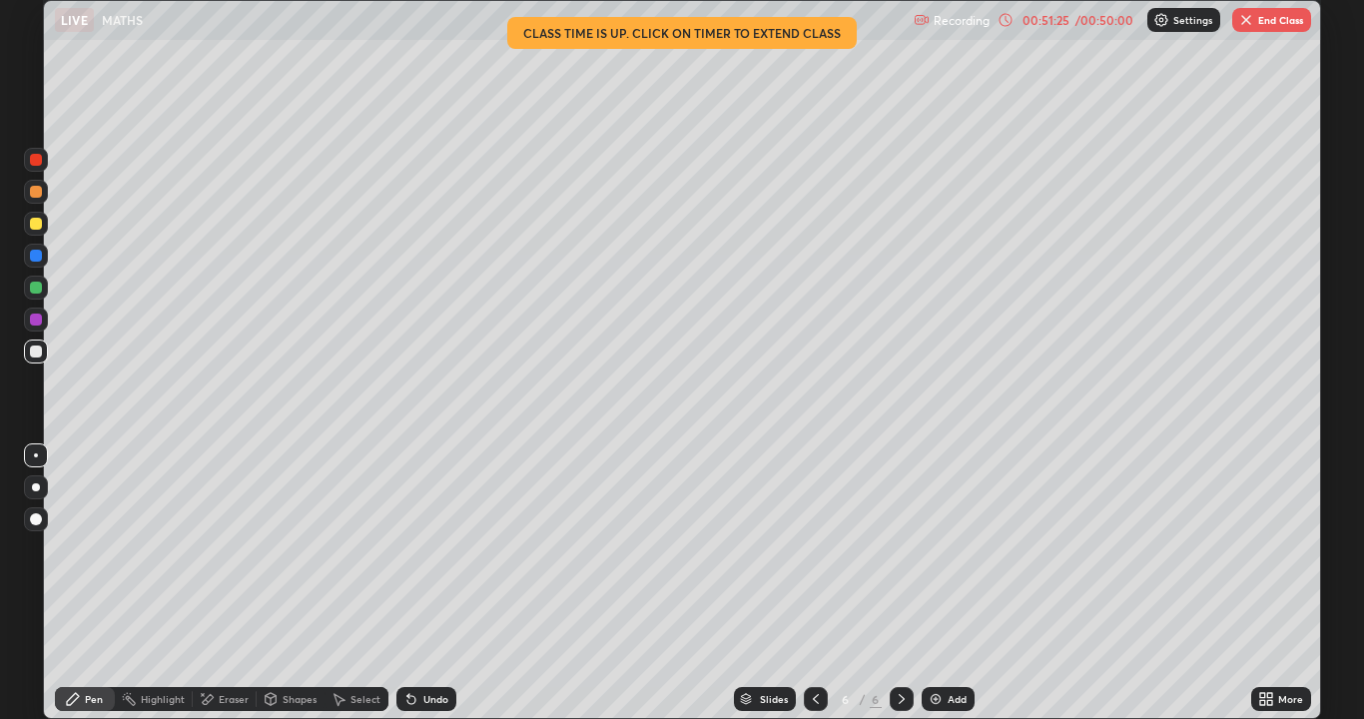
click at [1263, 22] on button "End Class" at bounding box center [1271, 20] width 79 height 24
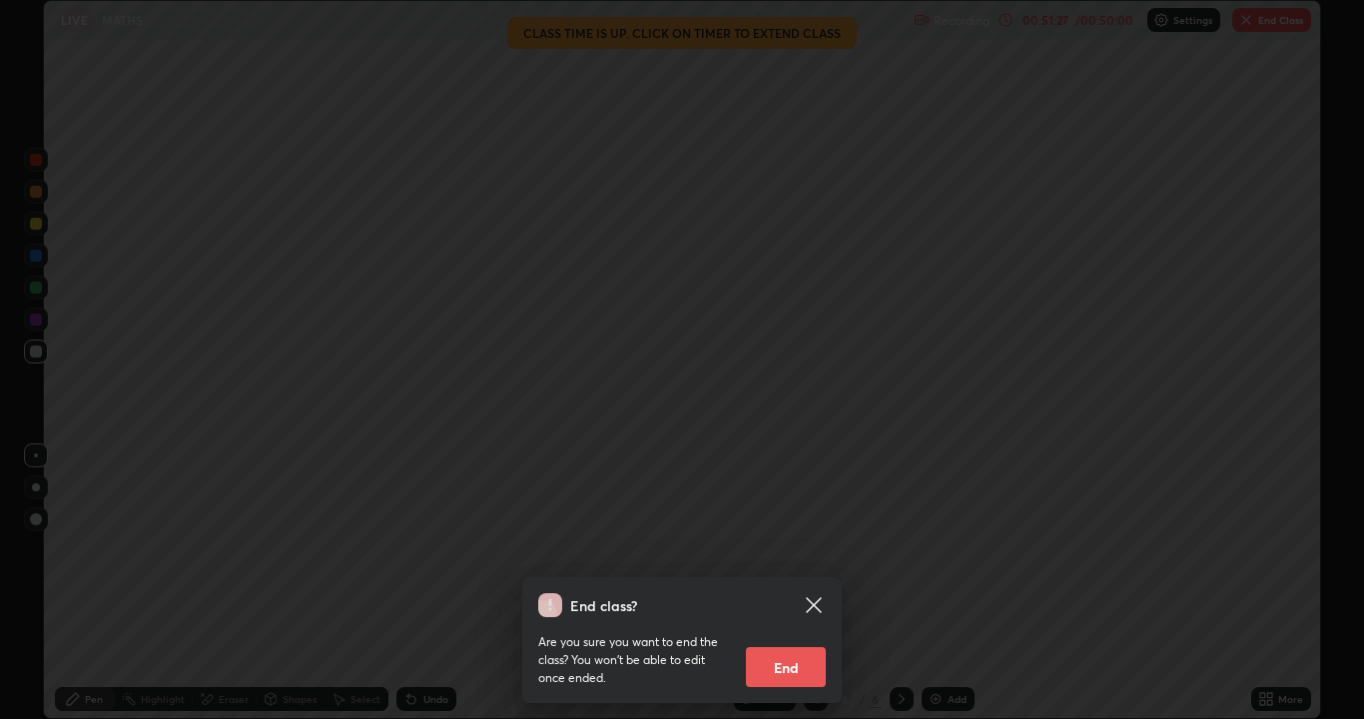
click at [773, 591] on button "End" at bounding box center [786, 667] width 80 height 40
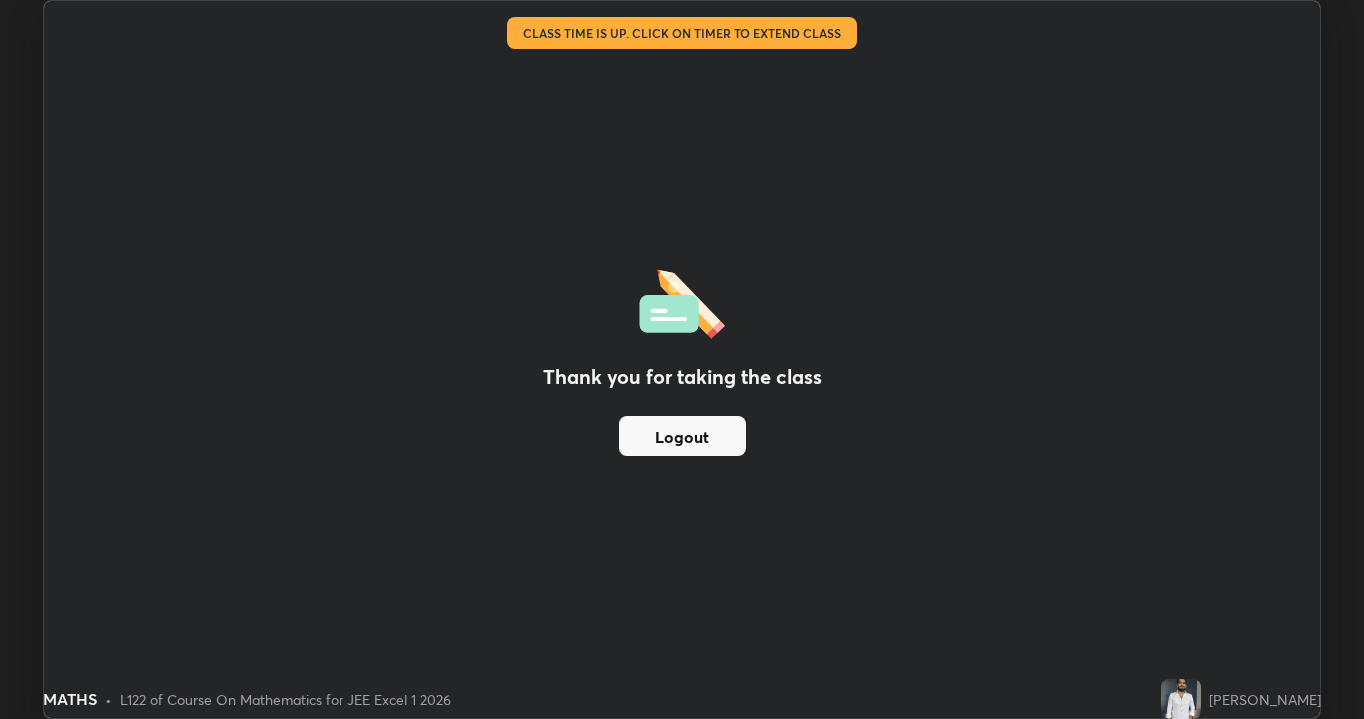
click at [710, 449] on button "Logout" at bounding box center [682, 436] width 127 height 40
click at [710, 446] on button "Logout" at bounding box center [682, 436] width 127 height 40
click at [712, 444] on button "Logout" at bounding box center [682, 436] width 127 height 40
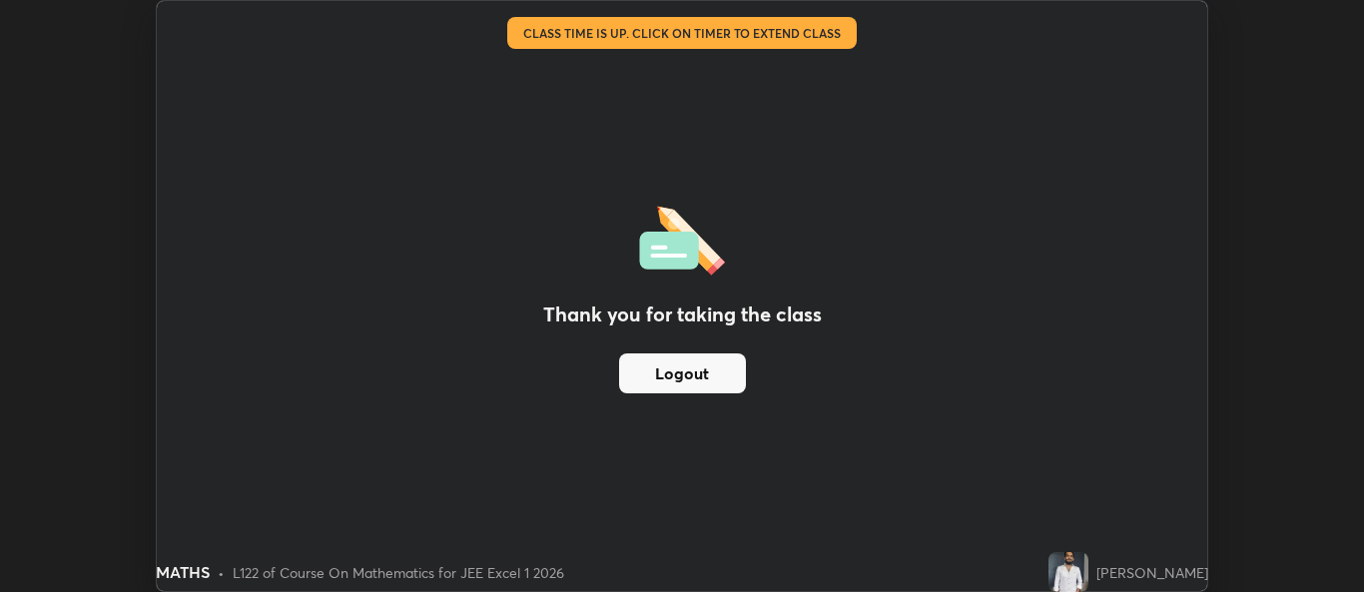
scroll to position [99266, 98494]
